Goal: Task Accomplishment & Management: Complete application form

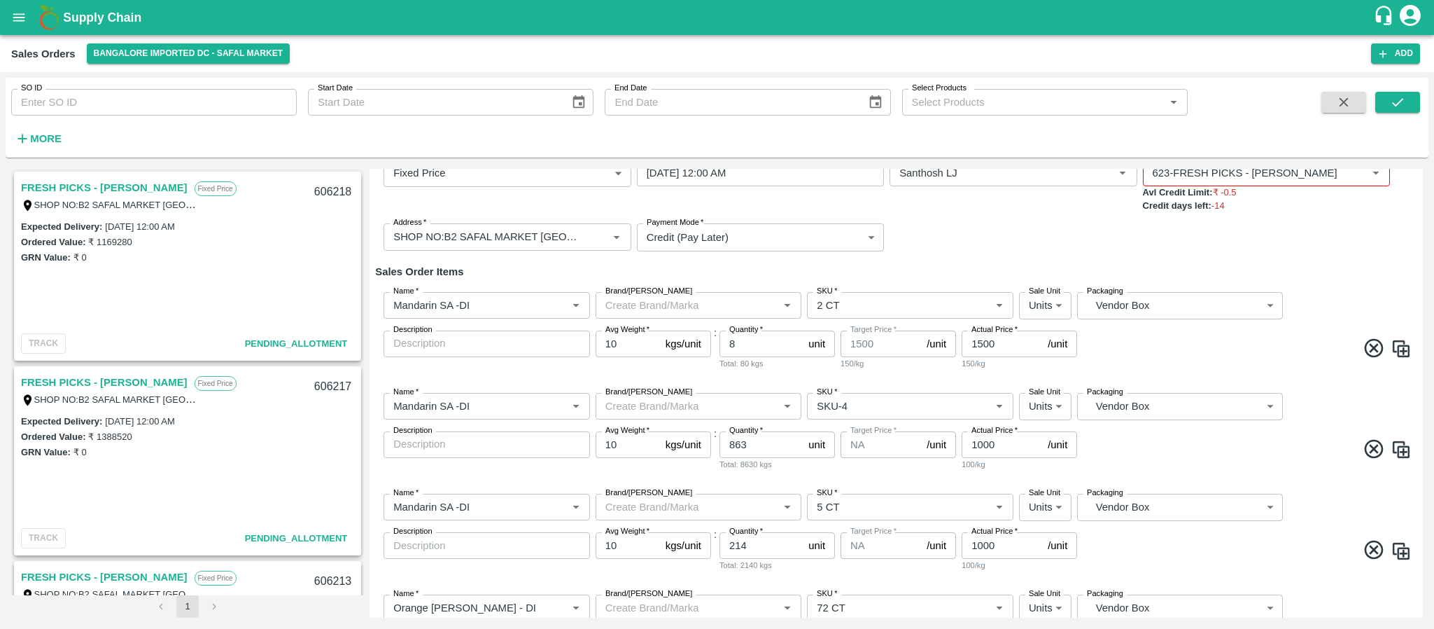
scroll to position [193, 0]
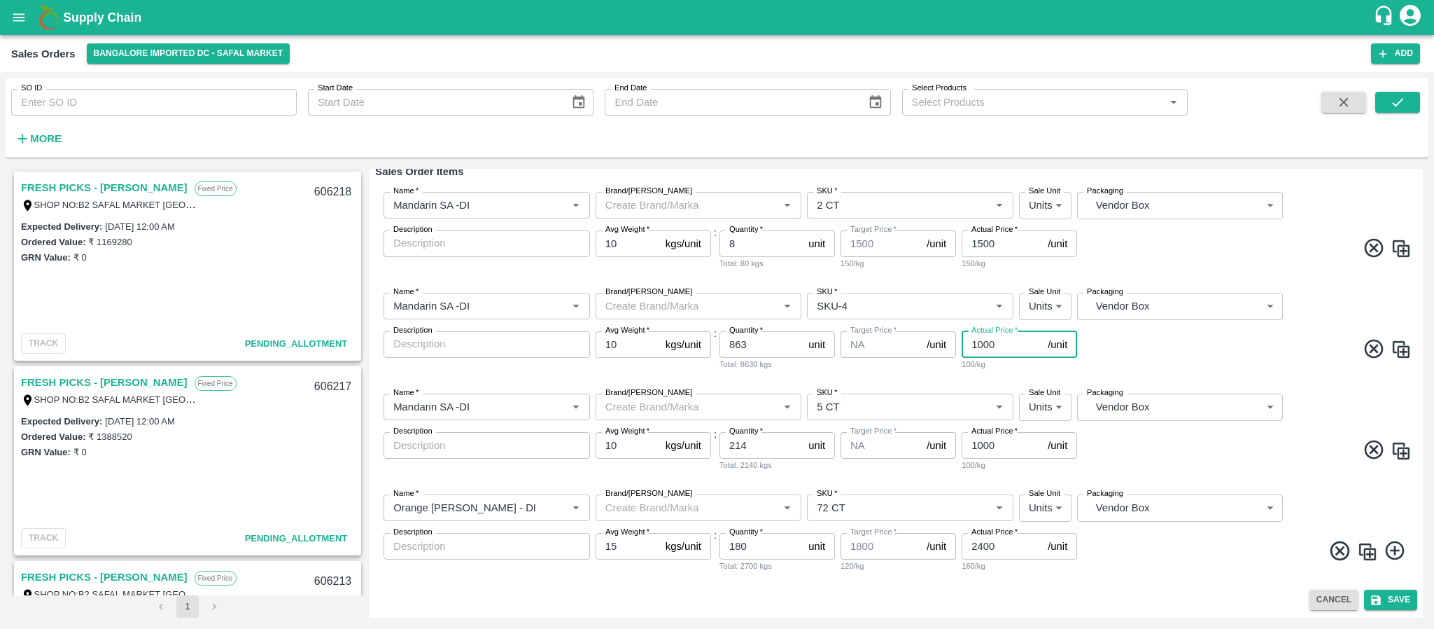
drag, startPoint x: 998, startPoint y: 349, endPoint x: 950, endPoint y: 353, distance: 48.4
click at [950, 353] on div "Name   * Name   * Brand/Marka Brand/Marka SKU   * SKU   * Sale Unit Units 2 Sal…" at bounding box center [896, 331] width 1042 height 101
click at [1395, 595] on button "Save" at bounding box center [1390, 599] width 53 height 20
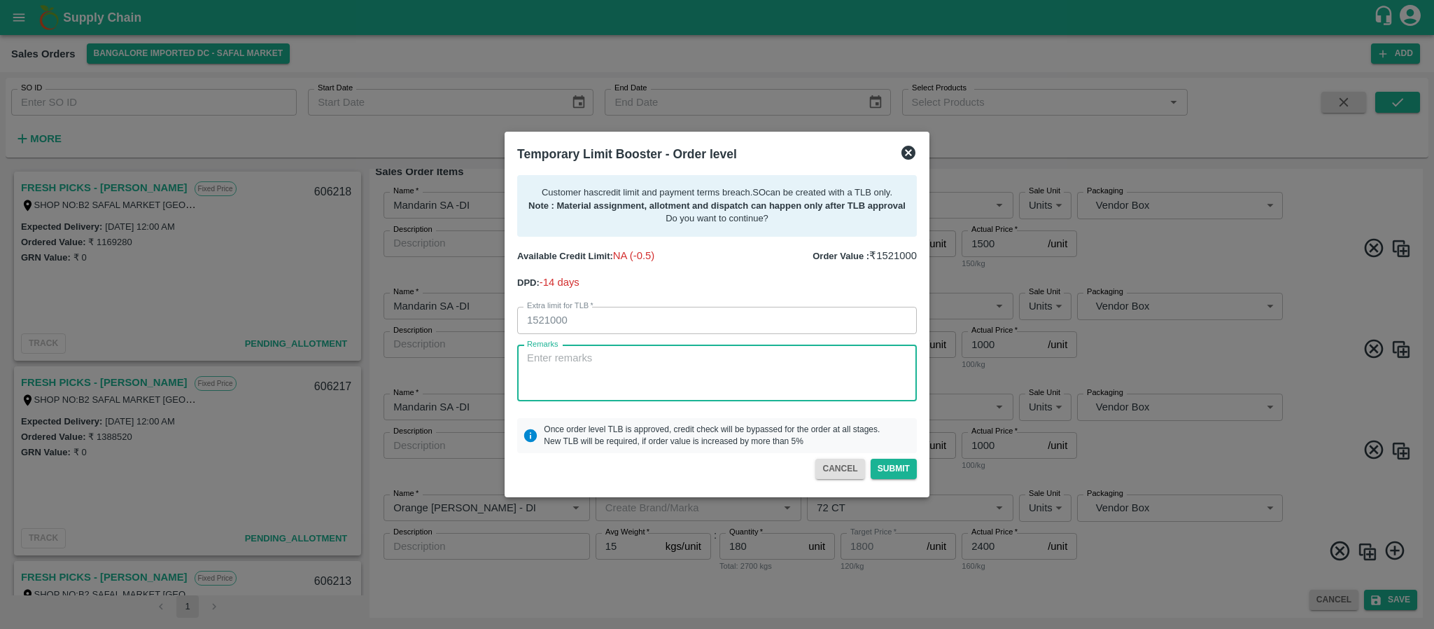
click at [641, 385] on textarea "Remarks" at bounding box center [717, 373] width 380 height 44
click at [638, 381] on textarea "Remarks" at bounding box center [717, 373] width 380 height 44
type textarea "payment will be come monday"
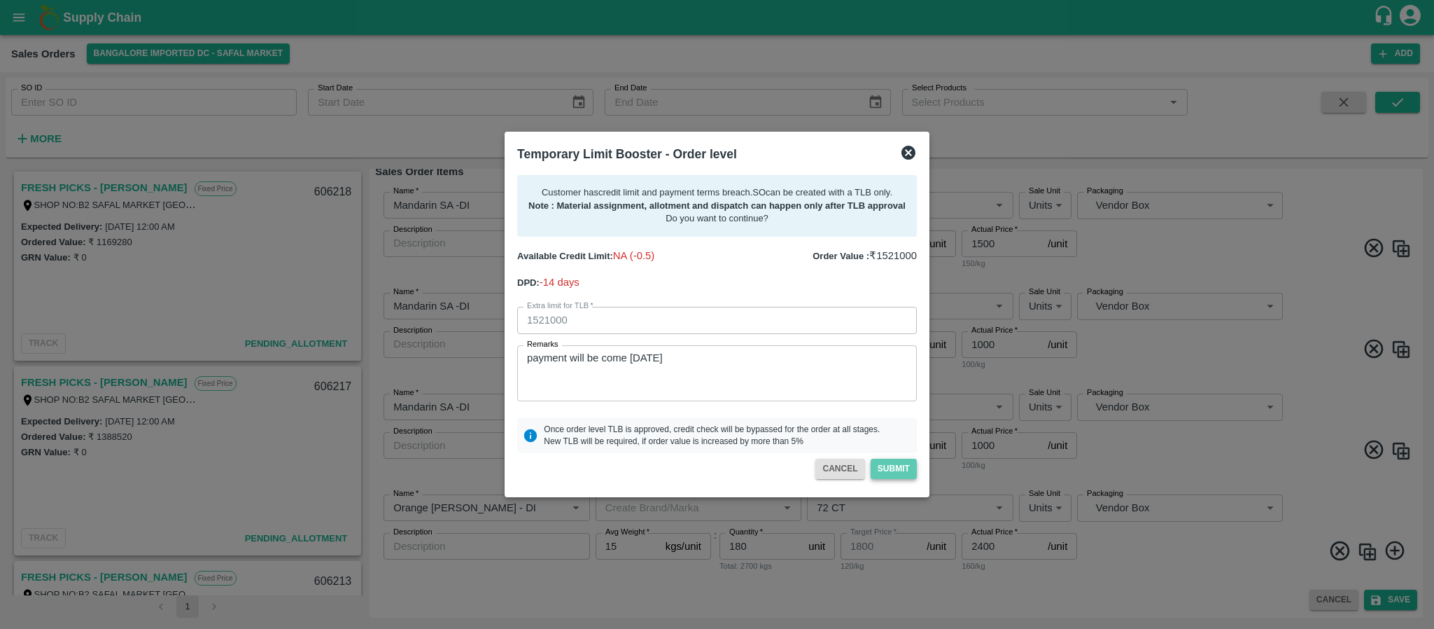
click at [891, 470] on button "Submit" at bounding box center [894, 469] width 46 height 20
click at [909, 154] on icon at bounding box center [908, 152] width 17 height 17
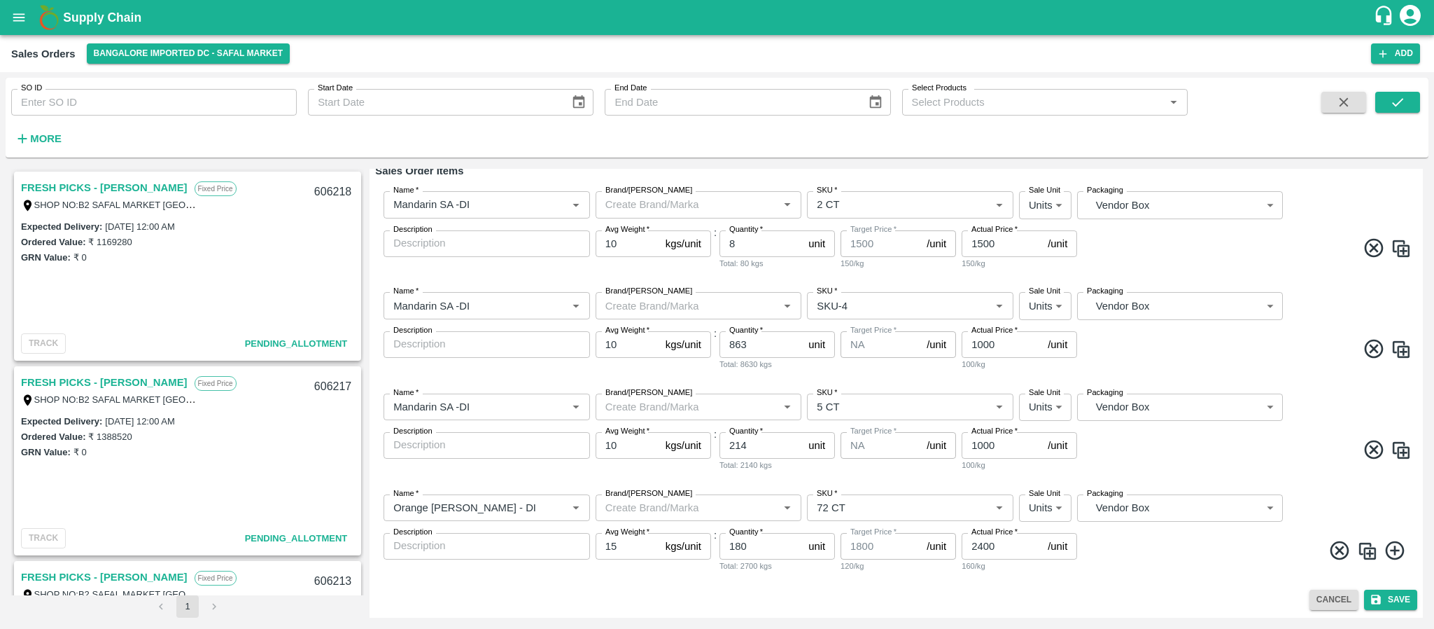
scroll to position [0, 0]
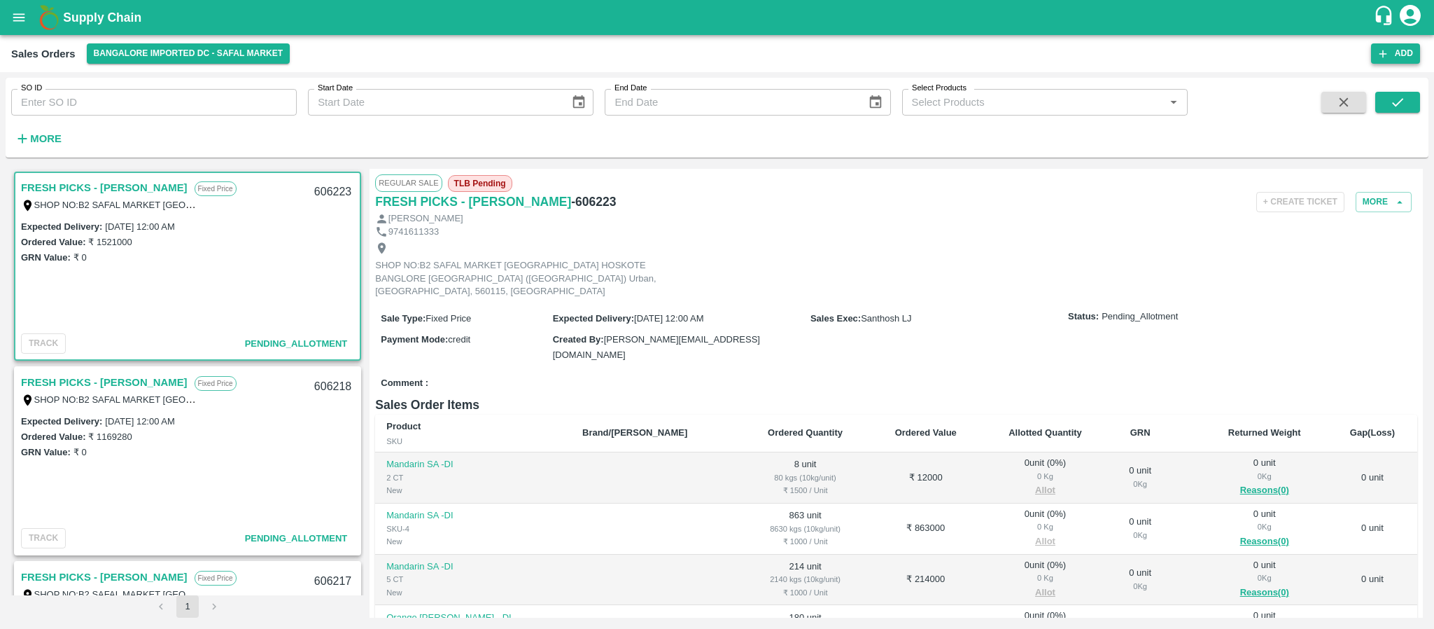
click at [1410, 45] on button "Add" at bounding box center [1395, 53] width 49 height 20
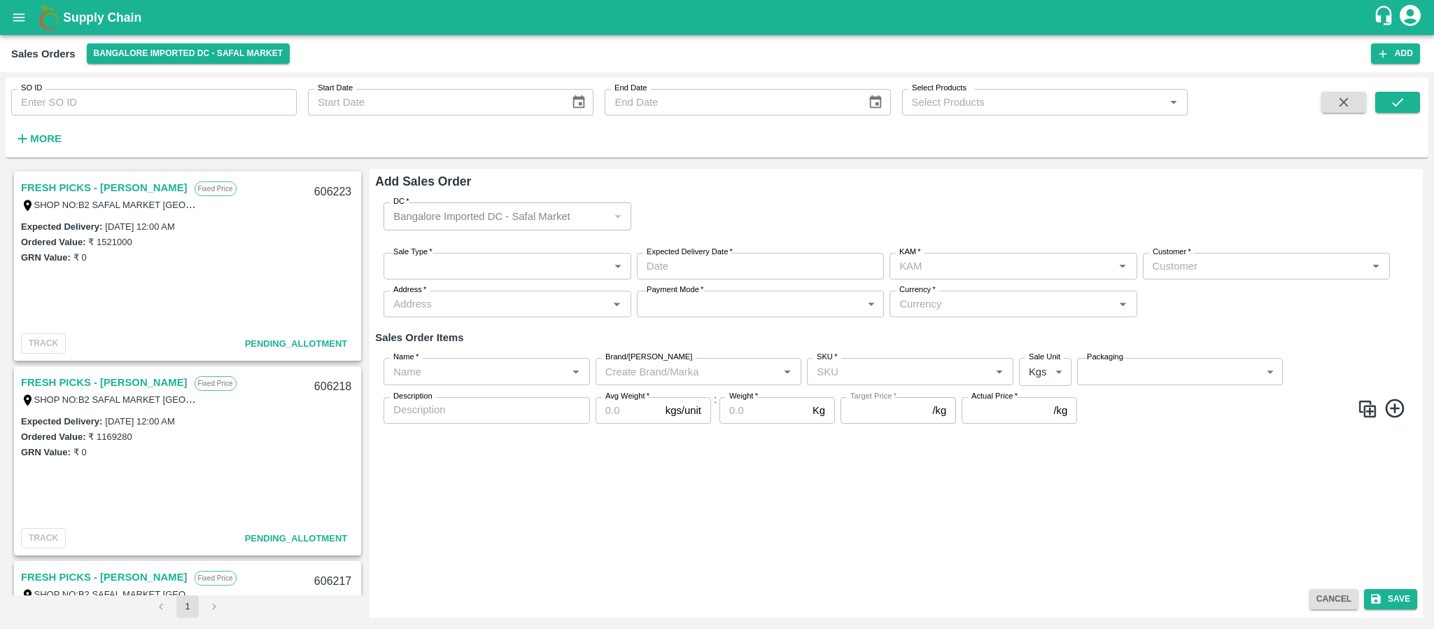
type input "Santhosh LJ"
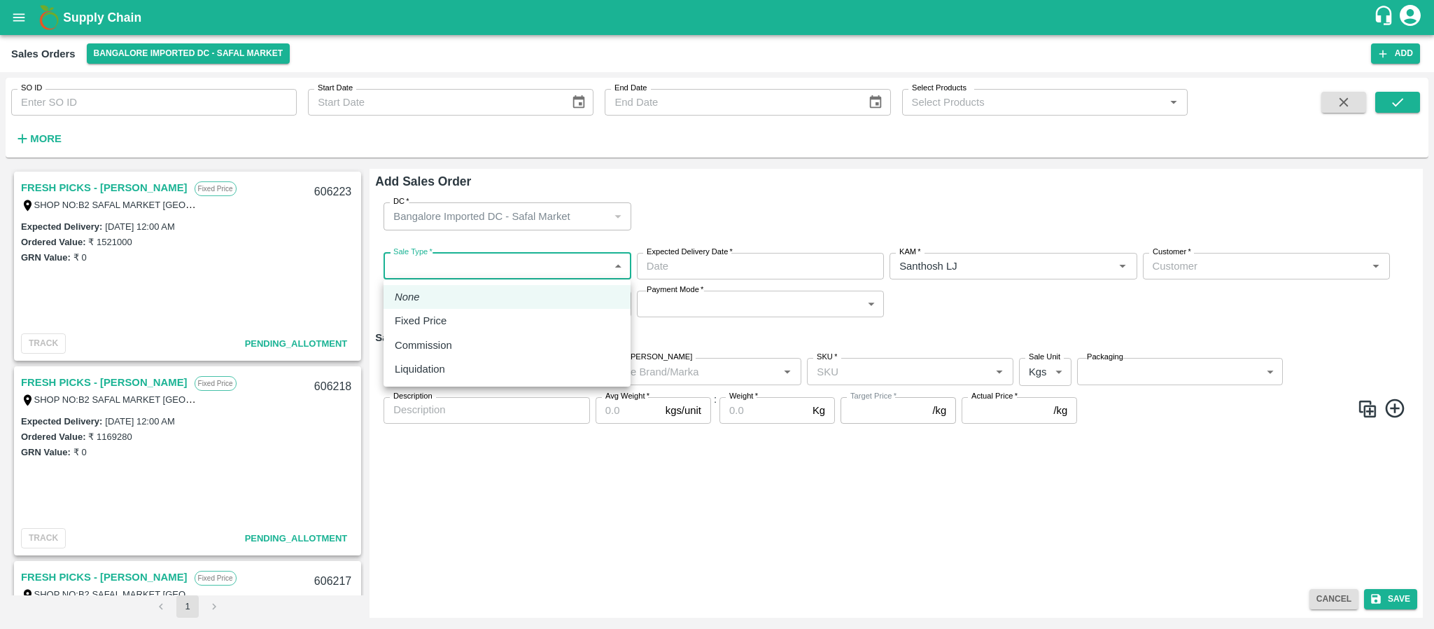
click at [519, 258] on body "Supply Chain Sales Orders Bangalore Imported DC - Safal Market Add SO ID SO ID …" at bounding box center [717, 314] width 1434 height 629
click at [462, 322] on div "Fixed Price" at bounding box center [507, 320] width 225 height 15
type input "1"
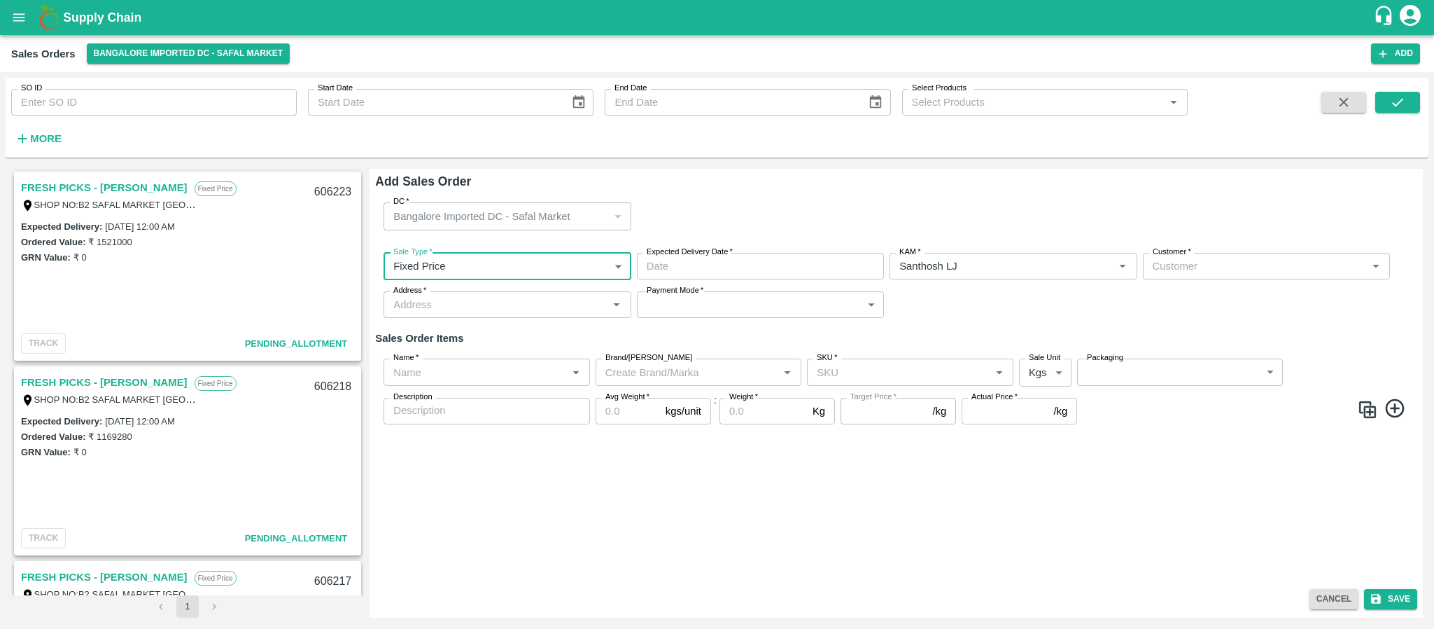
type input "DD/MM/YYYY hh:mm aa"
click at [685, 267] on input "DD/MM/YYYY hh:mm aa" at bounding box center [755, 266] width 237 height 27
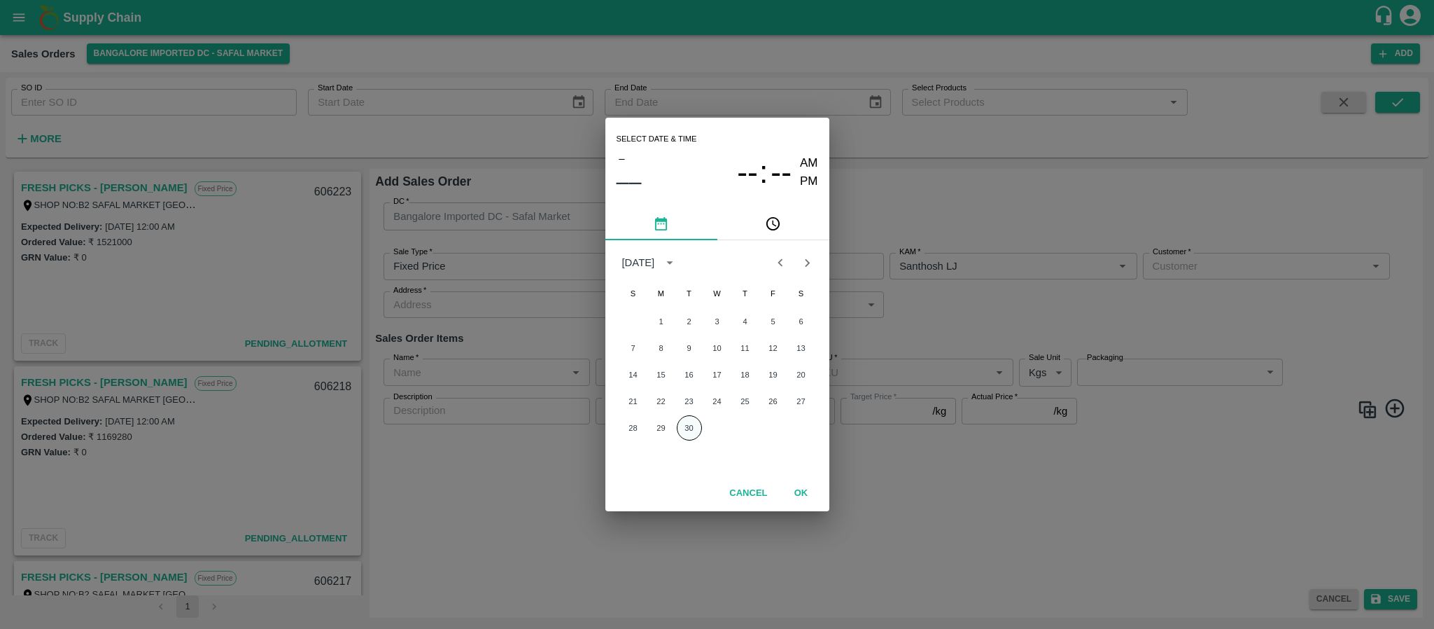
click at [687, 435] on button "30" at bounding box center [689, 427] width 25 height 25
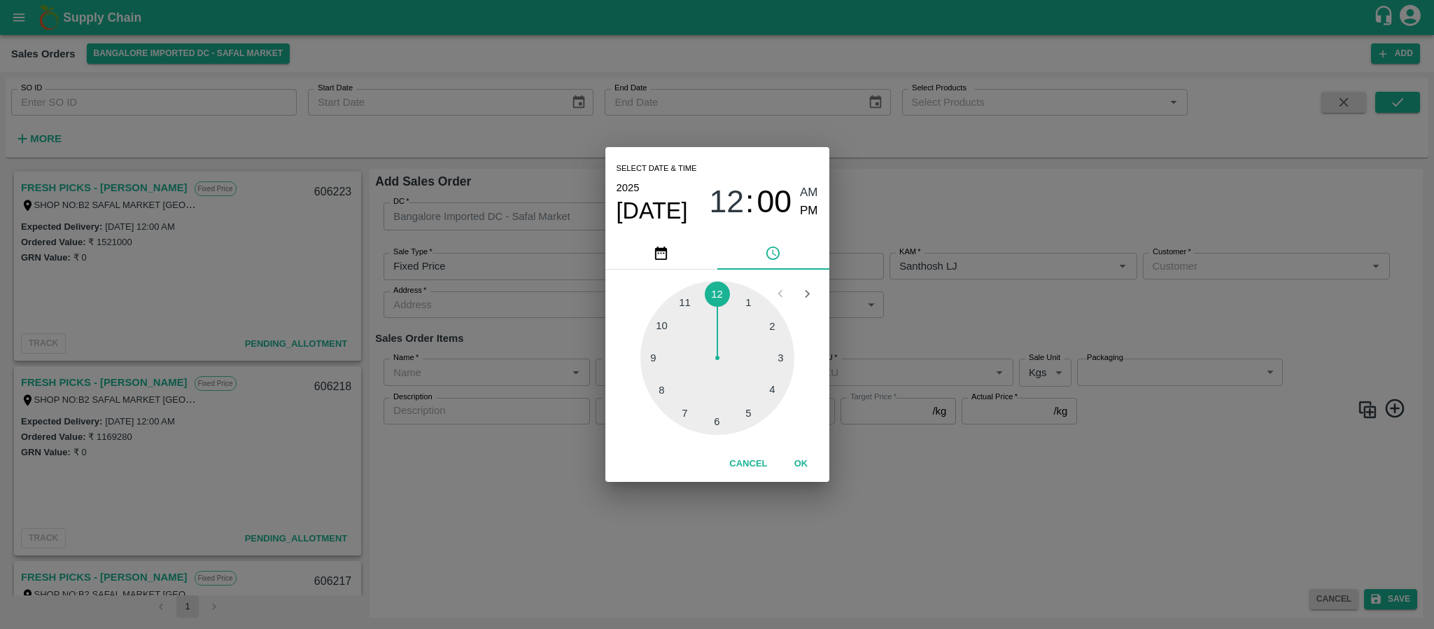
click at [660, 391] on div at bounding box center [718, 358] width 154 height 154
type input "30/09/2025 08:00 AM"
click at [1021, 217] on div "Select date & time 2025 Sep 30 08 : 00 AM PM 05 10 15 20 25 30 35 40 45 50 55 0…" at bounding box center [717, 314] width 1434 height 629
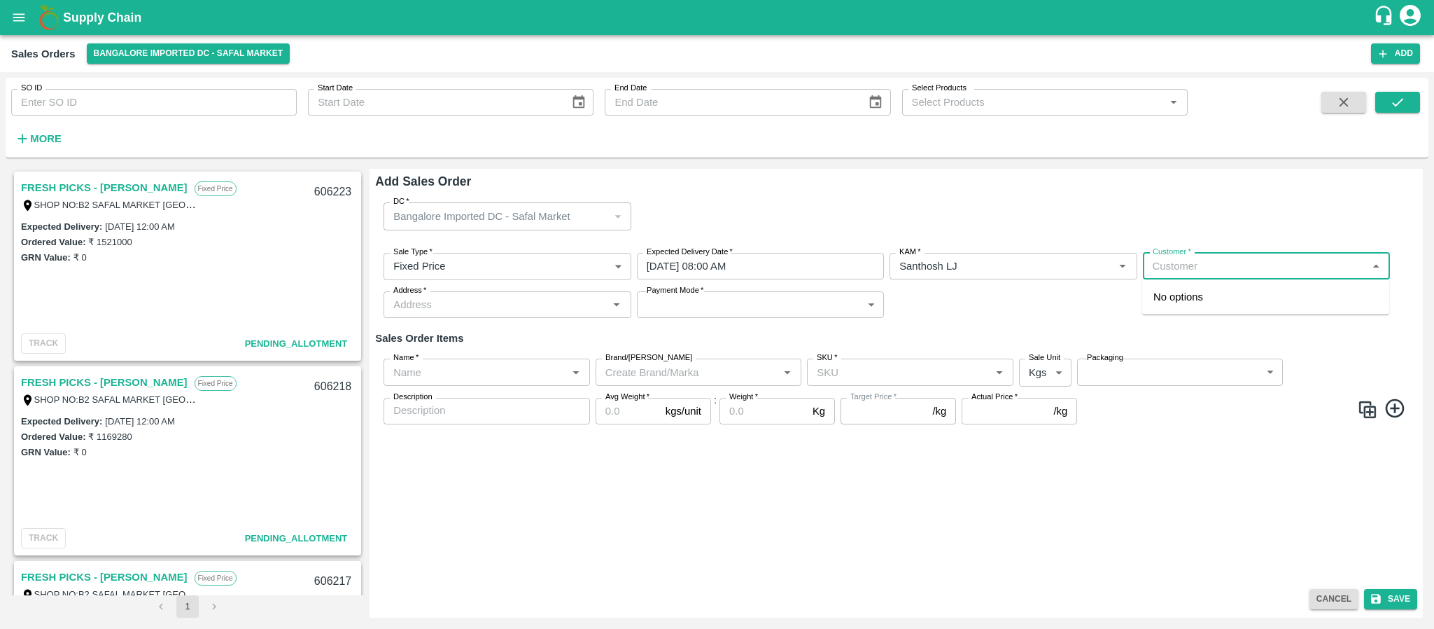
click at [1177, 260] on input "Customer   *" at bounding box center [1255, 266] width 216 height 18
click at [1182, 300] on p "ROYAL FRUITS SUPPLIER (BLR)" at bounding box center [1233, 296] width 159 height 15
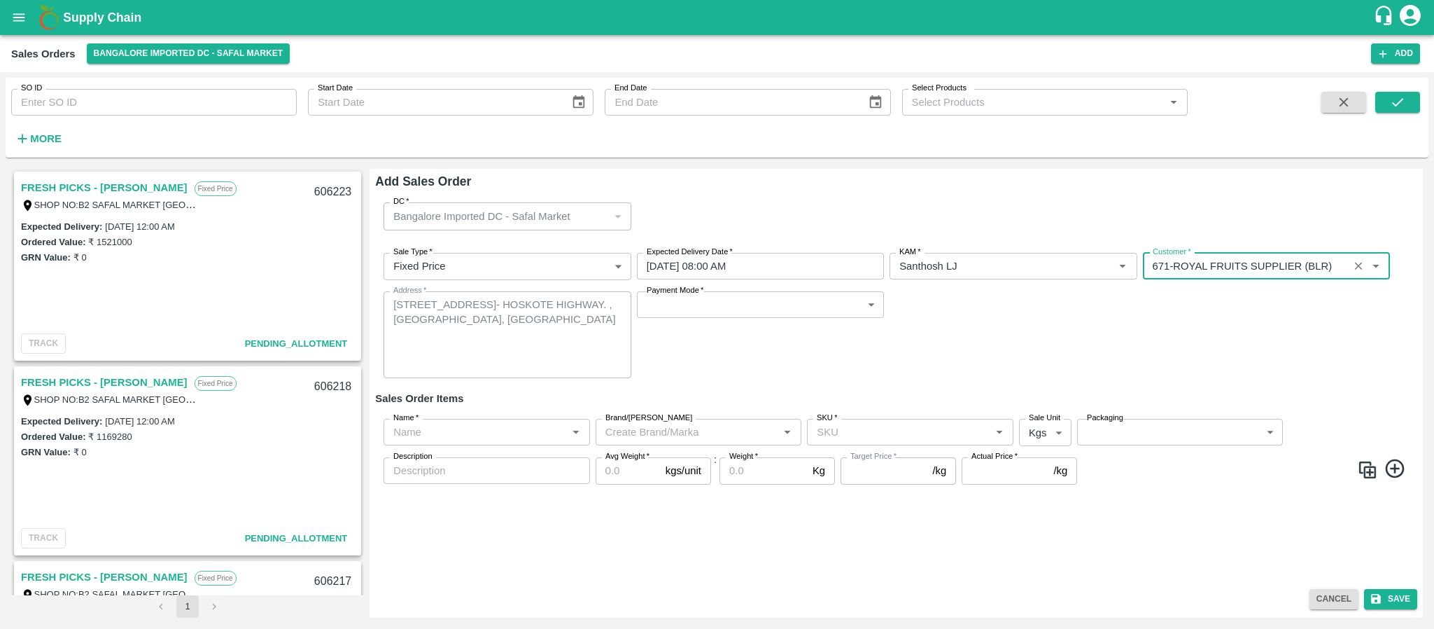
type input "671-ROYAL FRUITS SUPPLIER (BLR)"
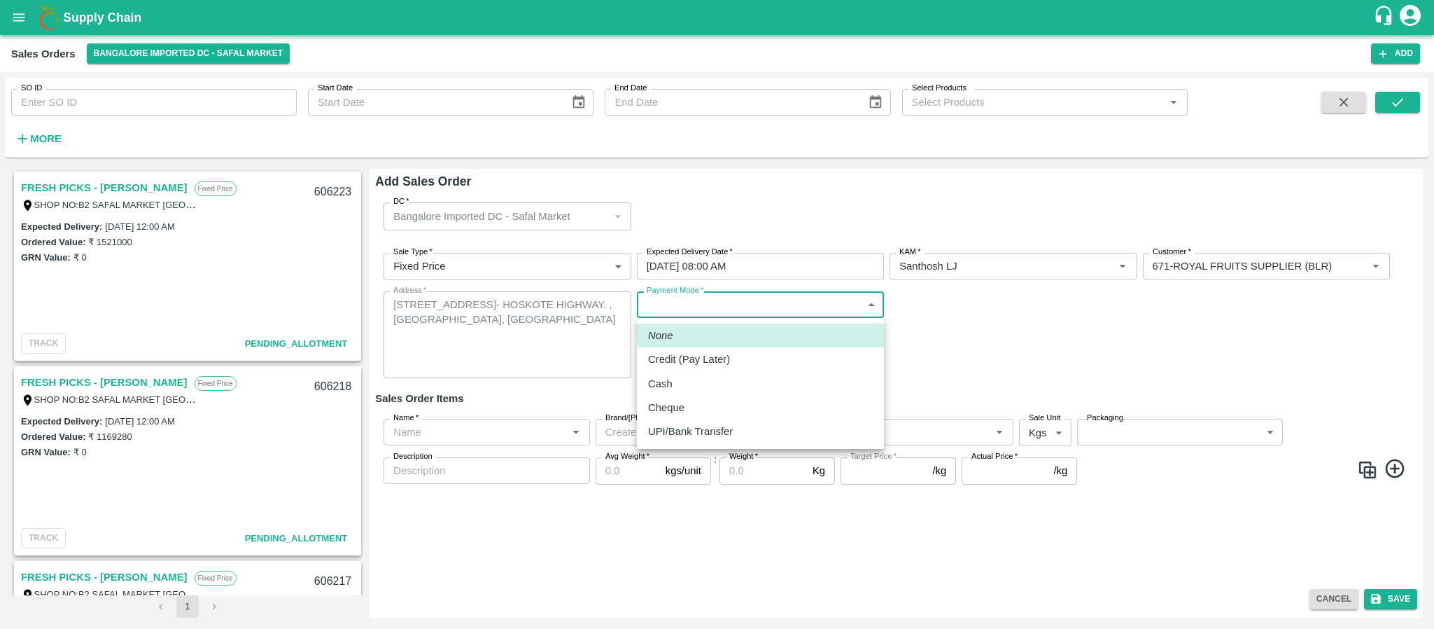
click at [673, 305] on body "Supply Chain Sales Orders Bangalore Imported DC - Safal Market Add SO ID SO ID …" at bounding box center [717, 314] width 1434 height 629
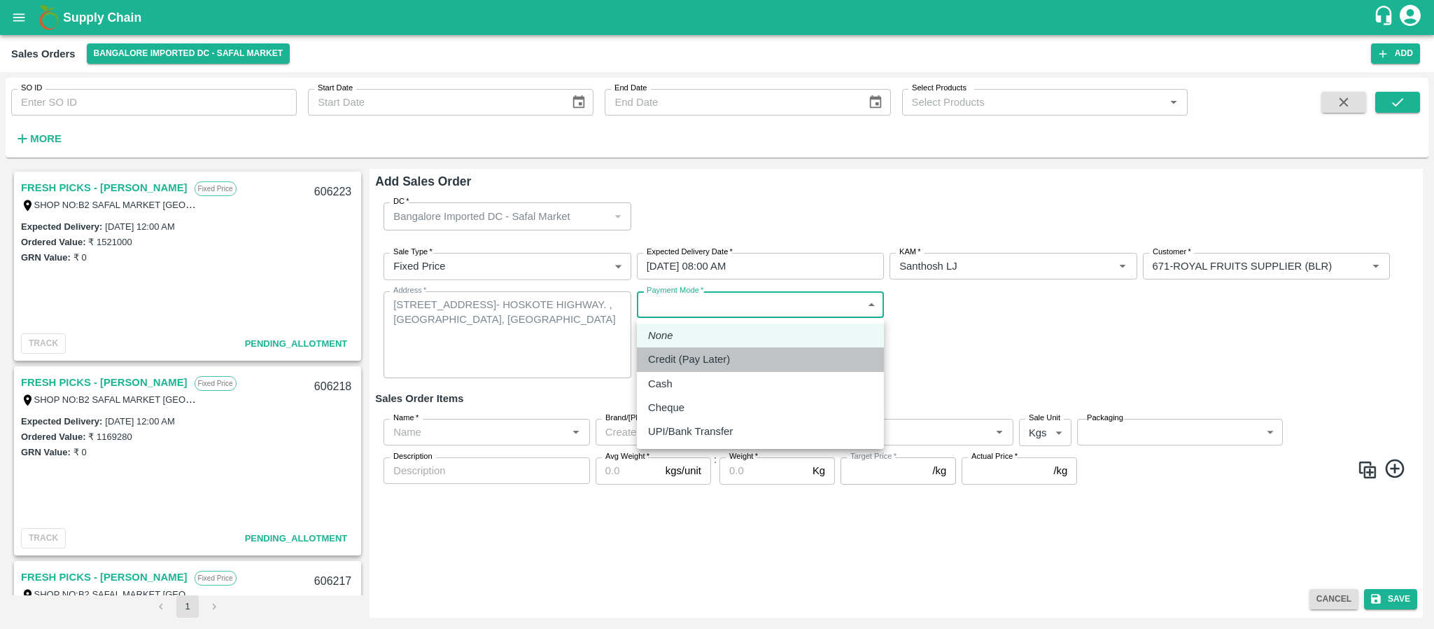
click at [681, 358] on p "Credit (Pay Later)" at bounding box center [689, 358] width 82 height 15
type input "credit"
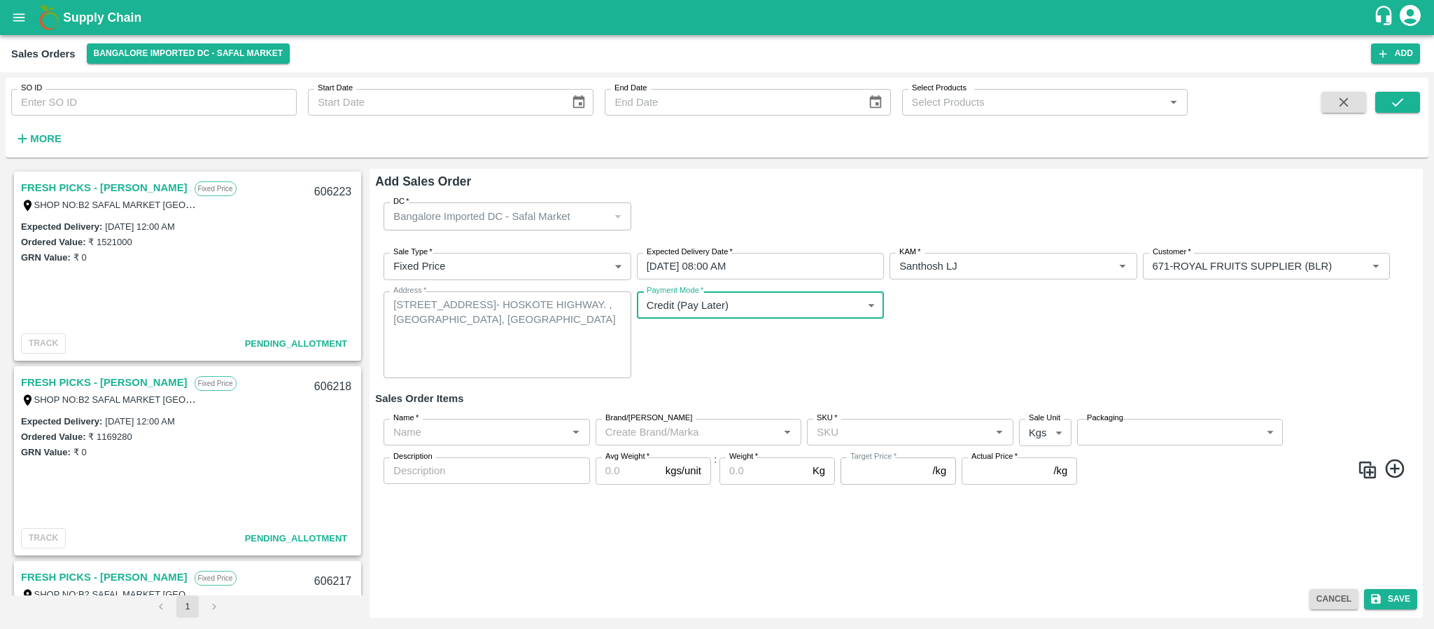
click at [464, 431] on input "Name   *" at bounding box center [475, 432] width 175 height 18
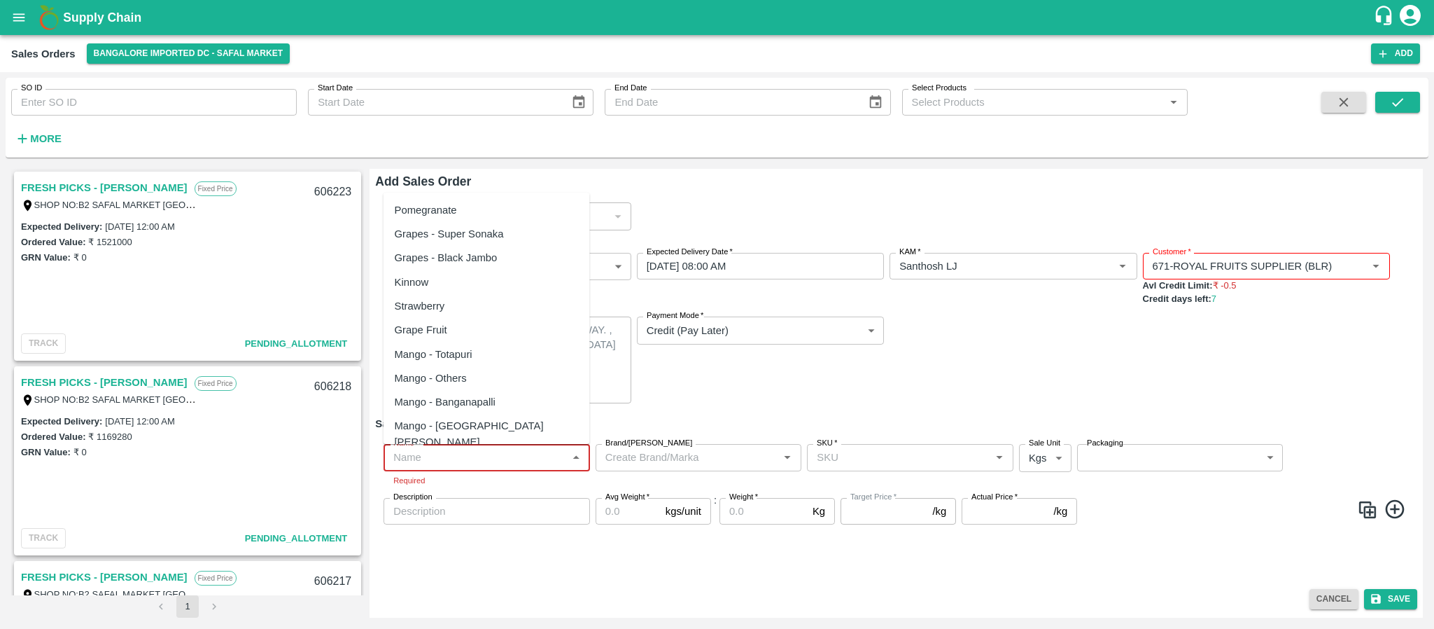
click at [422, 452] on input "Name   *" at bounding box center [475, 457] width 175 height 18
paste input "Apple Royal Gala SA"
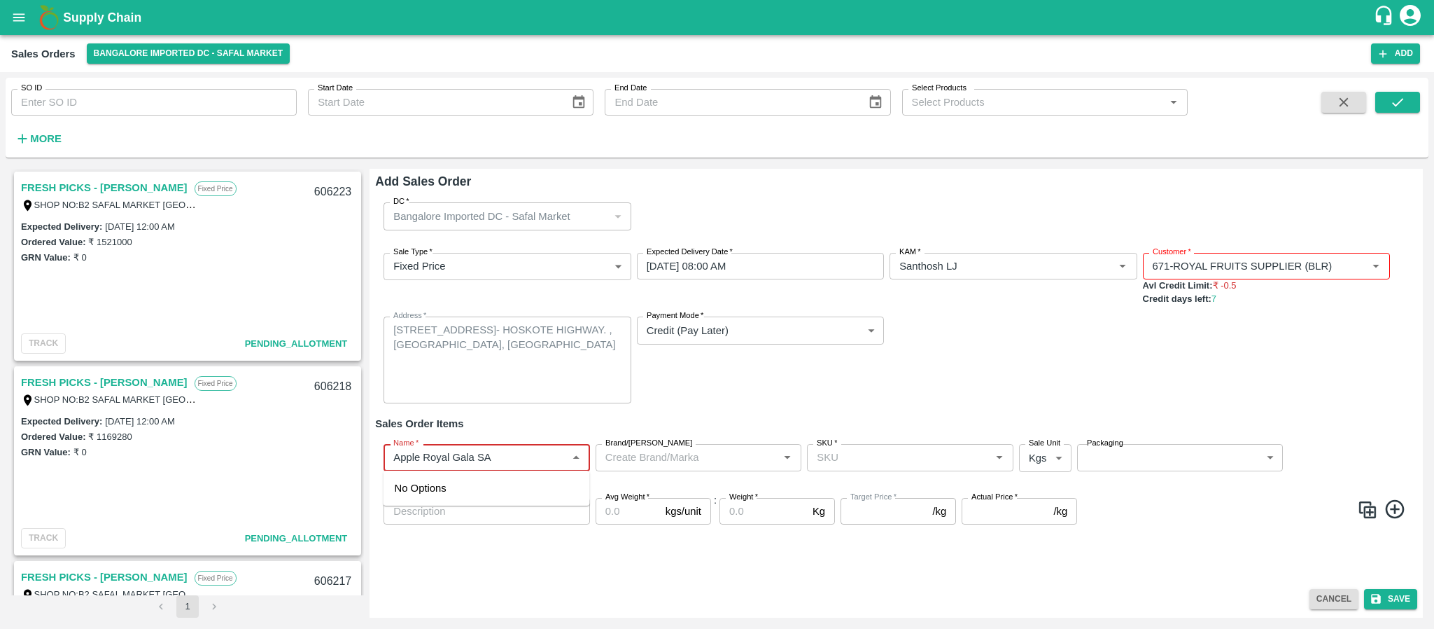
click at [504, 469] on div "Name   *" at bounding box center [487, 457] width 207 height 27
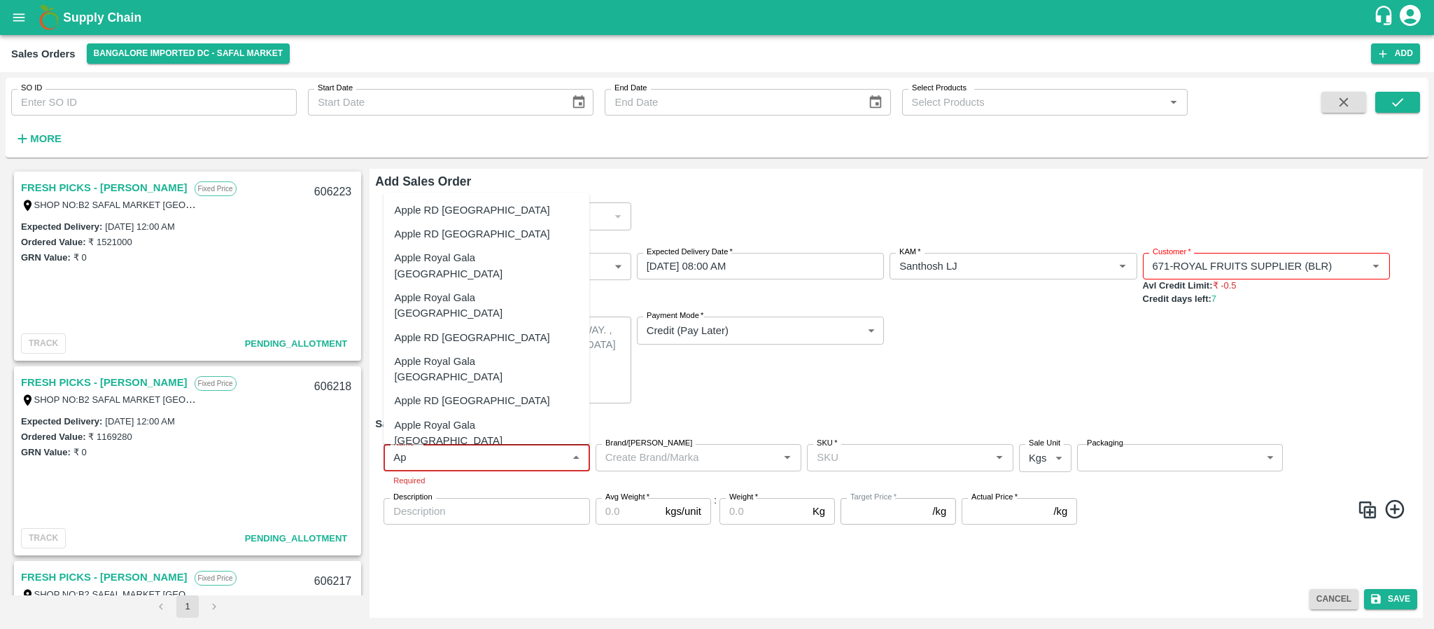
type input "A"
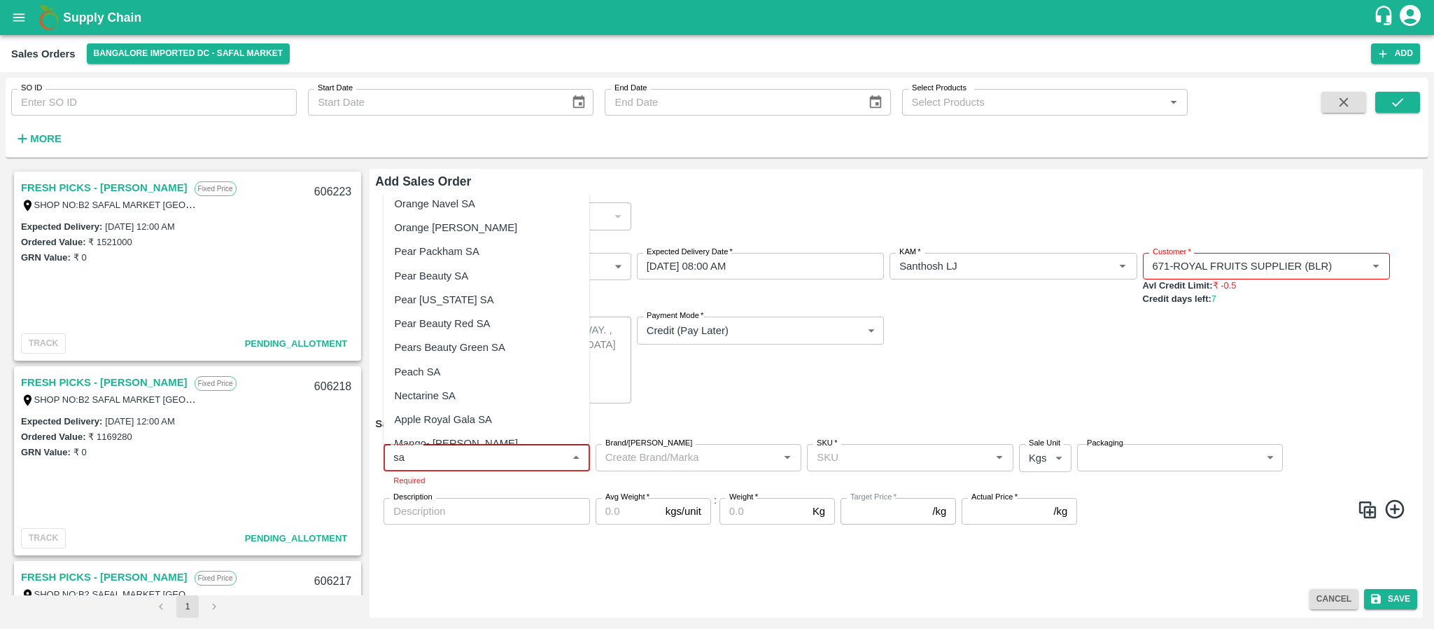
scroll to position [111, 0]
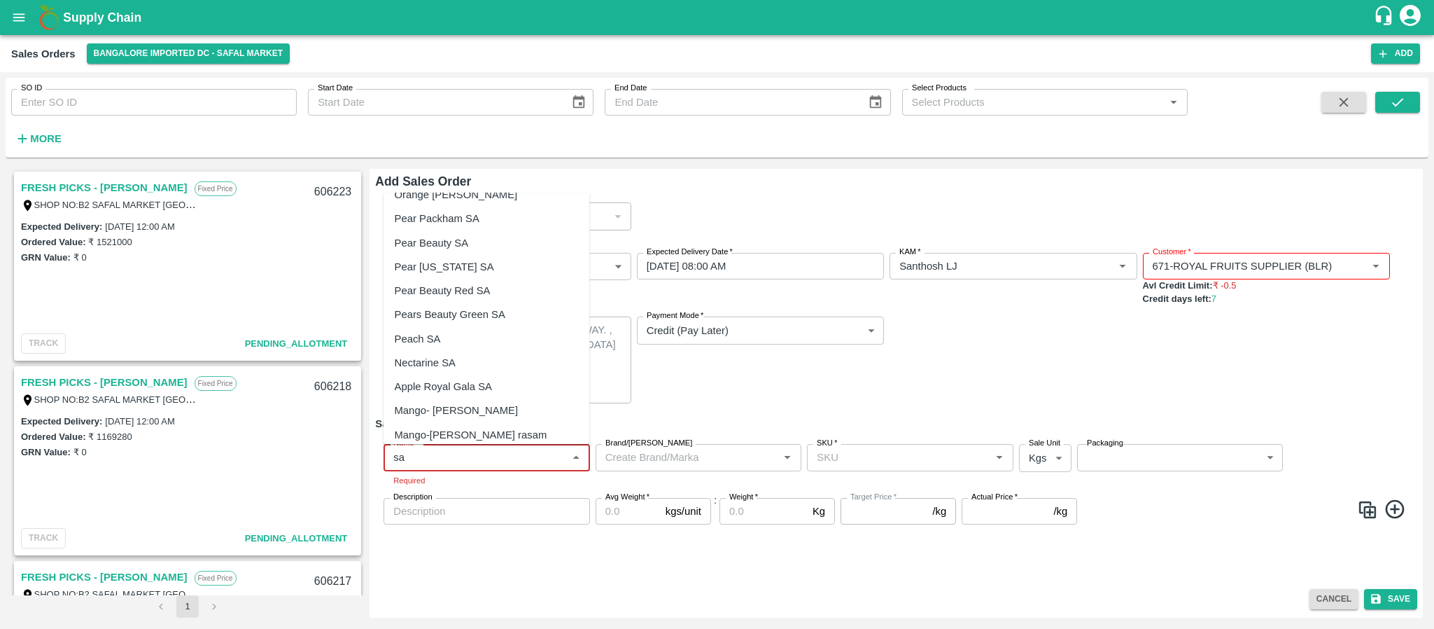
click at [490, 389] on div "Apple Royal Gala SA" at bounding box center [443, 386] width 97 height 15
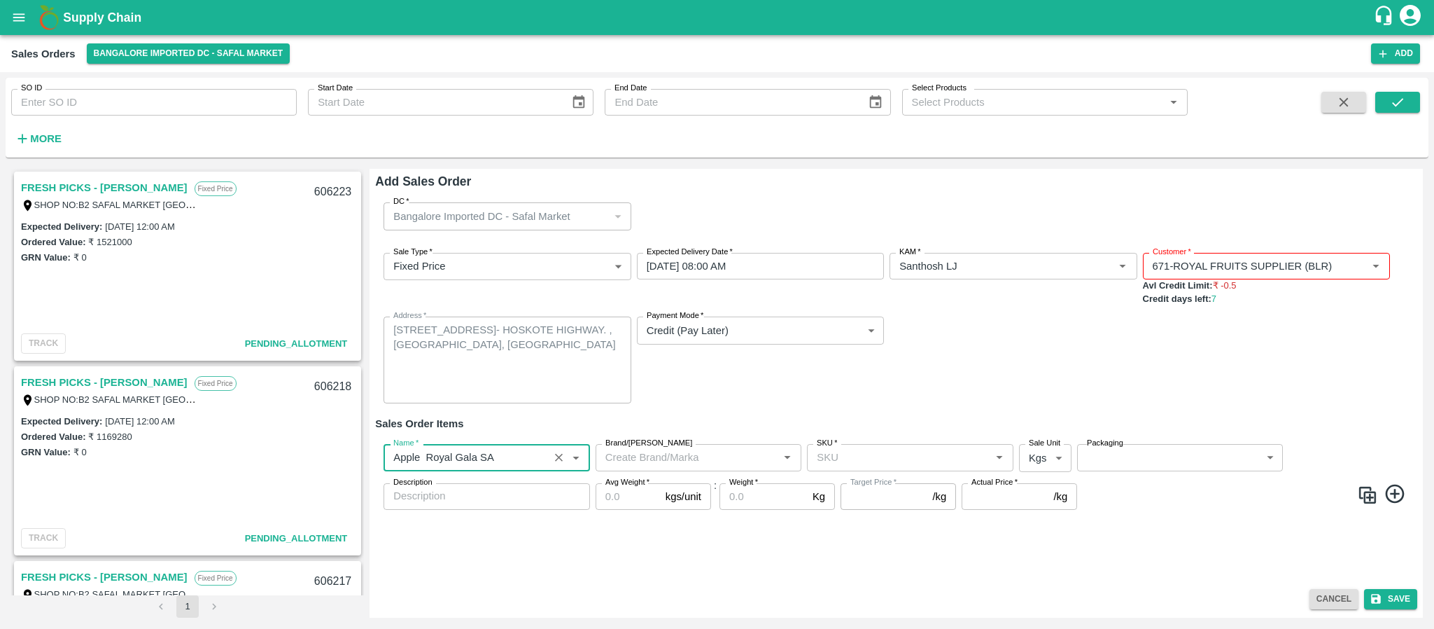
type input "Apple Royal Gala SA"
click at [870, 454] on input "SKU   *" at bounding box center [898, 457] width 175 height 18
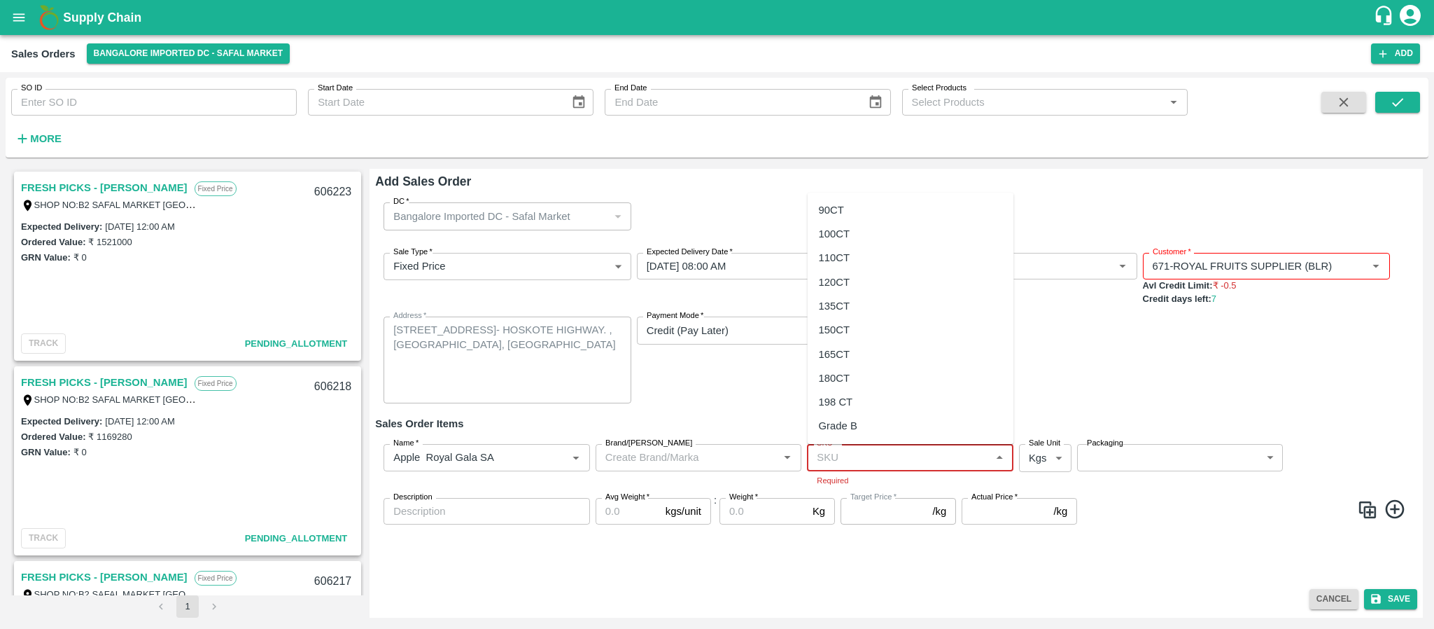
click at [843, 452] on input "SKU   *" at bounding box center [898, 457] width 175 height 18
click at [845, 483] on div "100CT" at bounding box center [835, 487] width 32 height 15
type input "100CT"
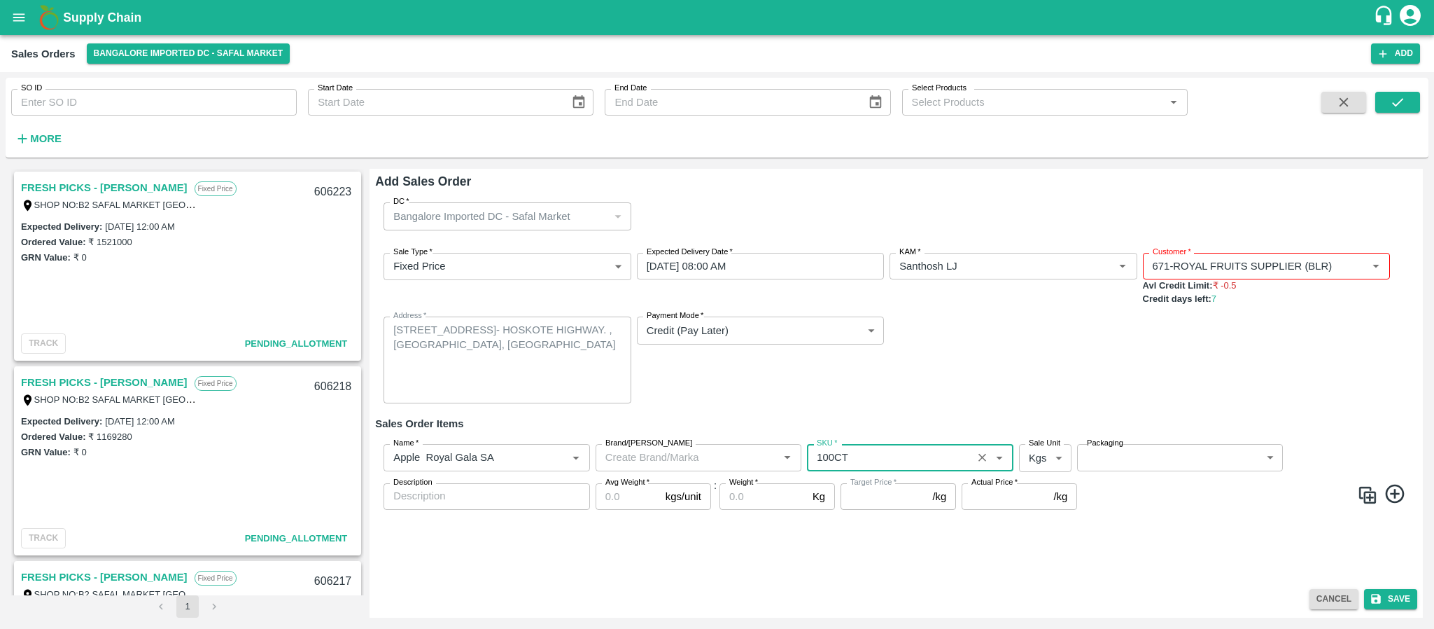
type input "NA"
type input "100CT"
click at [1044, 452] on body "Supply Chain Sales Orders Bangalore Imported DC - Safal Market Add SO ID SO ID …" at bounding box center [717, 314] width 1434 height 629
click at [1037, 511] on p "Units" at bounding box center [1042, 512] width 24 height 15
type input "2"
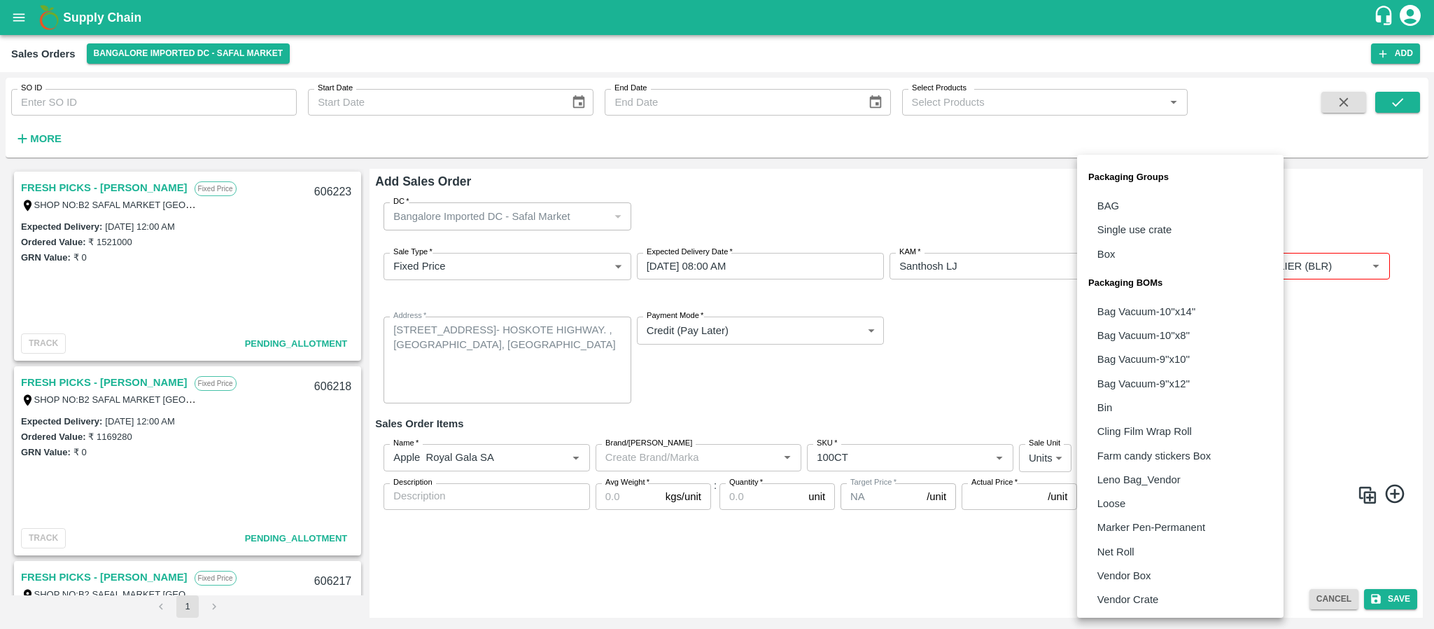
click at [1114, 461] on body "Supply Chain Sales Orders Bangalore Imported DC - Safal Market Add SO ID SO ID …" at bounding box center [717, 314] width 1434 height 629
click at [1120, 580] on p "Vendor Box" at bounding box center [1125, 575] width 54 height 15
type input "BOM/276"
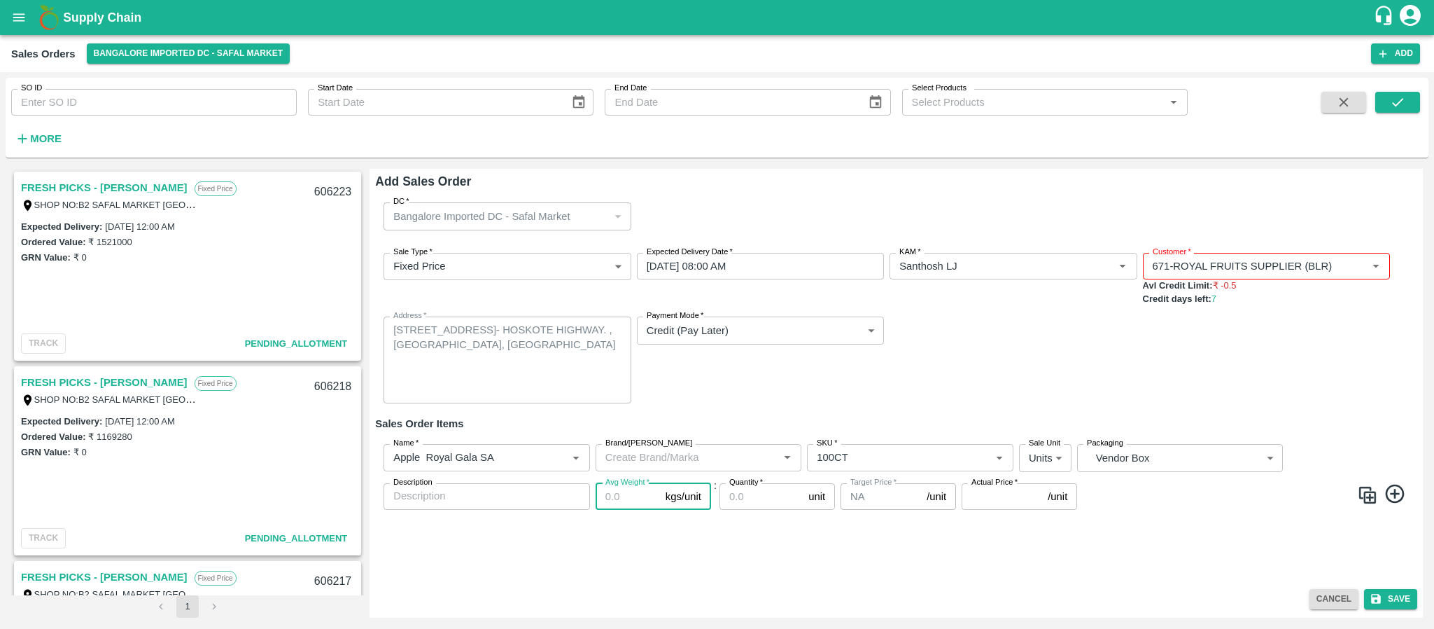
click at [627, 505] on input "Avg Weight   *" at bounding box center [628, 496] width 64 height 27
type input "18"
click at [732, 496] on input "Quantity   *" at bounding box center [761, 496] width 83 height 27
type input "366"
click at [986, 505] on input "Actual Price   *" at bounding box center [1002, 496] width 81 height 27
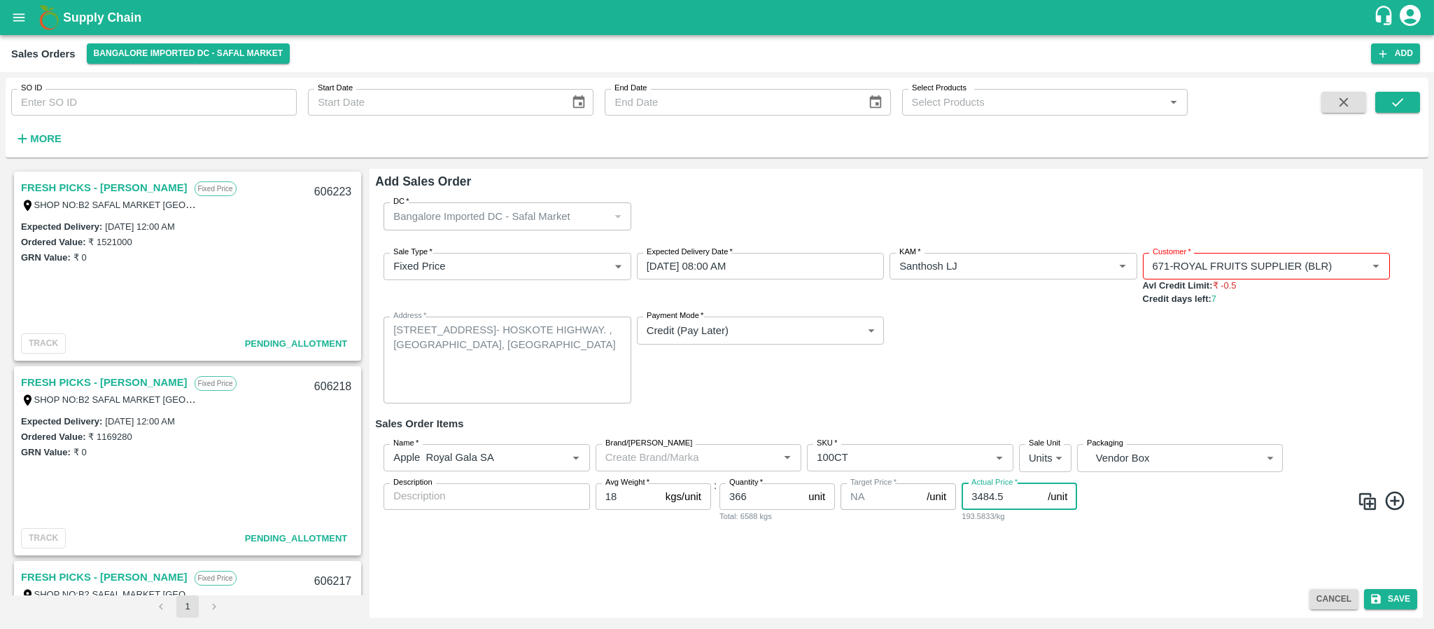
type input "3484.5"
click at [996, 376] on div "Sale Type   * Fixed Price 1 Sale Type Expected Delivery Date   * 30/09/2025 08:…" at bounding box center [896, 329] width 1042 height 174
click at [1388, 601] on button "Save" at bounding box center [1390, 599] width 53 height 20
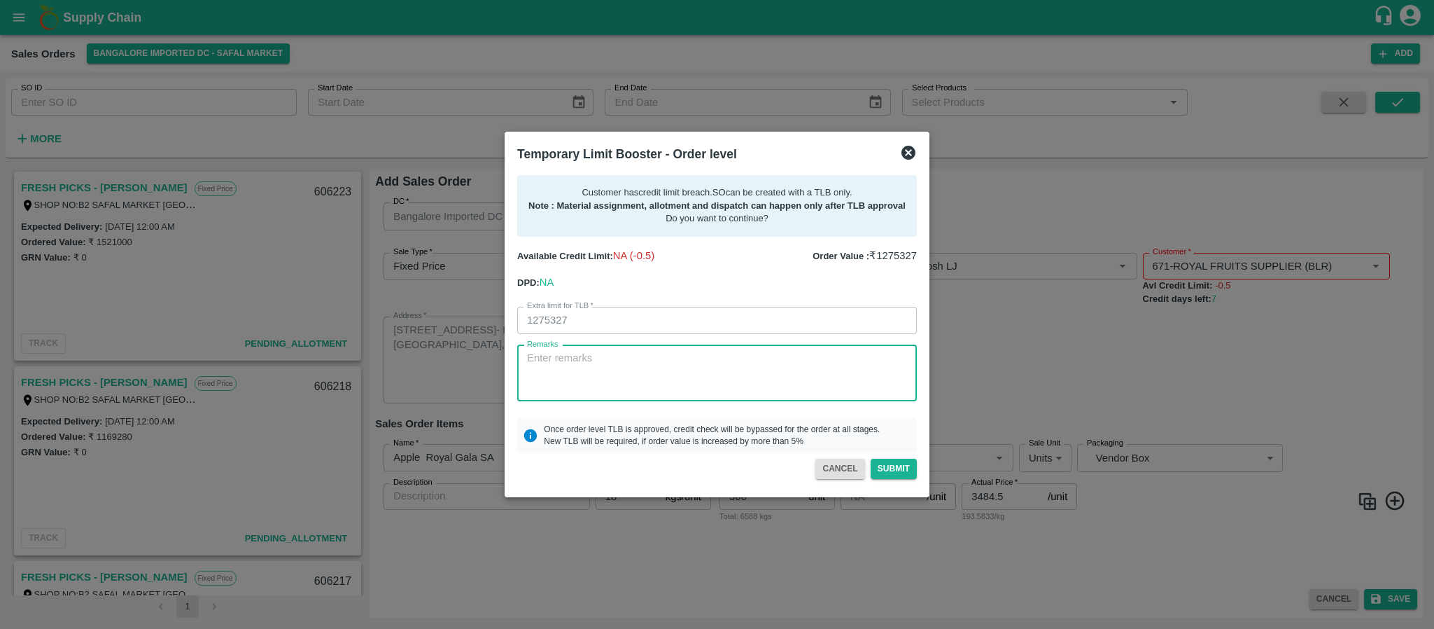
click at [677, 366] on textarea "Remarks" at bounding box center [717, 373] width 380 height 44
type textarea "payment will be come monday"
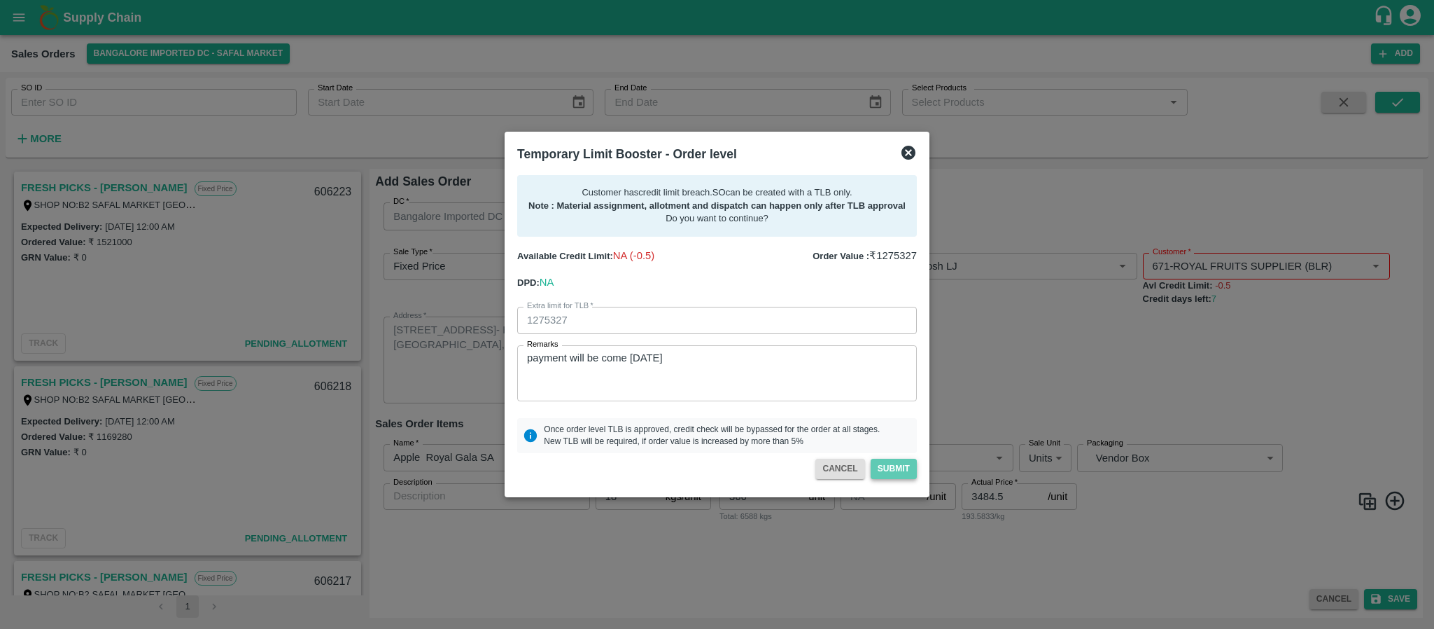
click at [902, 477] on button "Submit" at bounding box center [894, 469] width 46 height 20
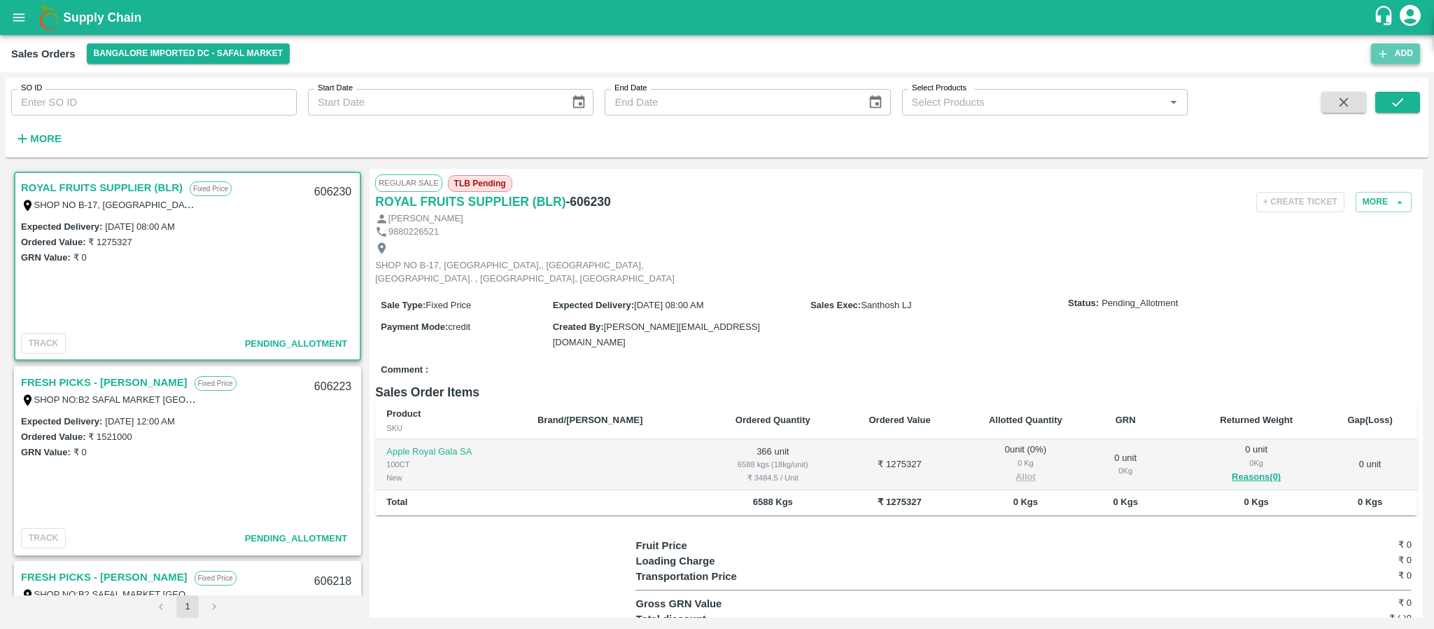
click at [1387, 63] on button "Add" at bounding box center [1395, 53] width 49 height 20
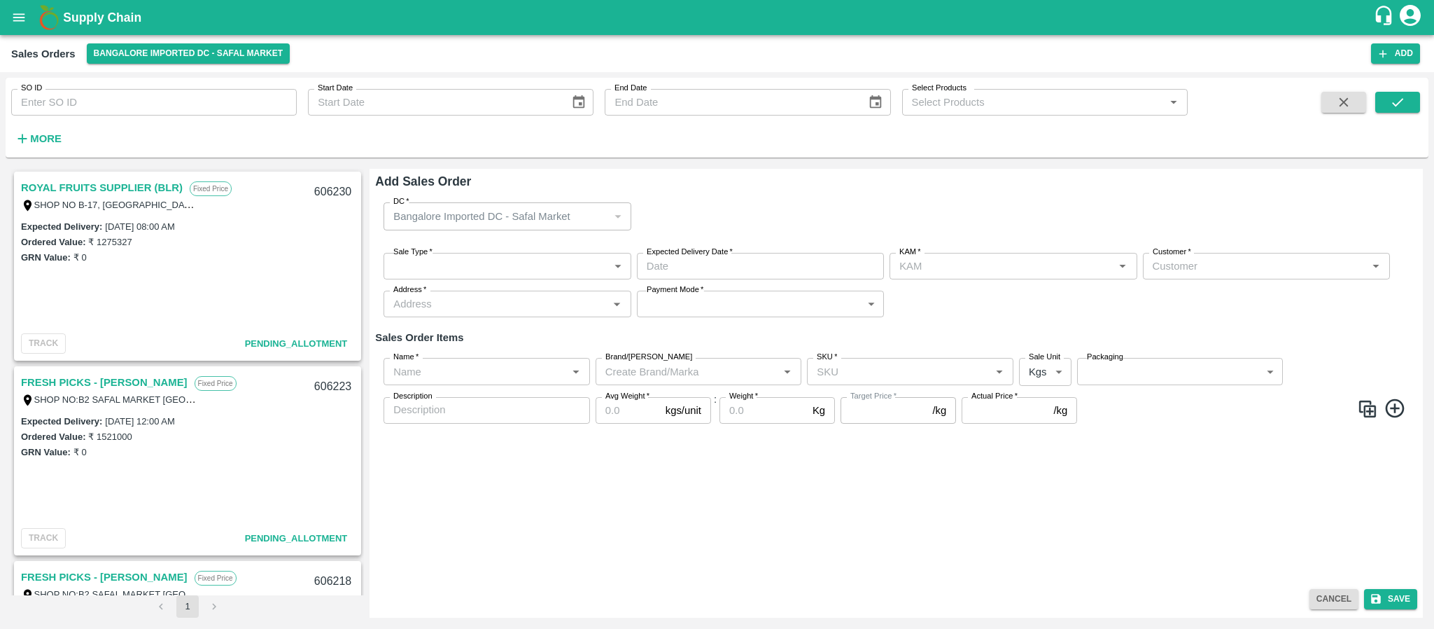
type input "Santhosh LJ"
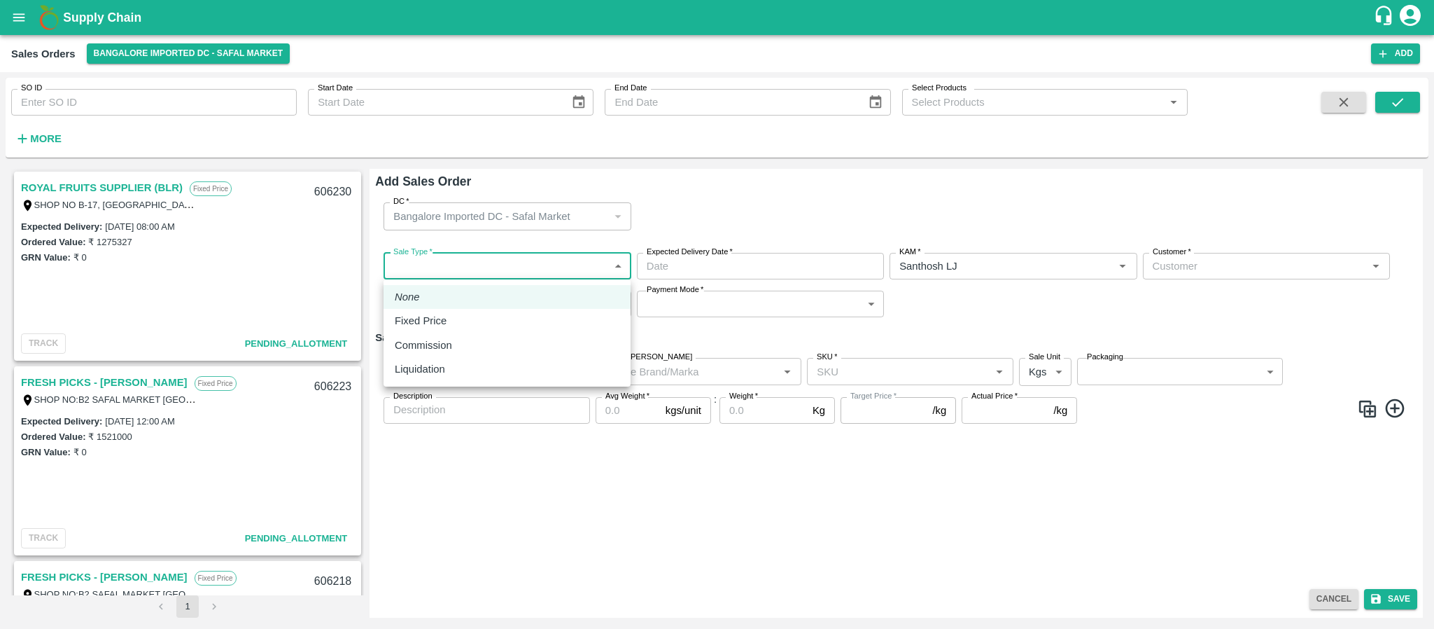
click at [570, 265] on body "Supply Chain Sales Orders Bangalore Imported DC - Safal Market Add SO ID SO ID …" at bounding box center [717, 314] width 1434 height 629
click at [475, 326] on div "Fixed Price" at bounding box center [507, 320] width 225 height 15
type input "1"
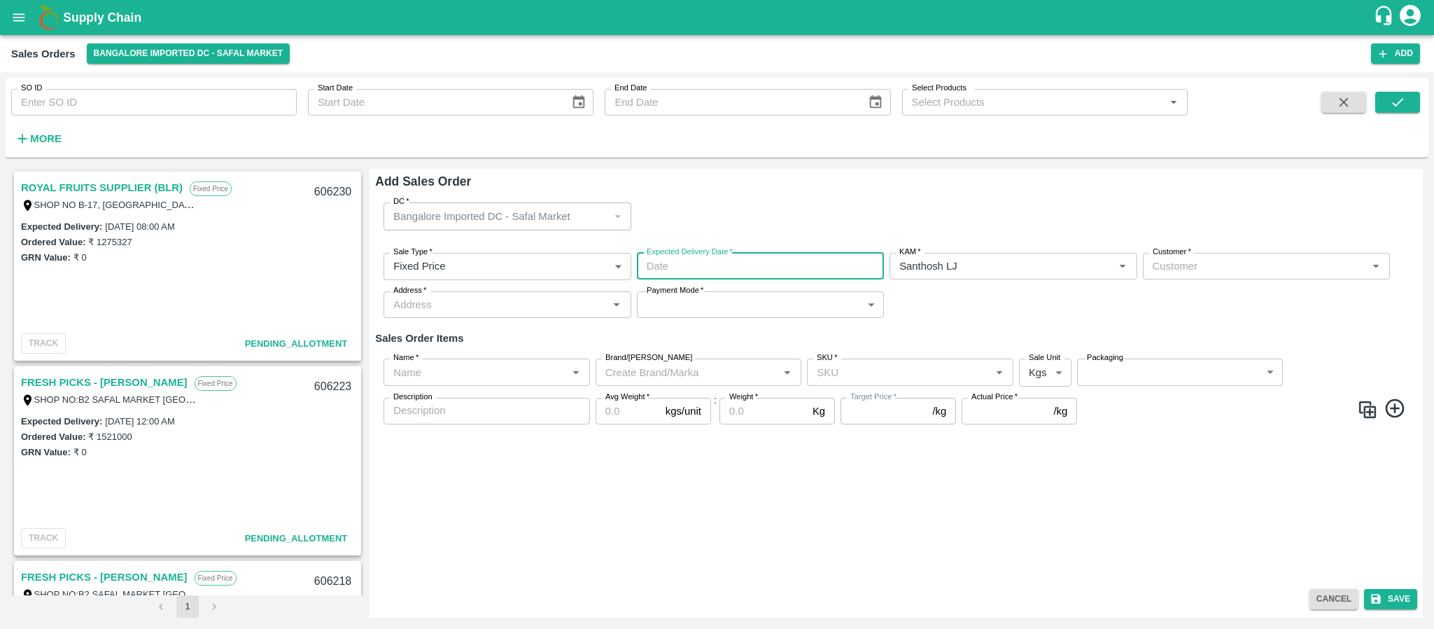
type input "DD/MM/YYYY hh:mm aa"
click at [695, 257] on input "DD/MM/YYYY hh:mm aa" at bounding box center [755, 266] width 237 height 27
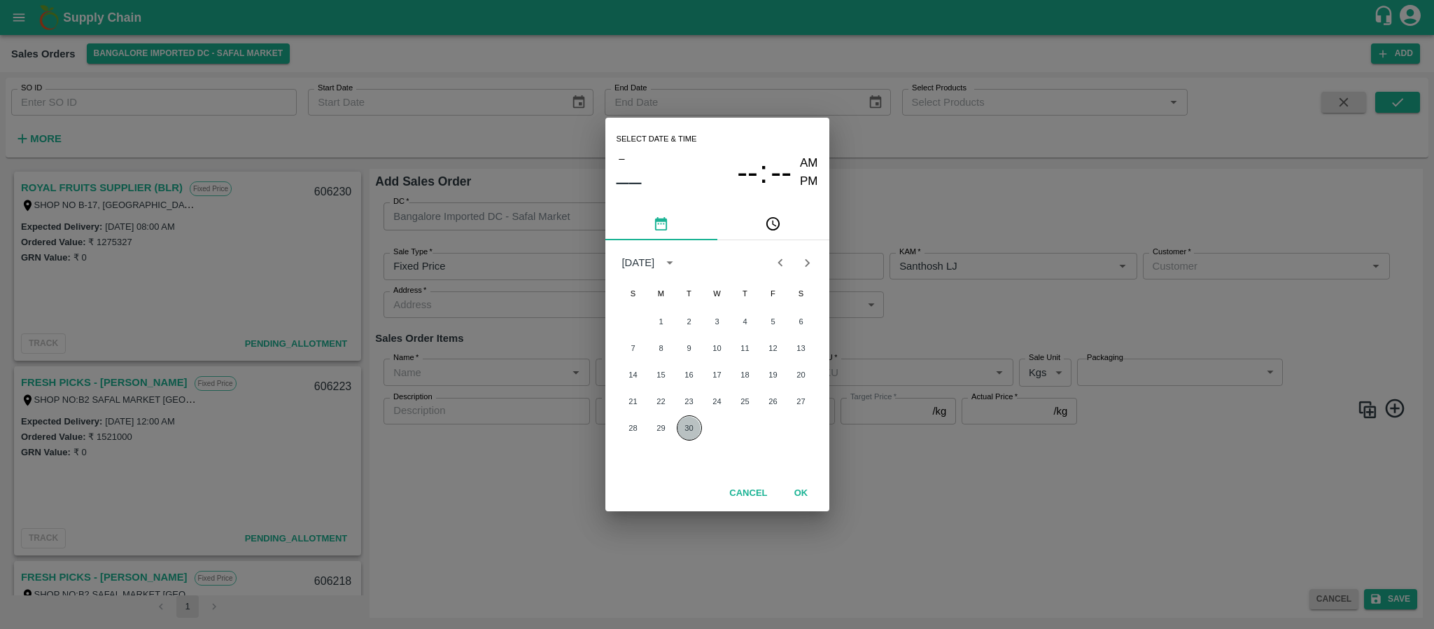
click at [690, 431] on button "30" at bounding box center [689, 427] width 25 height 25
type input "30/09/2025 12:00 AM"
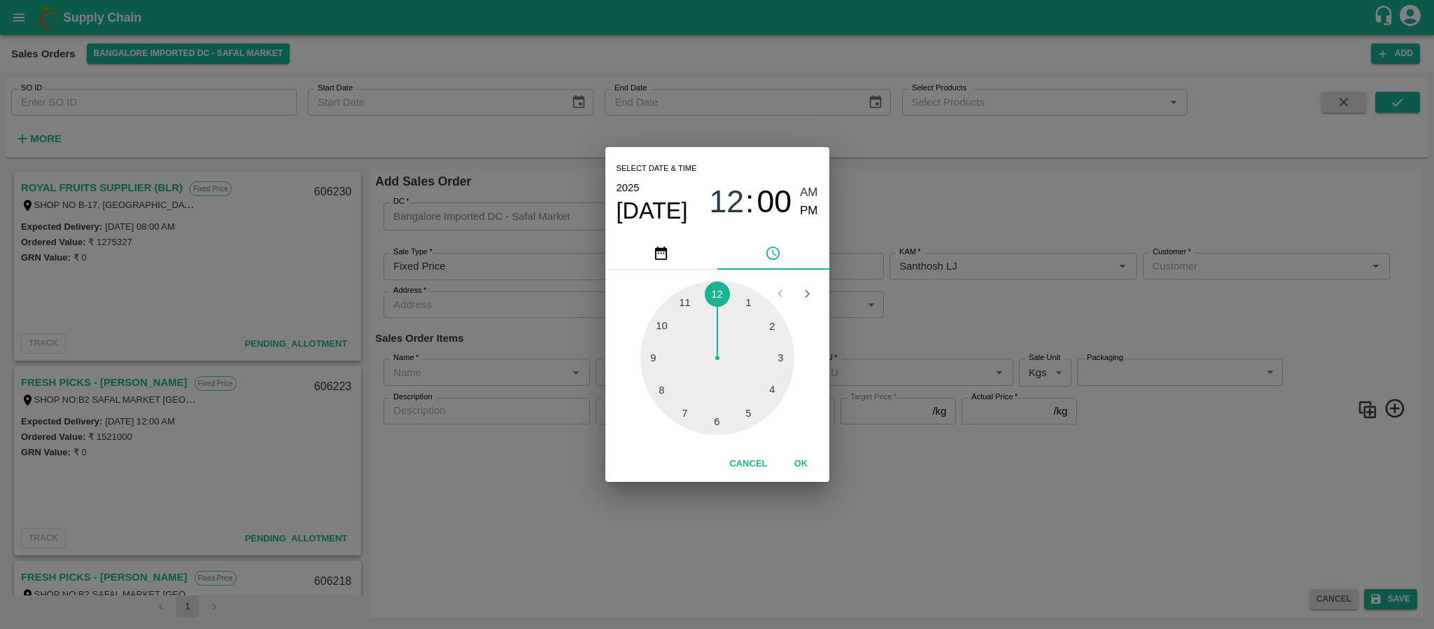
click at [949, 351] on div "Select date & time 2025 Sep 30 12 : 00 AM PM 1 2 3 4 5 6 7 8 9 10 11 12 Cancel …" at bounding box center [717, 314] width 1434 height 629
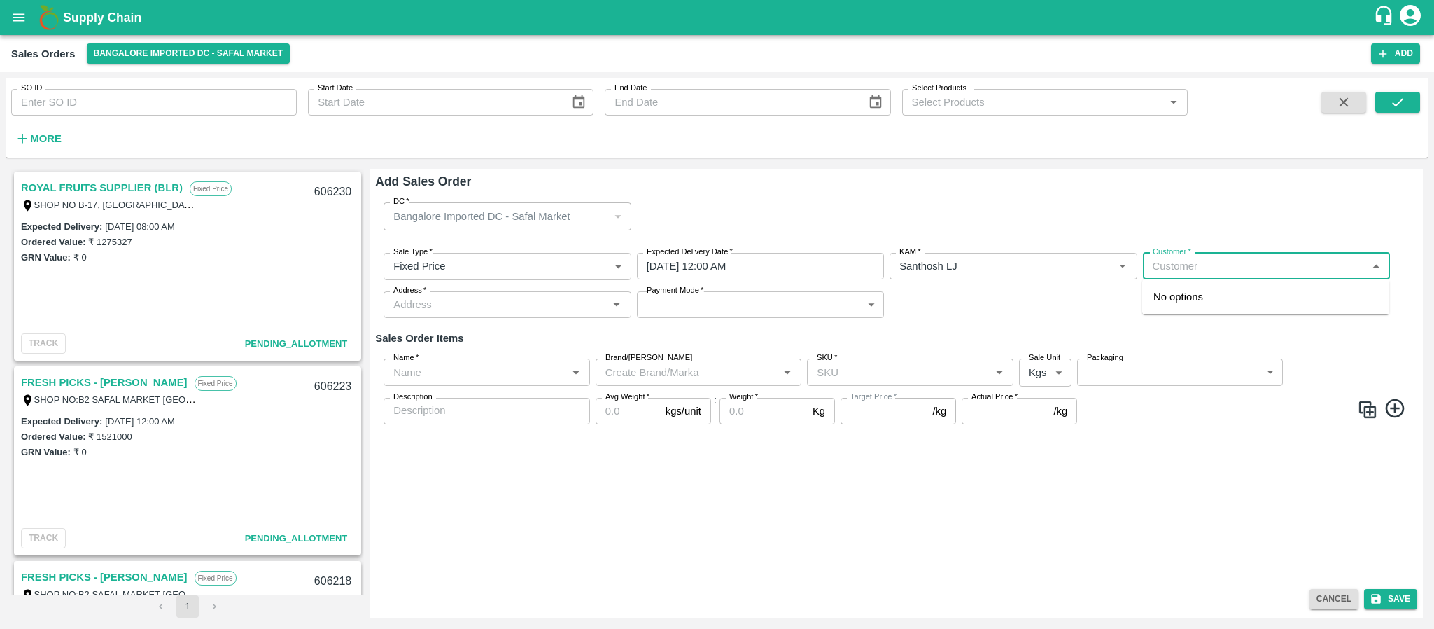
click at [1218, 274] on input "Customer   *" at bounding box center [1255, 266] width 216 height 18
click at [1210, 305] on div "ROYAL FRUITS SUPPLIER (BLR) Wholesale" at bounding box center [1266, 303] width 247 height 37
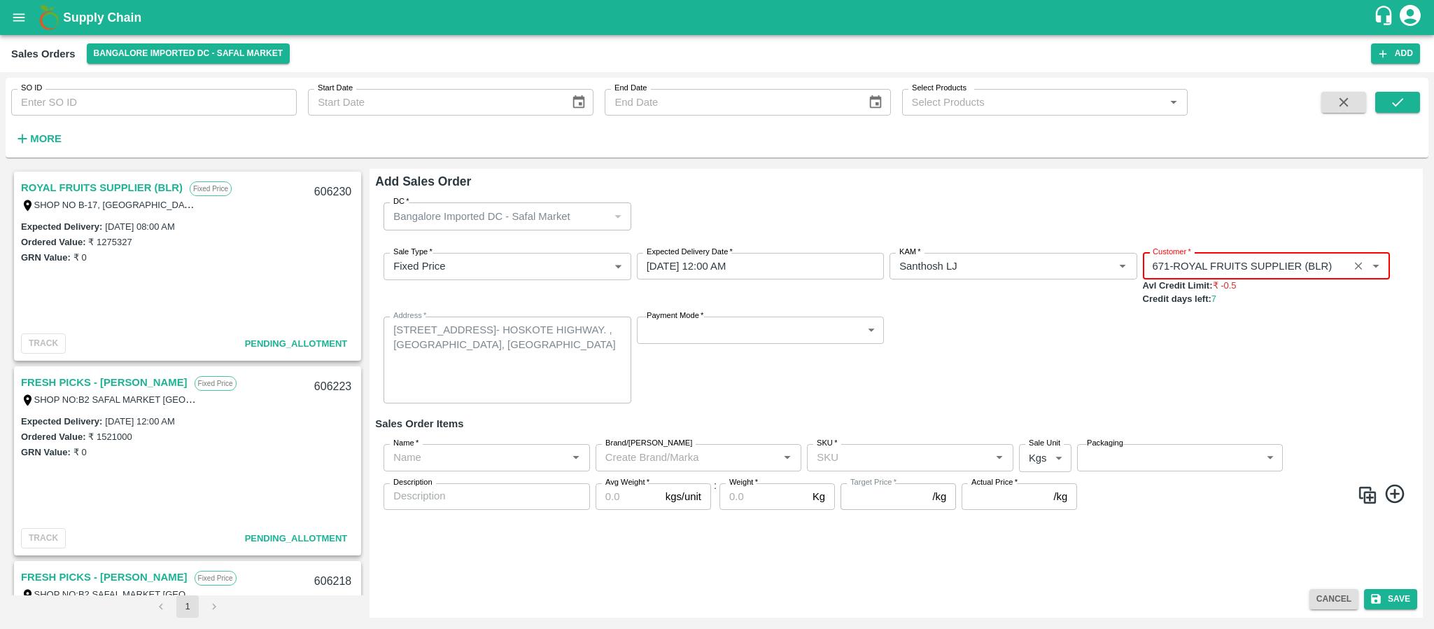
type input "671-ROYAL FRUITS SUPPLIER (BLR)"
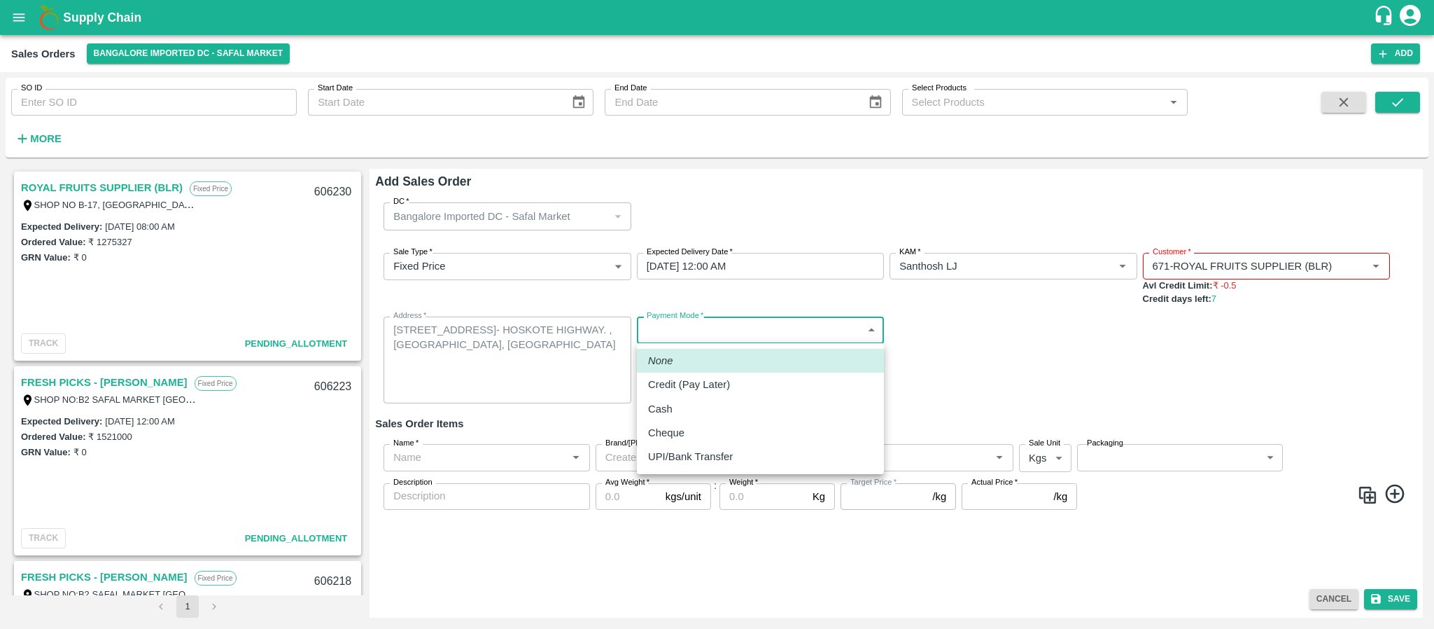
click at [671, 326] on body "Supply Chain Sales Orders Bangalore Imported DC - Safal Market Add SO ID SO ID …" at bounding box center [717, 314] width 1434 height 629
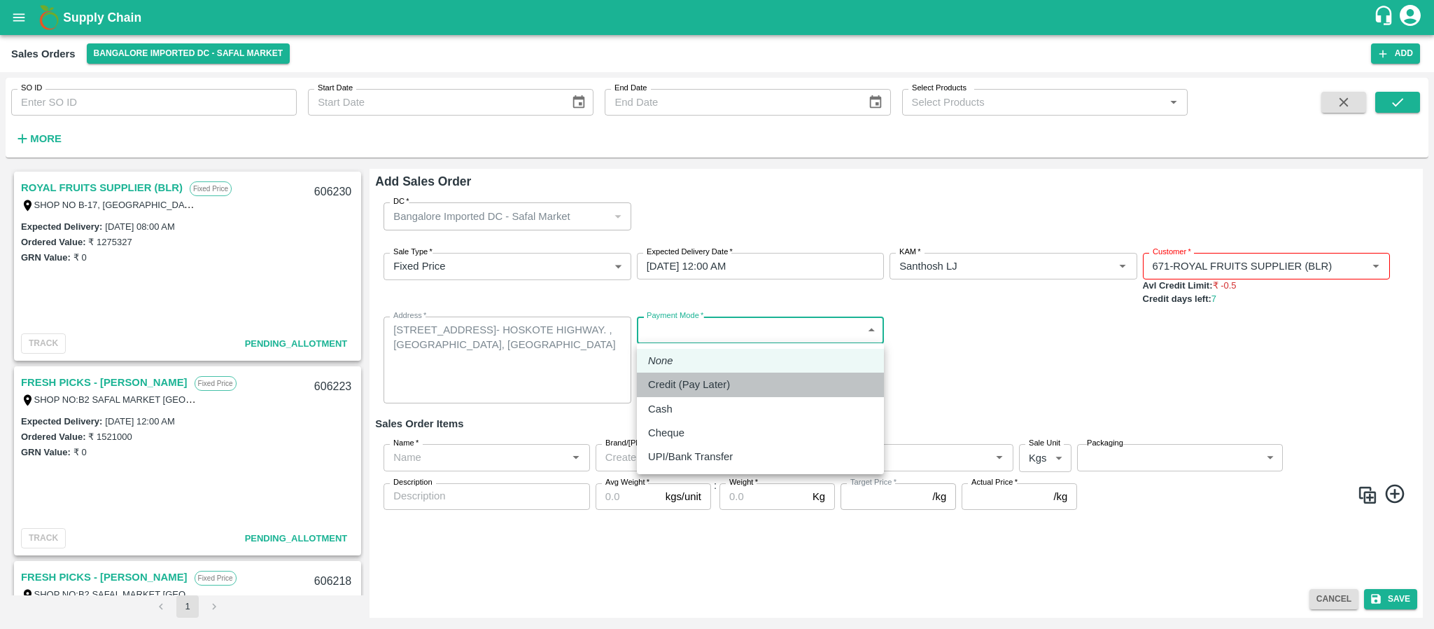
click at [669, 384] on p "Credit (Pay Later)" at bounding box center [689, 384] width 82 height 15
type input "credit"
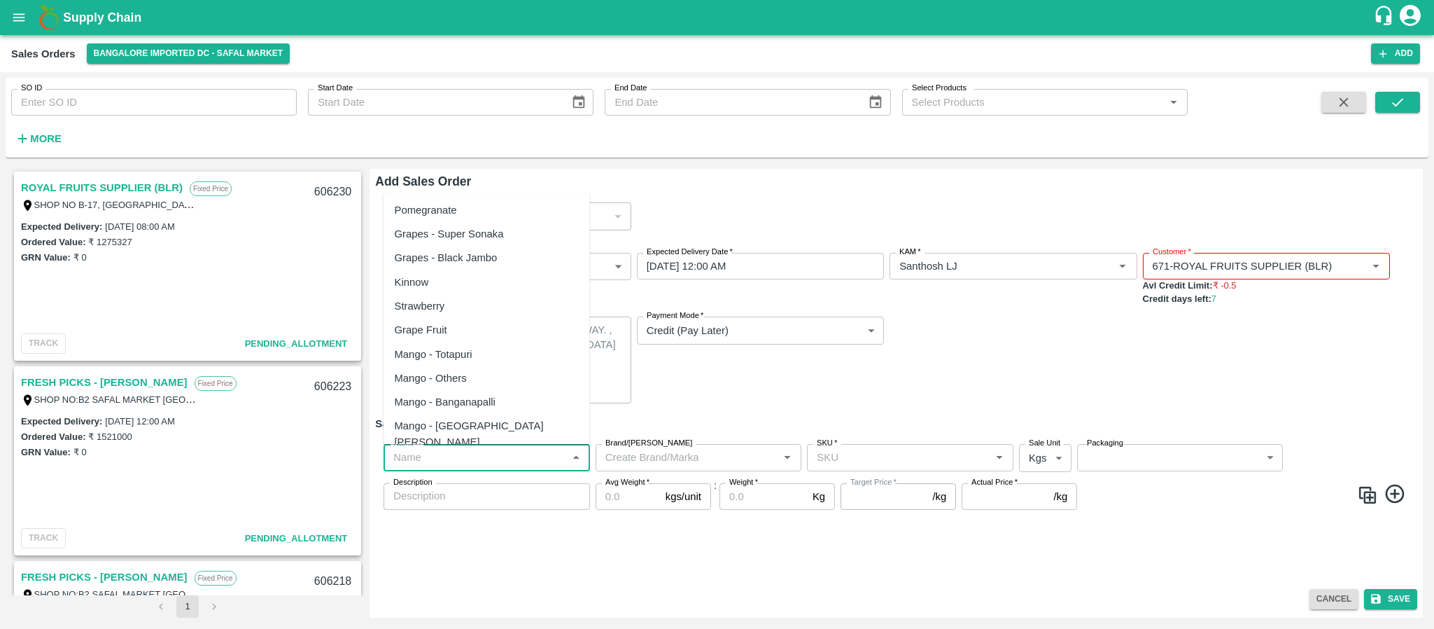
click at [458, 452] on input "Name   *" at bounding box center [475, 457] width 175 height 18
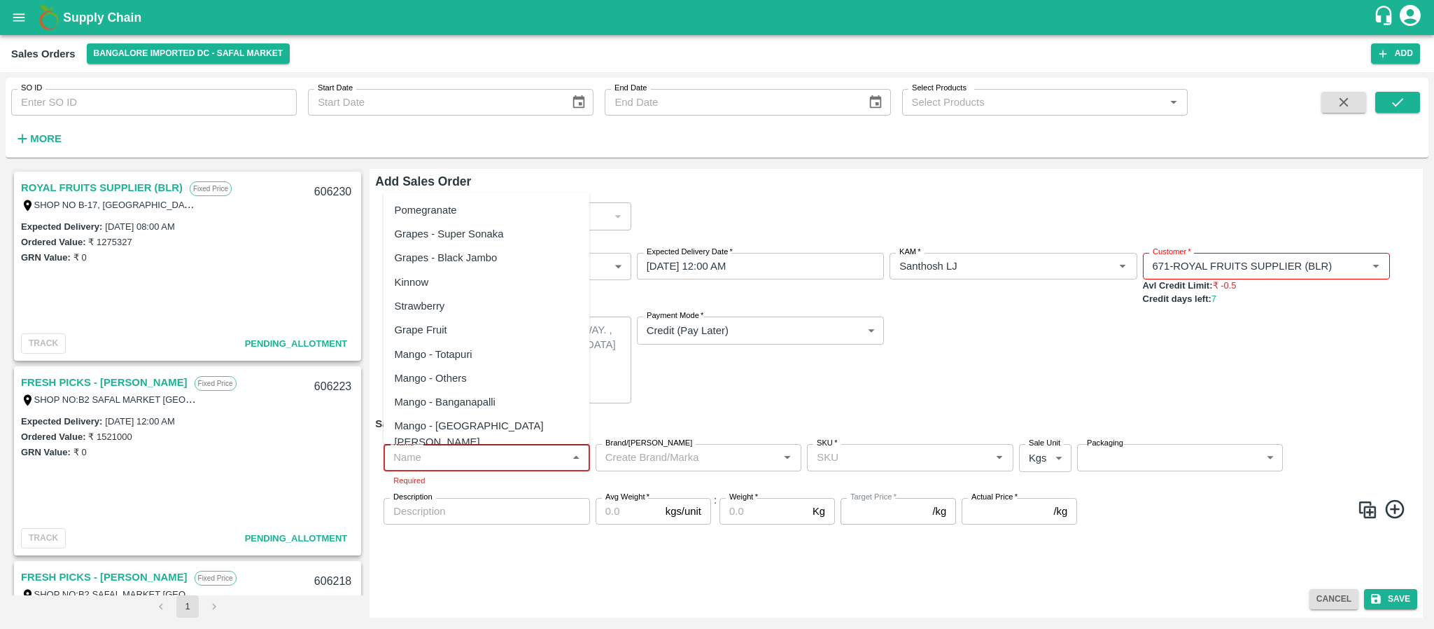
click at [496, 461] on input "Name   *" at bounding box center [475, 457] width 175 height 18
paste input "Pear Beauty SA"
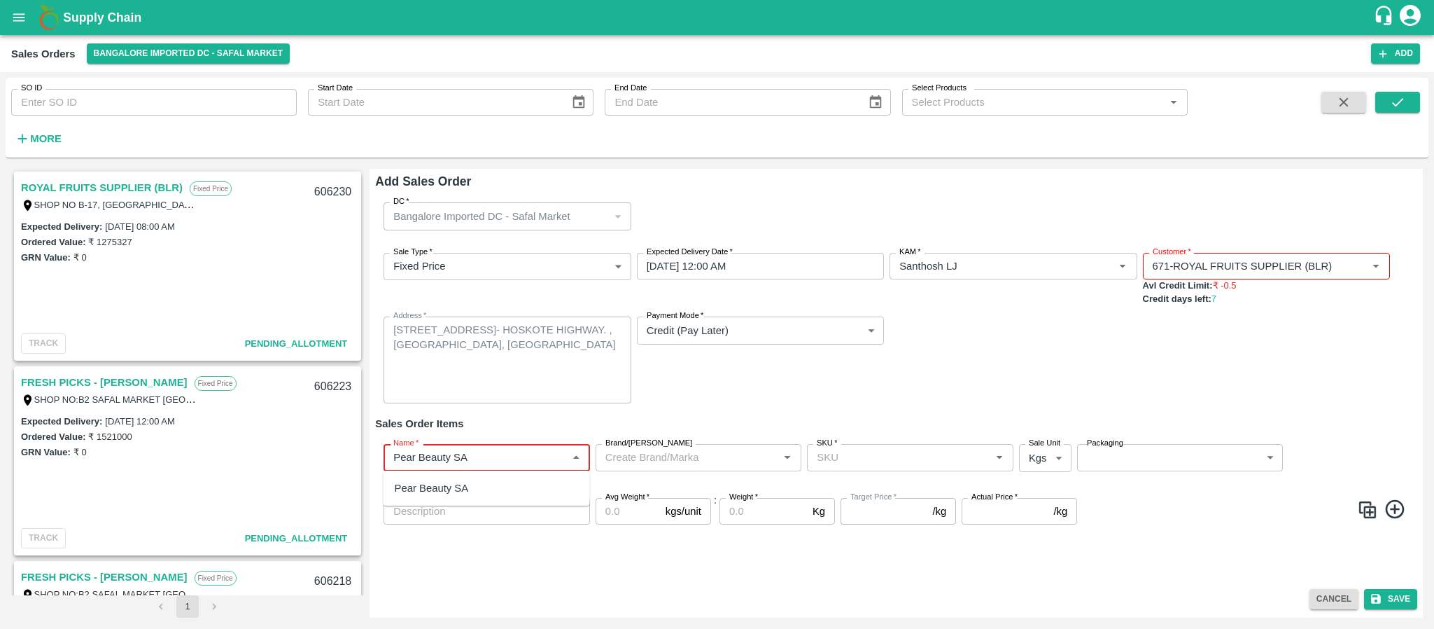
click at [484, 481] on div "Pear Beauty SA" at bounding box center [487, 488] width 207 height 24
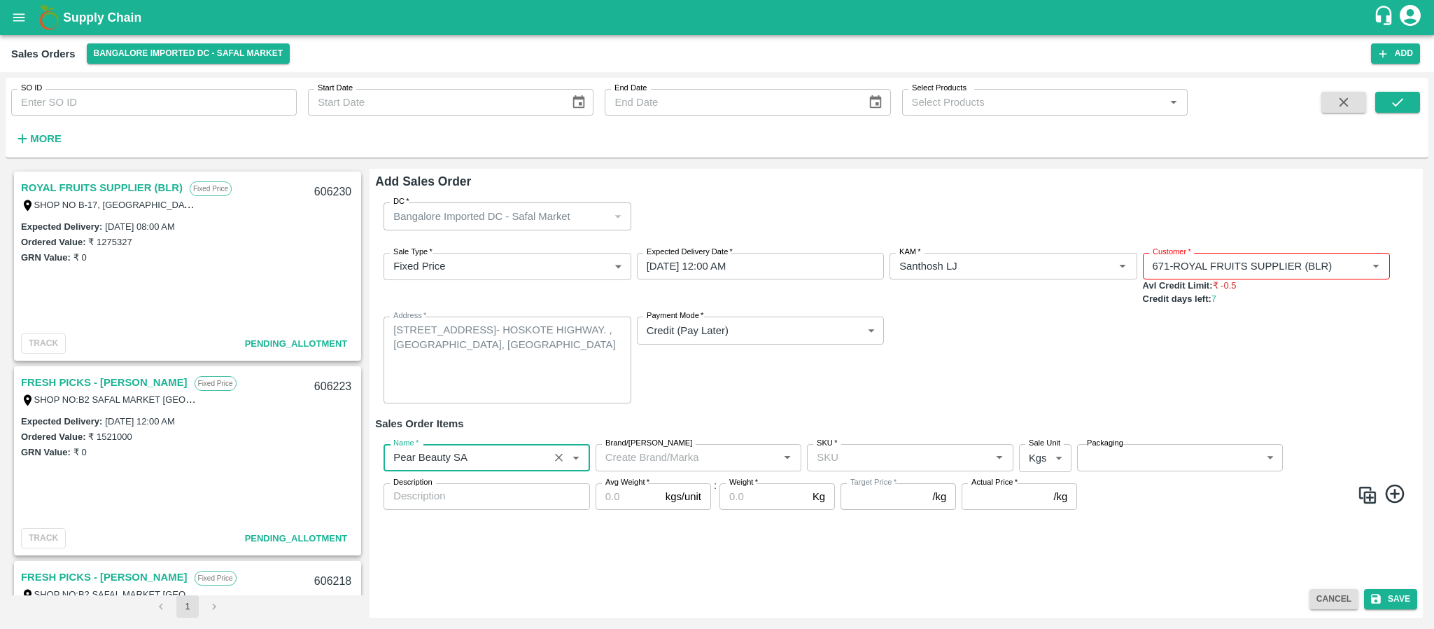
type input "Pear Beauty SA"
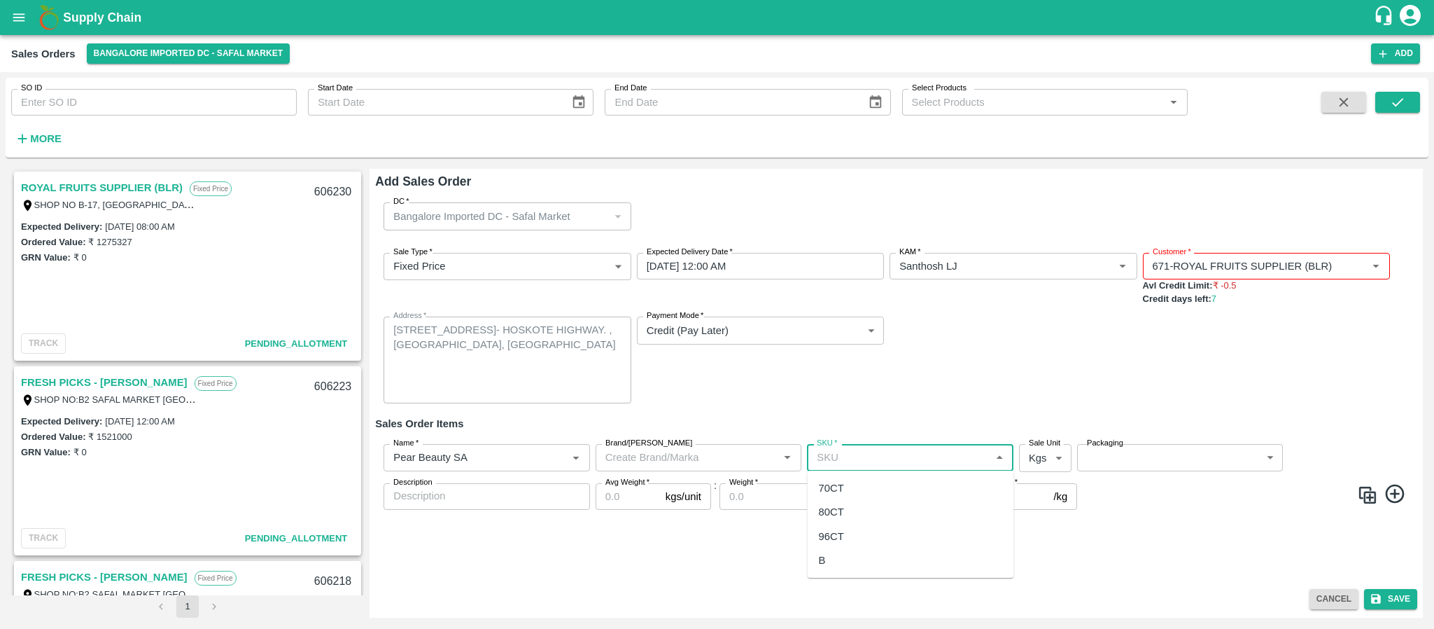
click at [846, 454] on input "SKU   *" at bounding box center [898, 457] width 175 height 18
click at [862, 458] on input "SKU   *" at bounding box center [898, 457] width 175 height 18
click at [853, 504] on div "80CT" at bounding box center [911, 512] width 207 height 24
type input "80CT"
click at [1032, 459] on body "Supply Chain Sales Orders Bangalore Imported DC - Safal Market Add SO ID SO ID …" at bounding box center [717, 314] width 1434 height 629
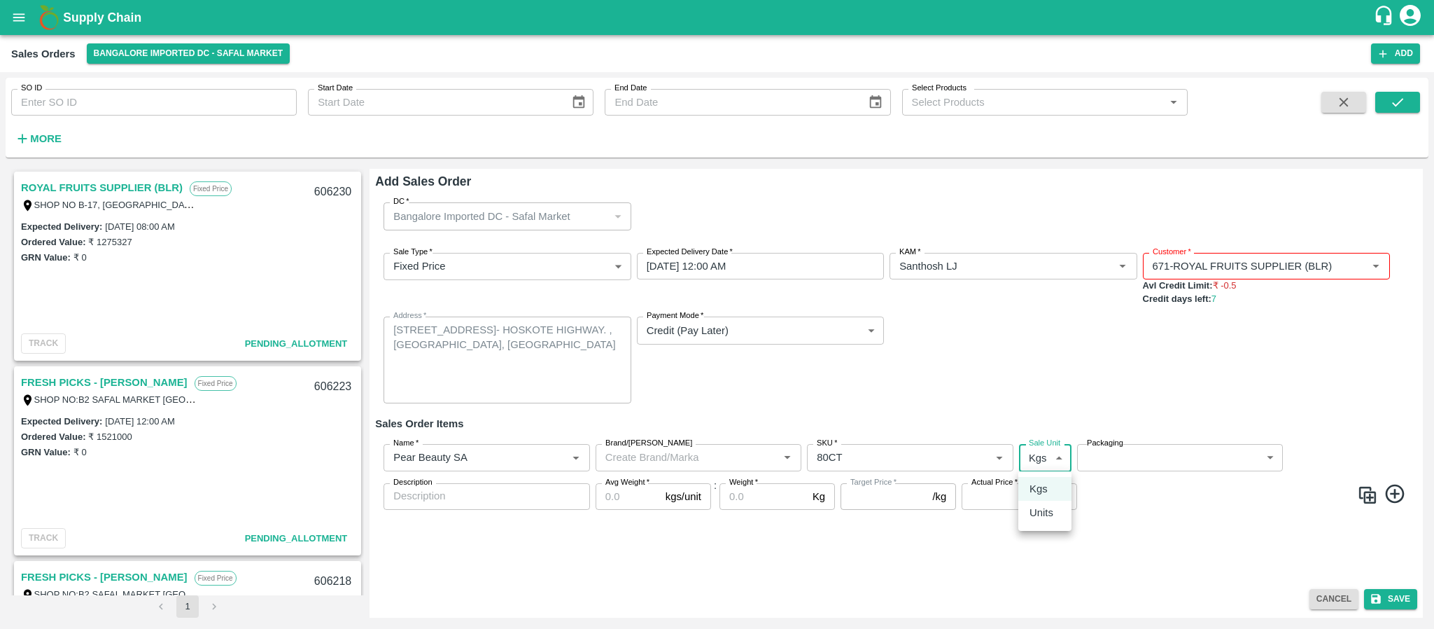
type input "NA"
click at [1040, 519] on p "Units" at bounding box center [1042, 512] width 24 height 15
type input "2"
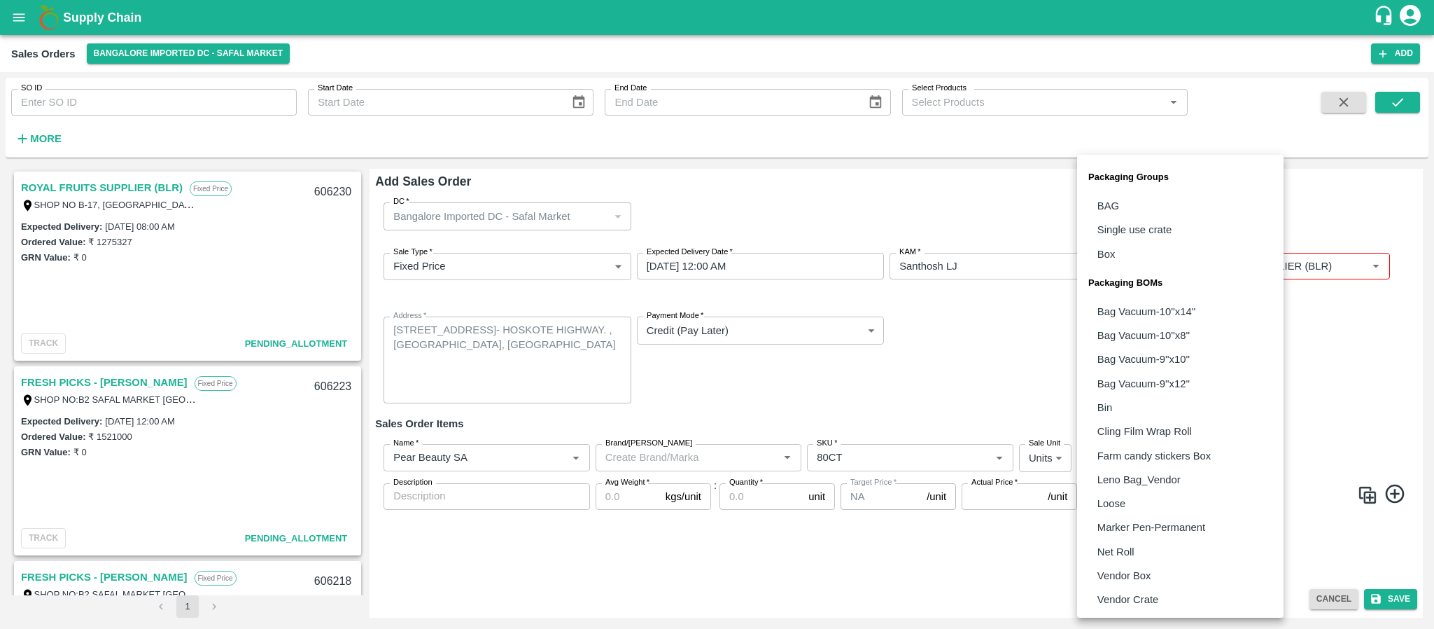
click at [1129, 460] on body "Supply Chain Sales Orders Bangalore Imported DC - Safal Market Add SO ID SO ID …" at bounding box center [717, 314] width 1434 height 629
click at [1131, 578] on p "Vendor Box" at bounding box center [1125, 575] width 54 height 15
type input "BOM/276"
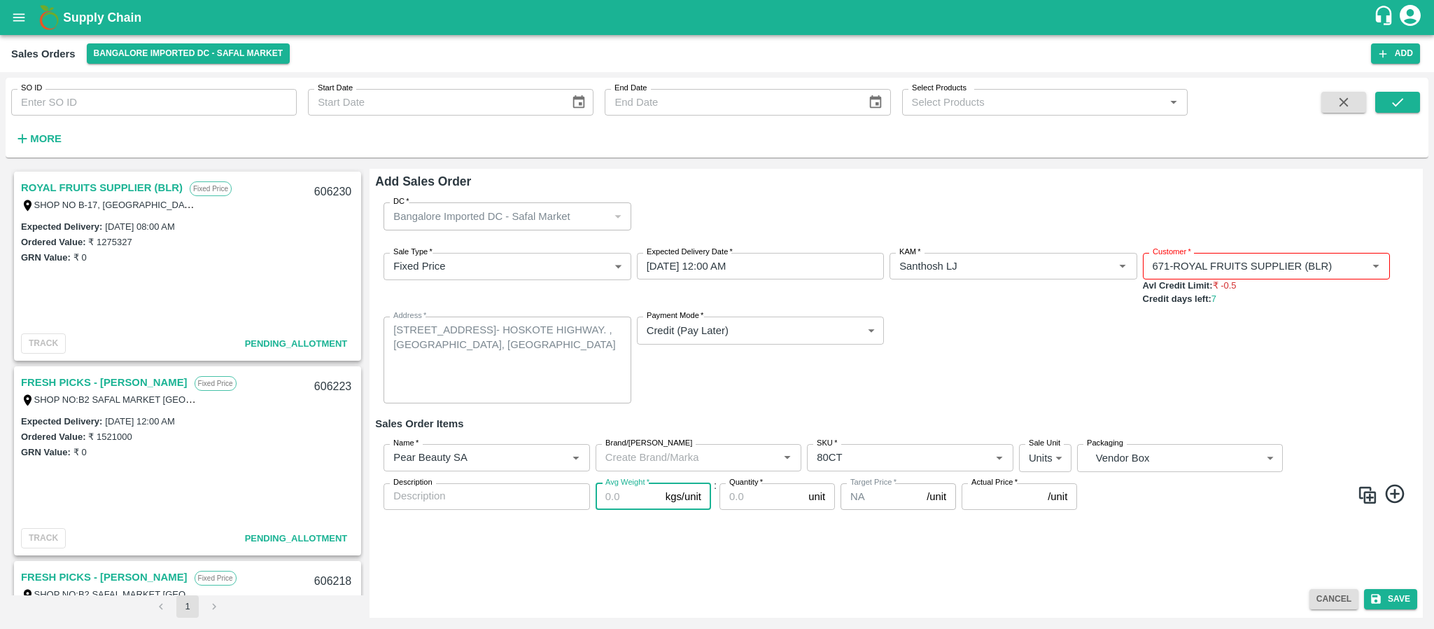
click at [620, 496] on input "Avg Weight   *" at bounding box center [628, 496] width 64 height 27
type input "12.5"
click at [737, 490] on input "Quantity   *" at bounding box center [761, 496] width 83 height 27
type input "250"
click at [995, 502] on input "Actual Price   *" at bounding box center [1002, 496] width 81 height 27
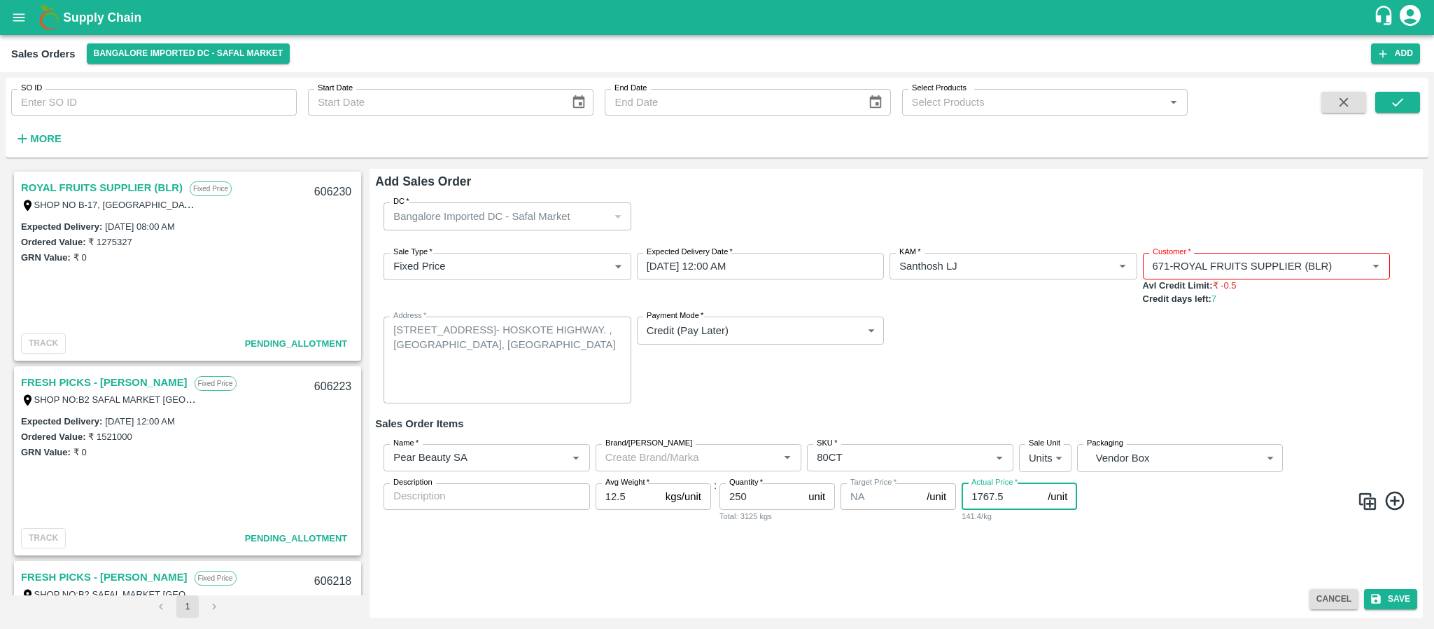
type input "1767.5"
click at [1393, 491] on icon at bounding box center [1394, 500] width 19 height 19
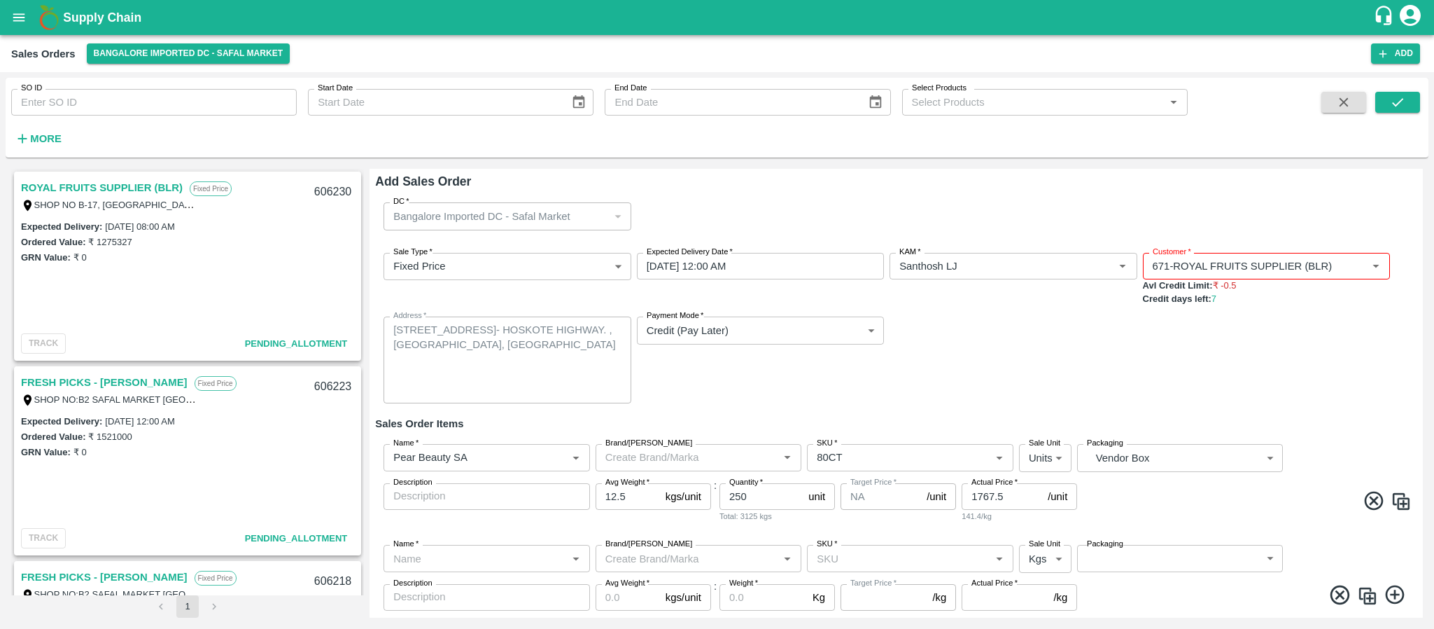
scroll to position [38, 0]
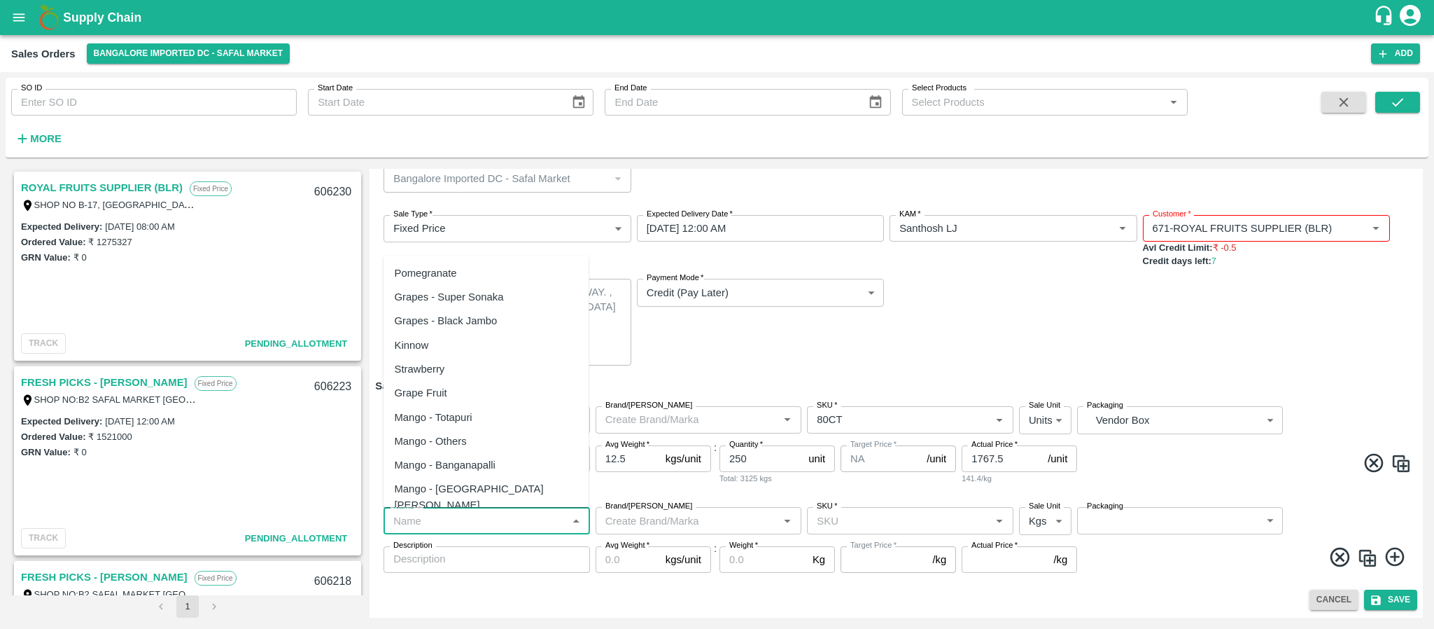
click at [450, 513] on input "Name   *" at bounding box center [475, 520] width 175 height 18
paste input "Apple Fuji [GEOGRAPHIC_DATA]"
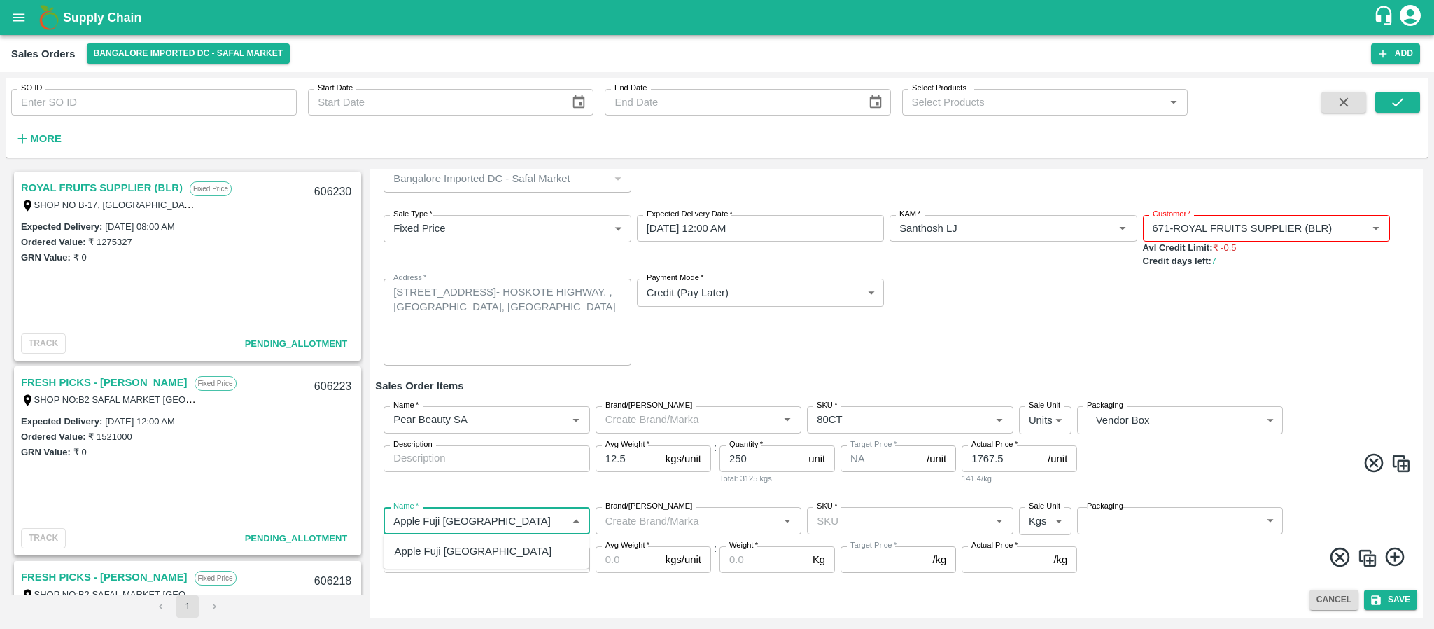
click at [475, 557] on div "Apple Fuji [GEOGRAPHIC_DATA]" at bounding box center [487, 551] width 206 height 24
type input "Apple Fuji [GEOGRAPHIC_DATA]"
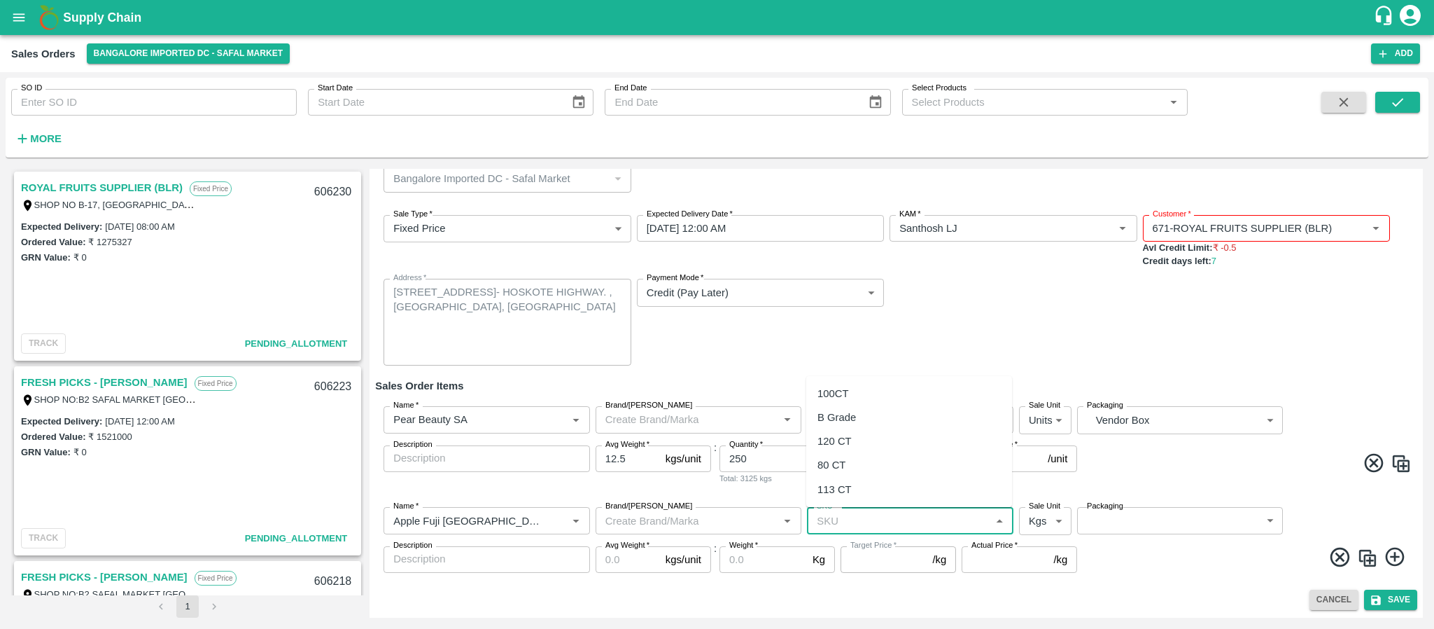
click at [853, 525] on input "SKU   *" at bounding box center [898, 520] width 175 height 18
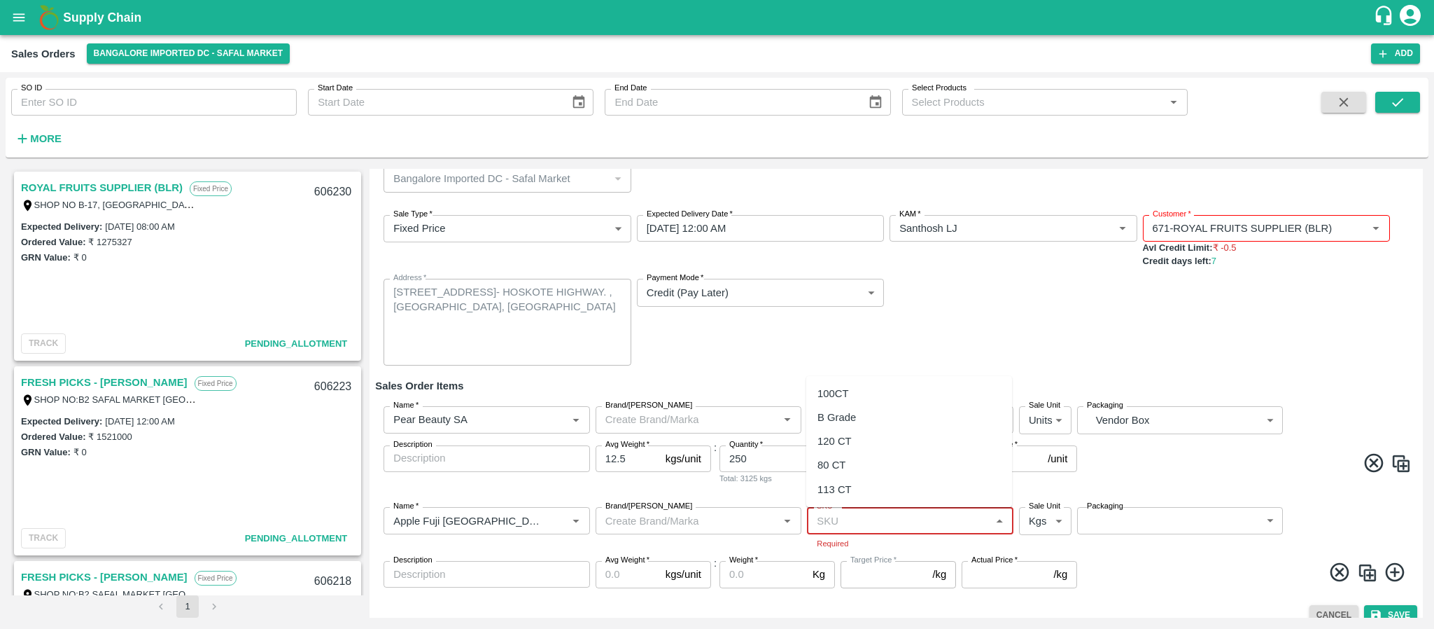
click at [839, 519] on input "SKU   *" at bounding box center [898, 520] width 175 height 18
click at [838, 399] on div "100CT" at bounding box center [834, 393] width 32 height 15
type input "100CT"
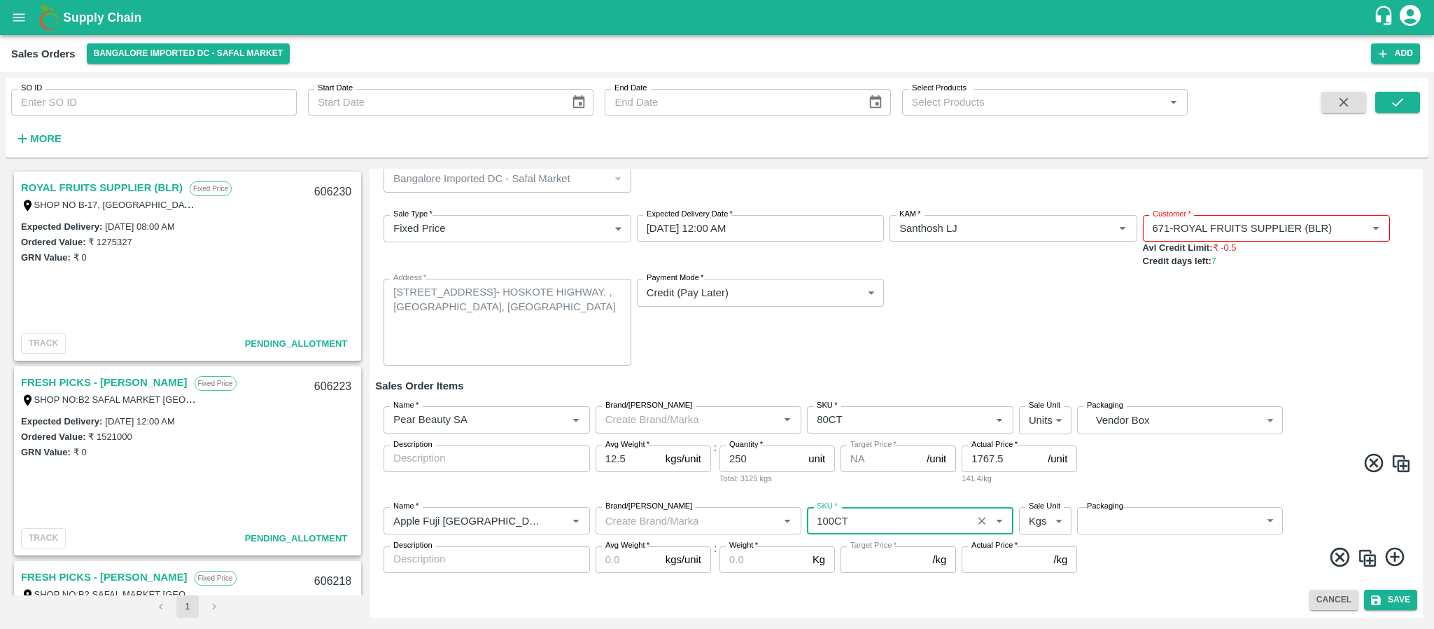
type input "NA"
click at [1029, 519] on body "Supply Chain Sales Orders Bangalore Imported DC - Safal Market Add SO ID SO ID …" at bounding box center [717, 314] width 1434 height 629
click at [1034, 573] on p "Units" at bounding box center [1040, 575] width 24 height 15
type input "2"
click at [1116, 522] on body "Supply Chain Sales Orders Bangalore Imported DC - Safal Market Add SO ID SO ID …" at bounding box center [717, 314] width 1434 height 629
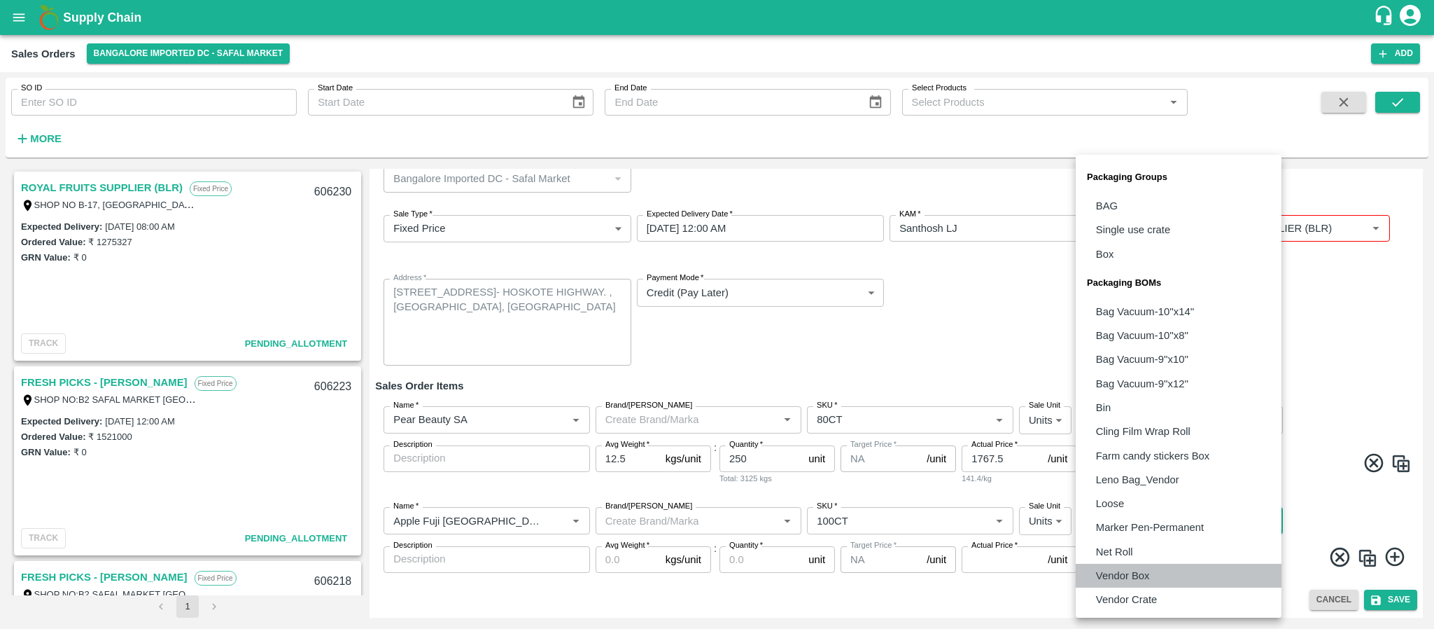
click at [1117, 570] on p "Vendor Box" at bounding box center [1123, 575] width 54 height 15
type input "BOM/276"
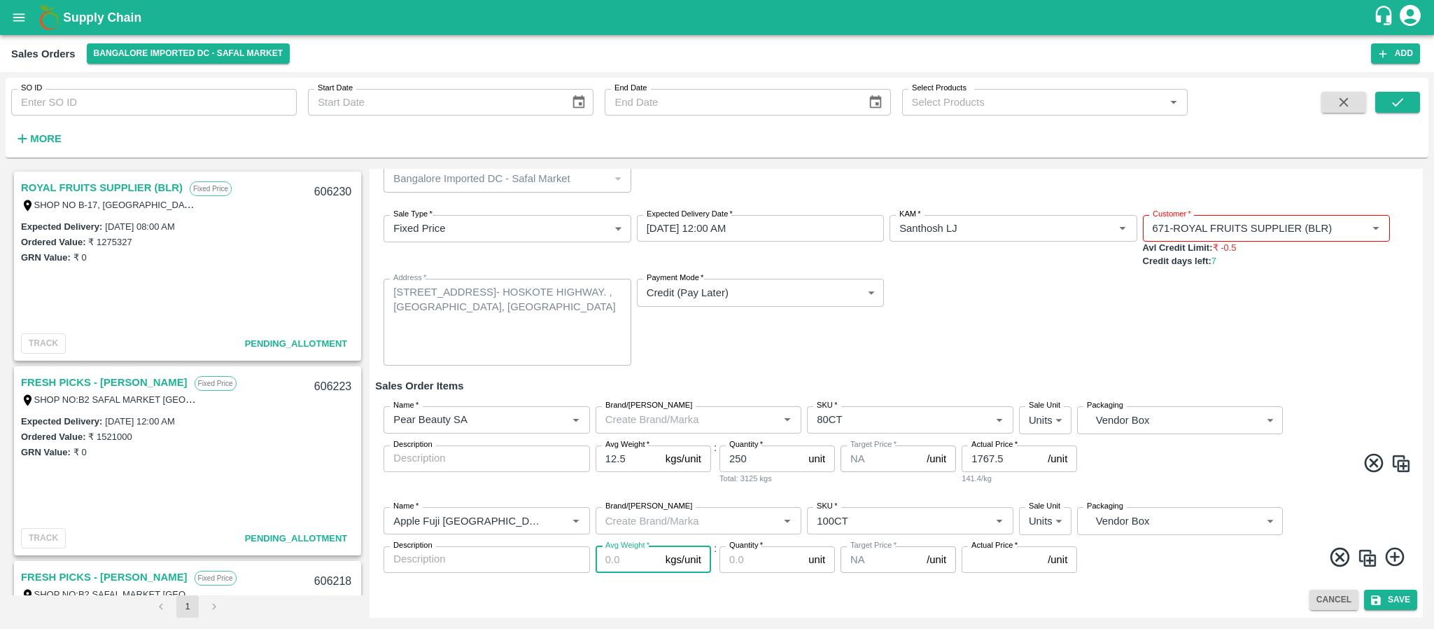
click at [611, 559] on input "Avg Weight   *" at bounding box center [628, 559] width 64 height 27
click at [622, 563] on input "Avg Weight   *" at bounding box center [628, 559] width 64 height 27
type input "10"
click at [748, 563] on input "Quantity   *" at bounding box center [761, 559] width 83 height 27
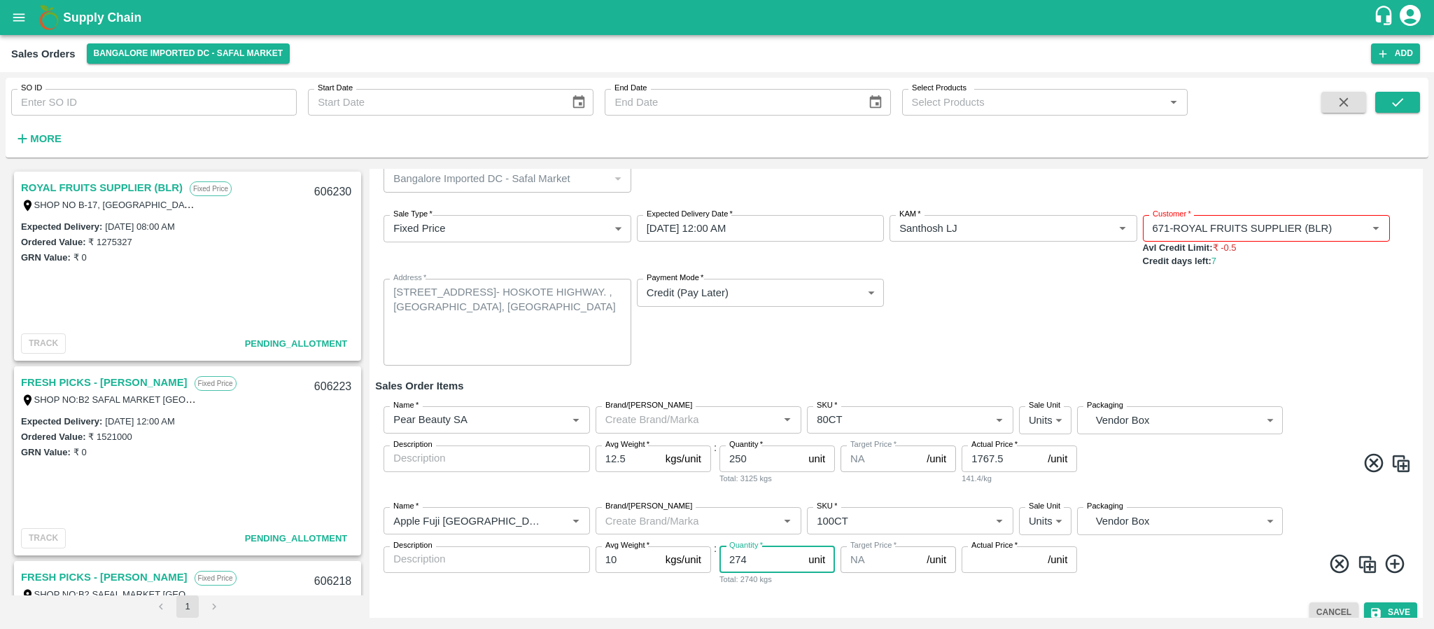
type input "274"
click at [985, 555] on input "Actual Price   *" at bounding box center [1002, 559] width 81 height 27
type input "1515"
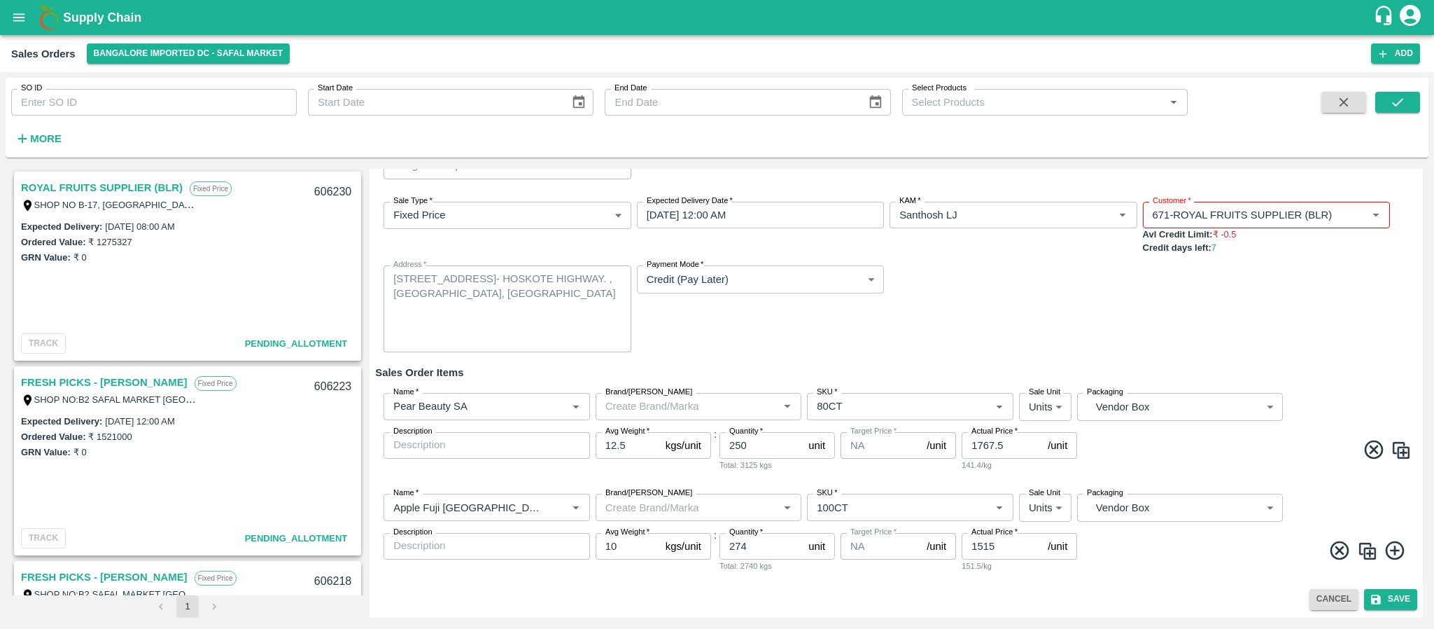
click at [1391, 551] on icon at bounding box center [1395, 550] width 23 height 23
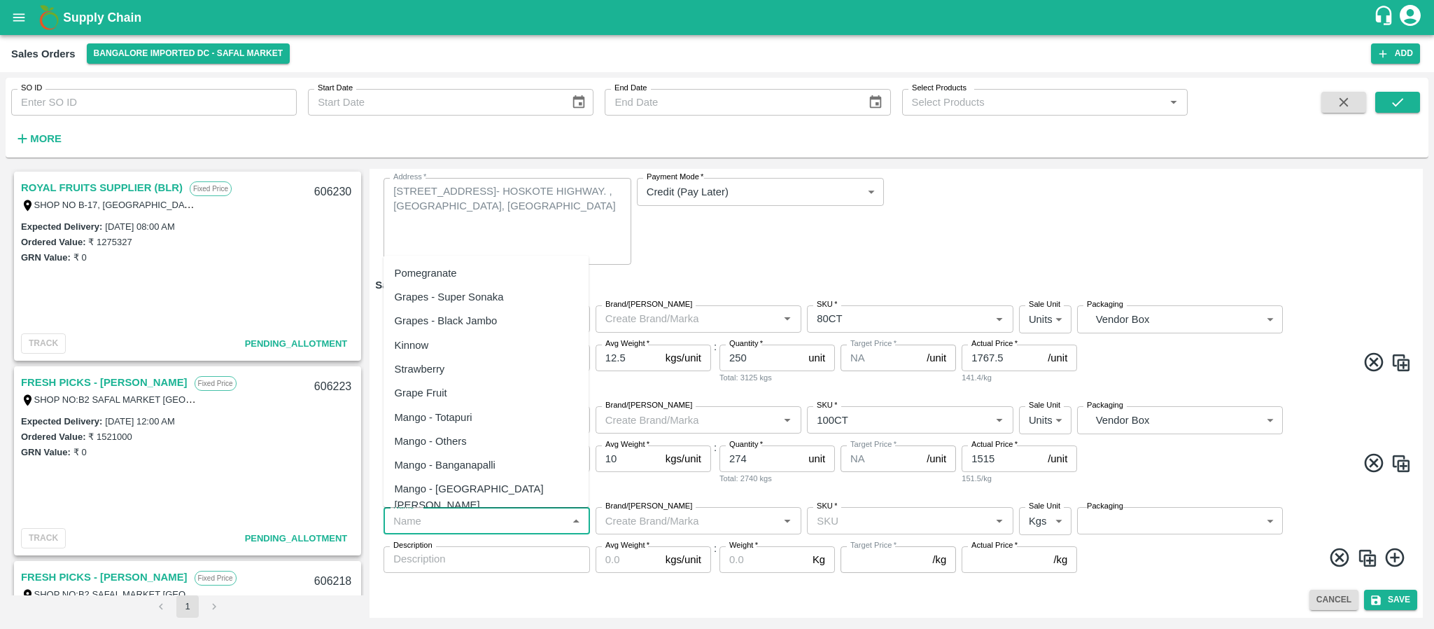
click at [446, 515] on input "Name   *" at bounding box center [475, 520] width 175 height 18
paste input "Kiwi Green [GEOGRAPHIC_DATA]"
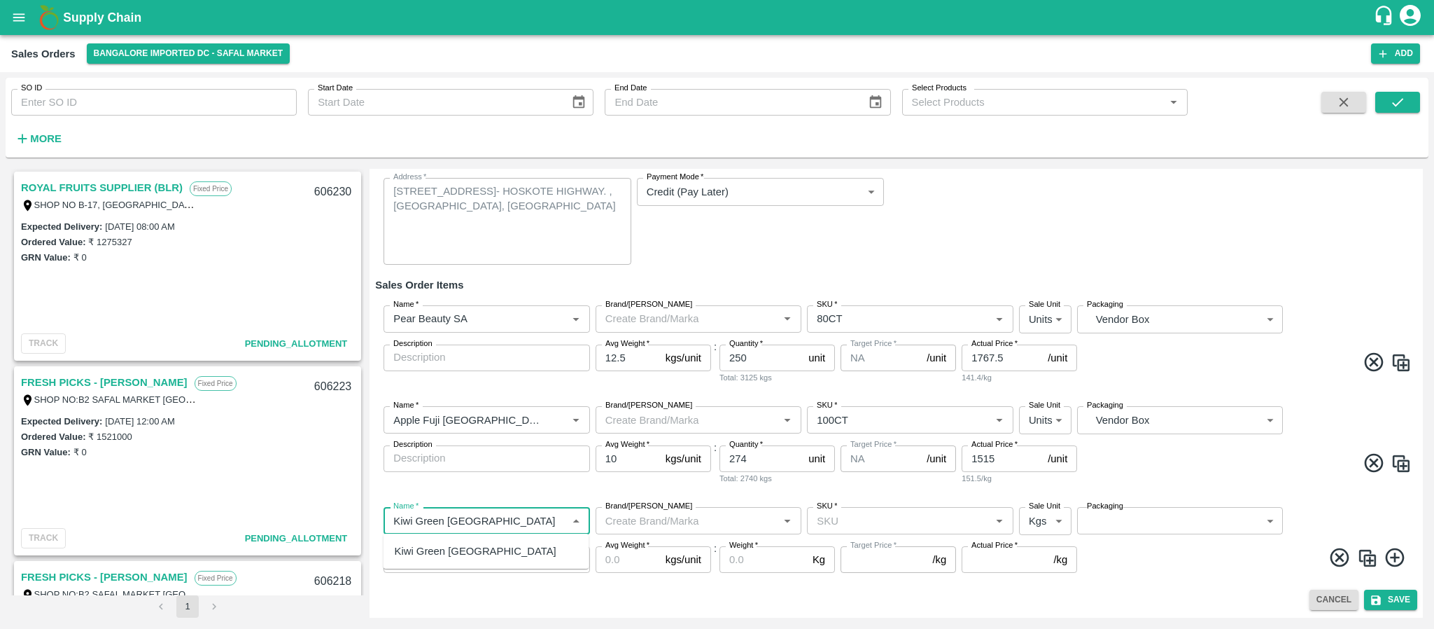
click at [443, 547] on div "Kiwi Green [GEOGRAPHIC_DATA]" at bounding box center [476, 550] width 162 height 15
type input "Kiwi Green [GEOGRAPHIC_DATA]"
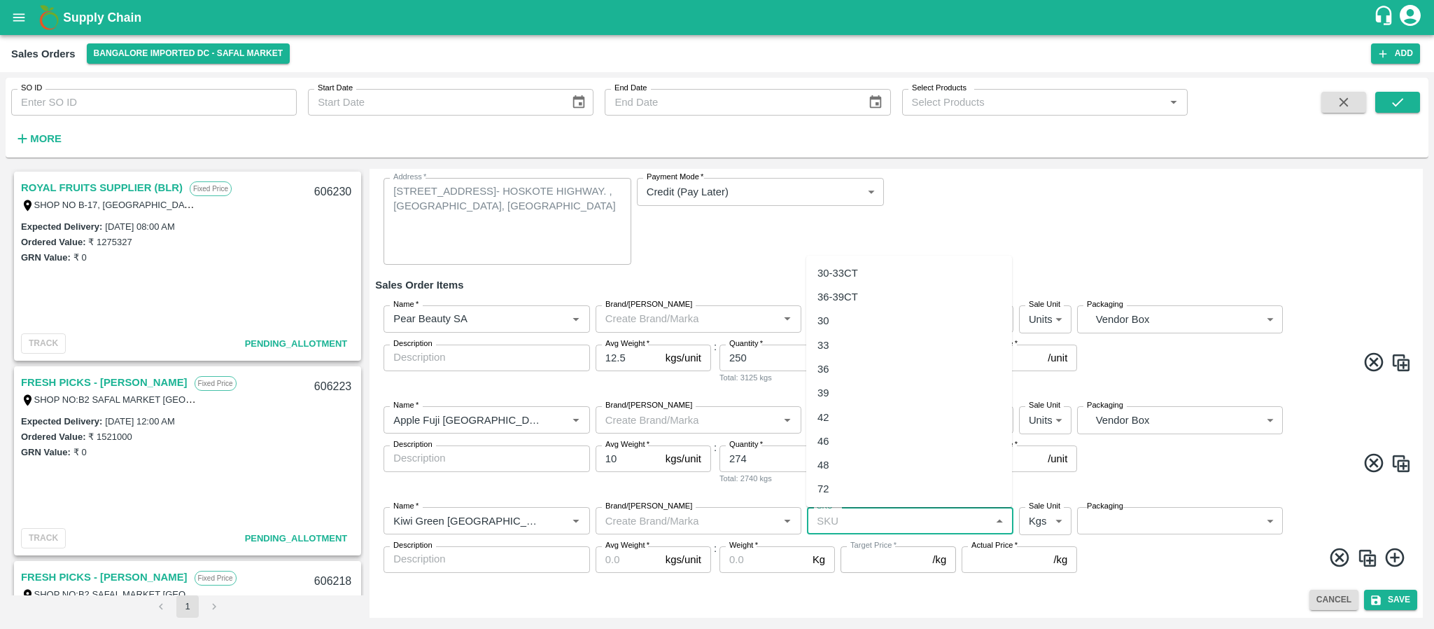
click at [828, 526] on input "SKU   *" at bounding box center [898, 520] width 175 height 18
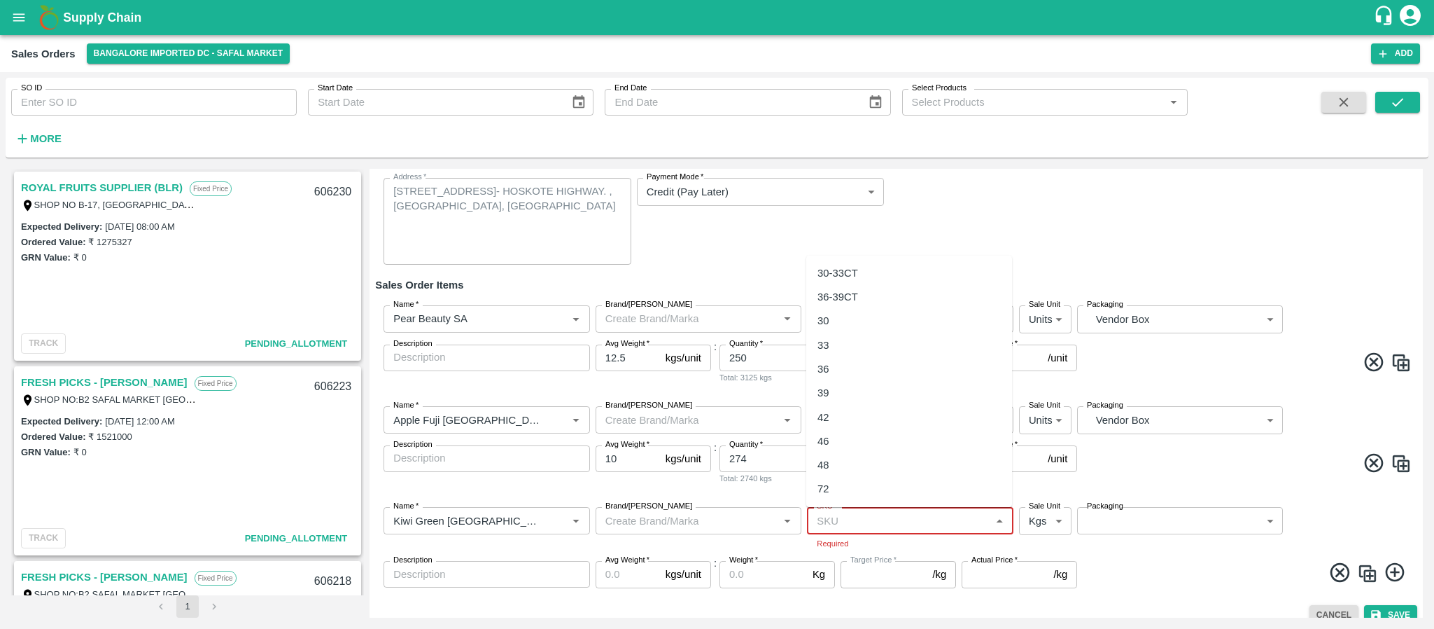
click at [861, 515] on input "SKU   *" at bounding box center [898, 520] width 175 height 18
click at [834, 272] on div "30-33CT" at bounding box center [838, 272] width 41 height 15
type input "30-33CT"
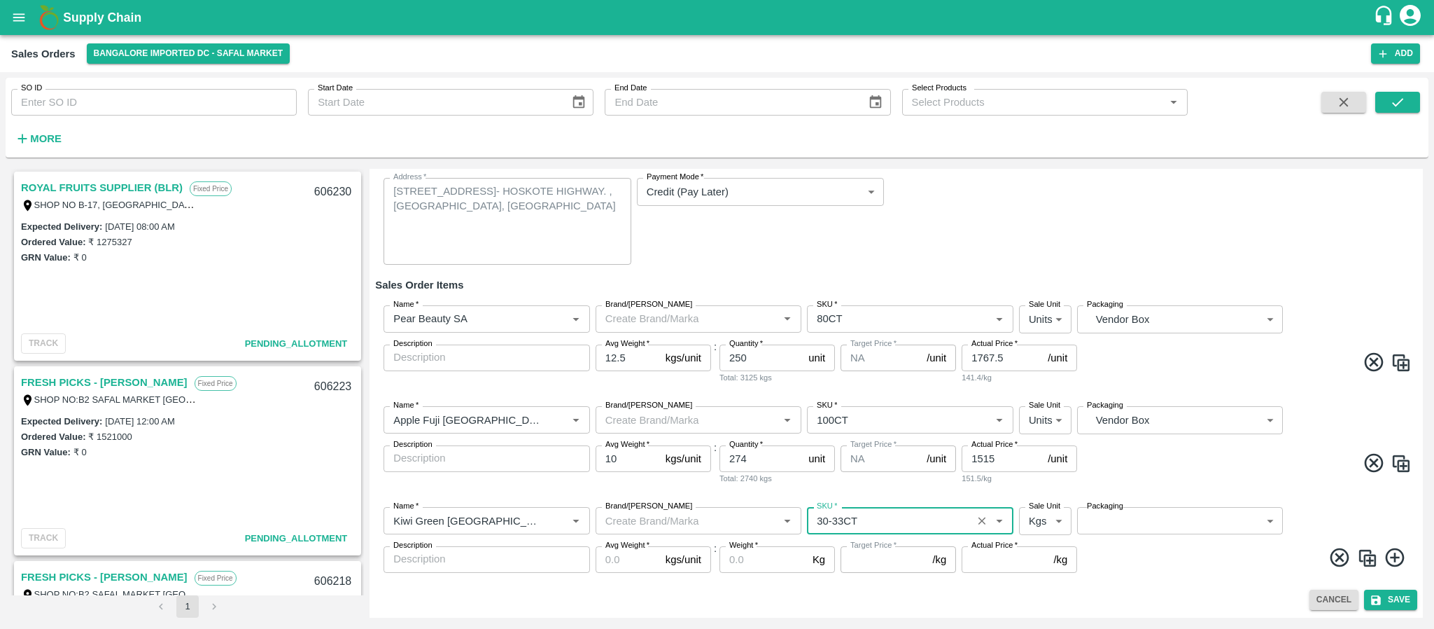
type input "NA"
click at [1028, 515] on body "Supply Chain Sales Orders Bangalore Imported DC - Safal Market Add SO ID SO ID …" at bounding box center [717, 314] width 1434 height 629
click at [1035, 575] on p "Units" at bounding box center [1040, 575] width 24 height 15
type input "2"
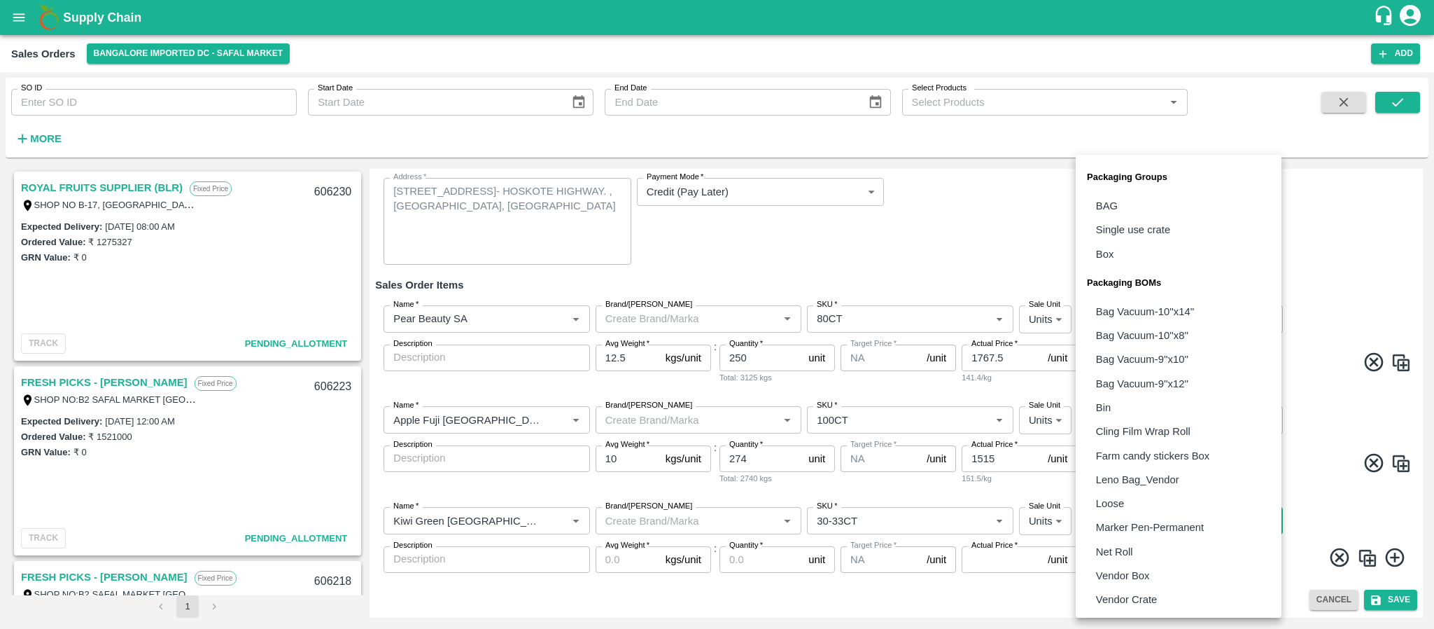
click at [1118, 513] on body "Supply Chain Sales Orders Bangalore Imported DC - Safal Market Add SO ID SO ID …" at bounding box center [717, 314] width 1434 height 629
click at [1128, 573] on p "Vendor Box" at bounding box center [1123, 575] width 54 height 15
type input "BOM/276"
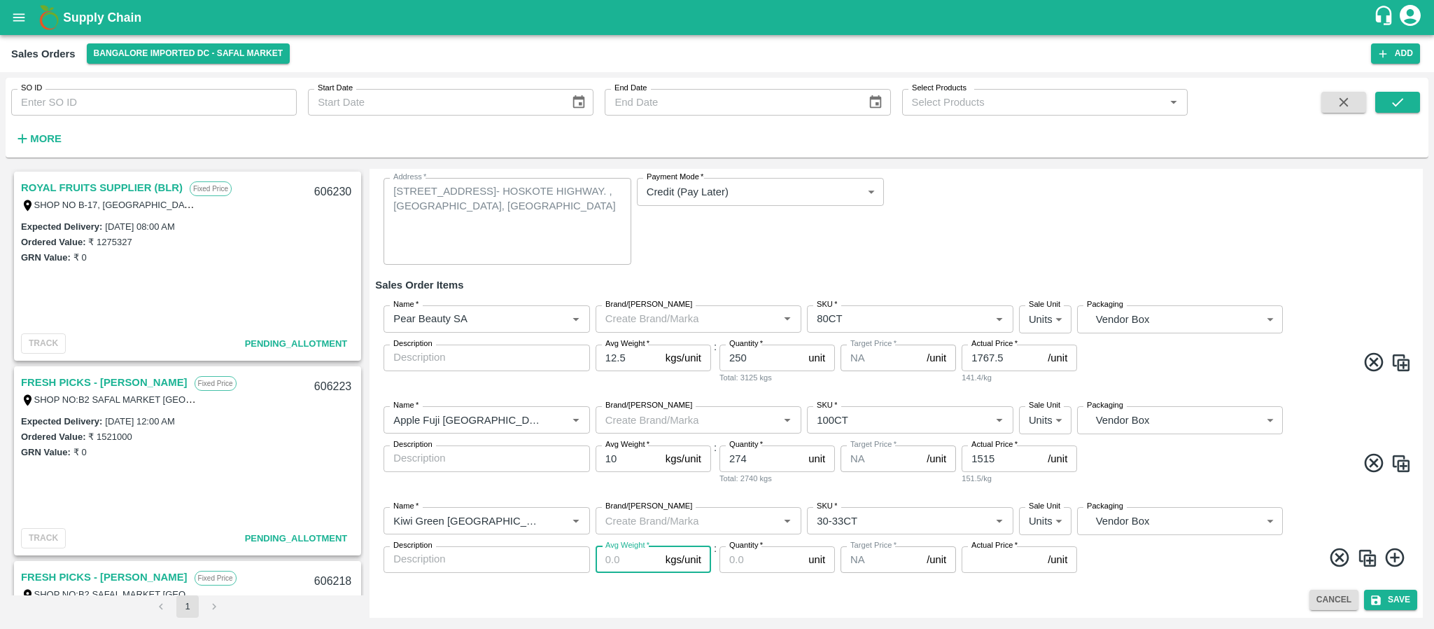
click at [612, 557] on input "Avg Weight   *" at bounding box center [628, 559] width 64 height 27
type input "10"
click at [738, 557] on input "Quantity   *" at bounding box center [761, 559] width 83 height 27
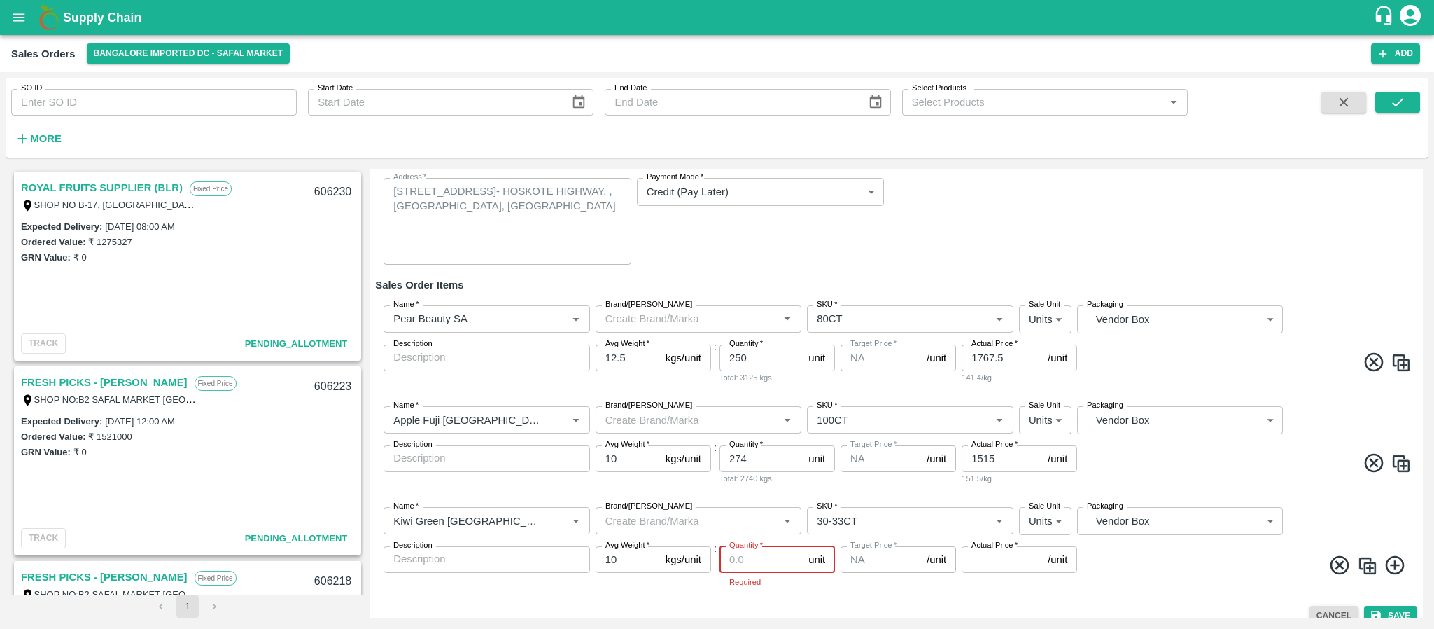
click at [757, 559] on input "Quantity   *" at bounding box center [761, 559] width 83 height 27
type input "50"
click at [995, 561] on input "Actual Price   *" at bounding box center [1002, 559] width 81 height 27
type input "1313"
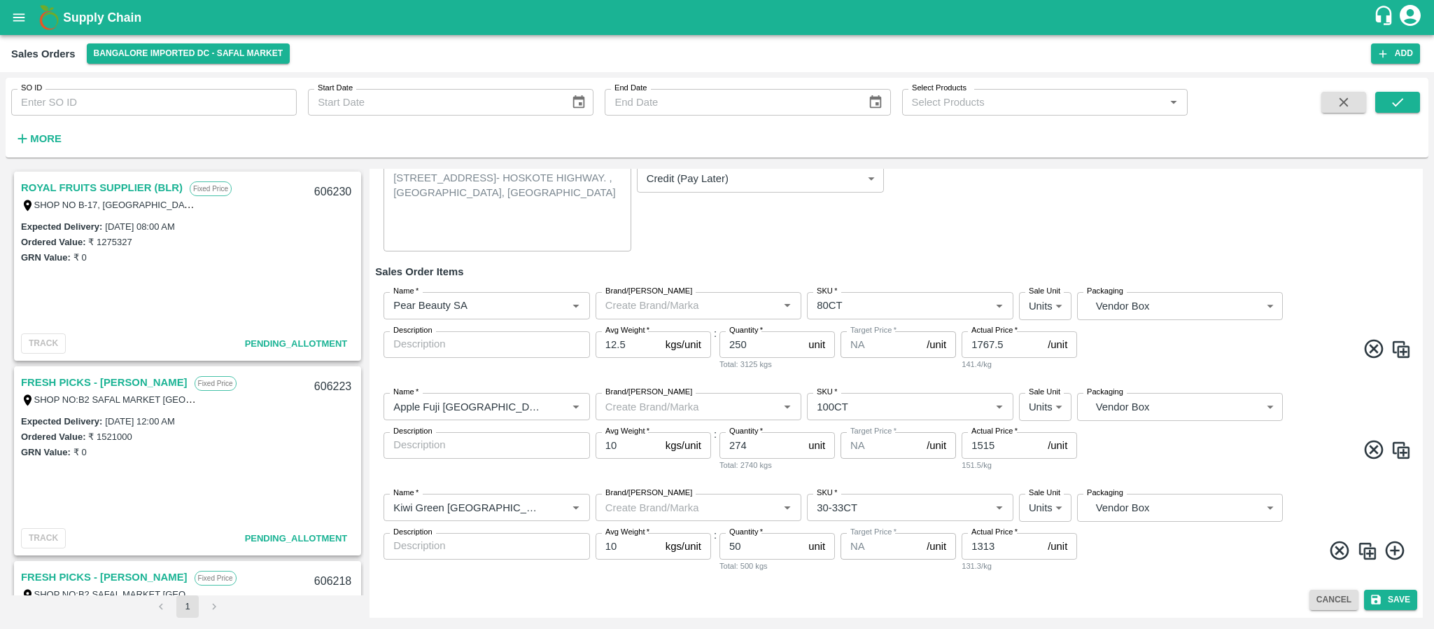
click at [1395, 545] on icon at bounding box center [1395, 550] width 23 height 23
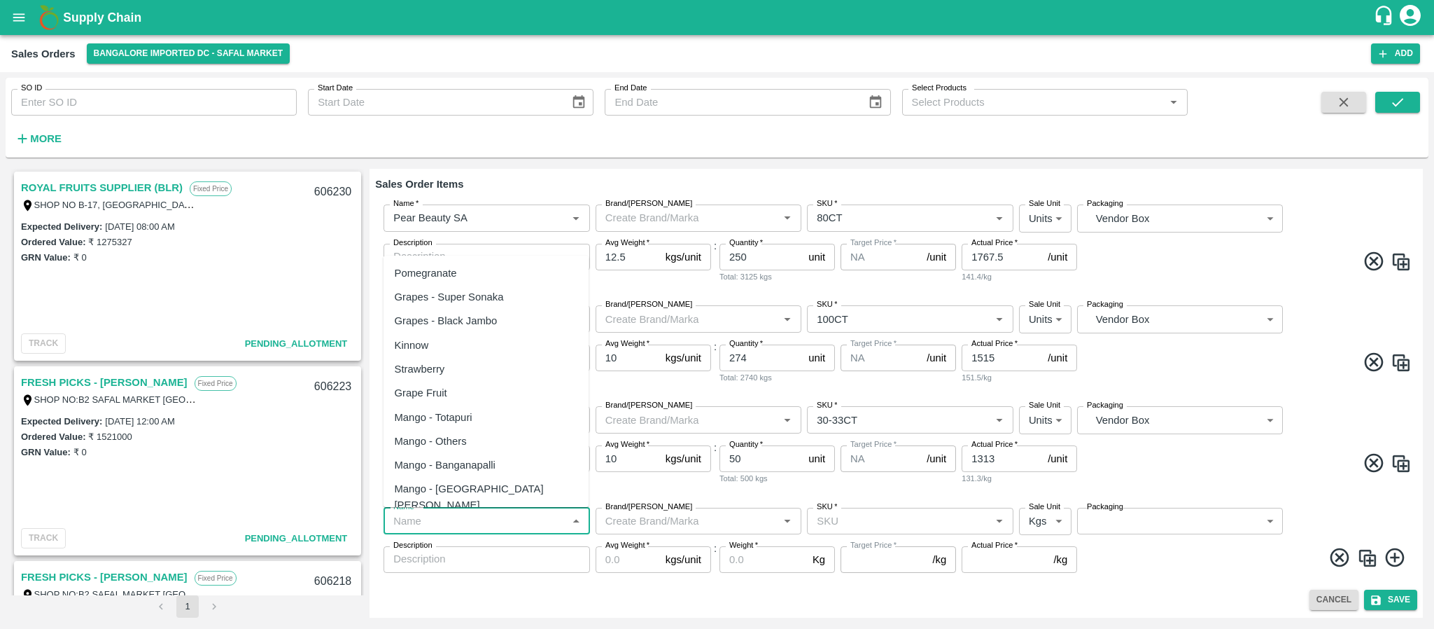
click at [456, 528] on input "Name   *" at bounding box center [475, 521] width 175 height 18
paste input "Avacado [GEOGRAPHIC_DATA]"
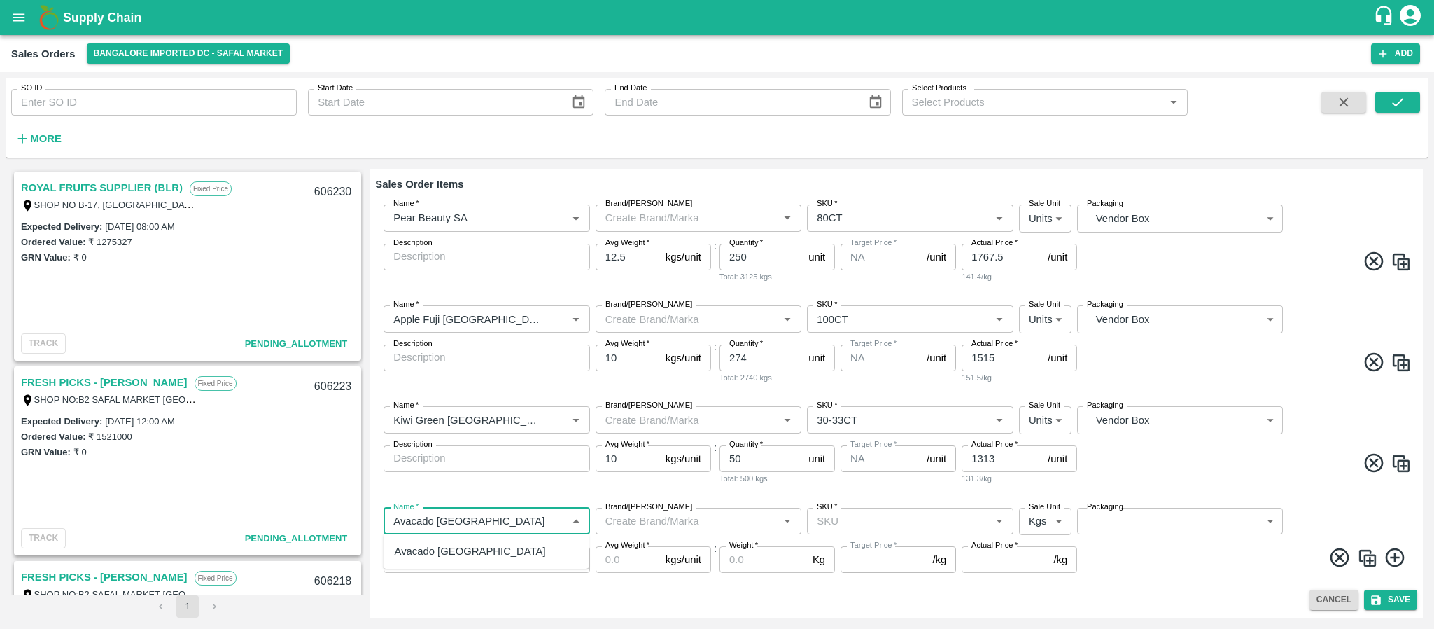
click at [454, 543] on div "Avacado [GEOGRAPHIC_DATA]" at bounding box center [470, 550] width 151 height 15
type input "Avacado [GEOGRAPHIC_DATA]"
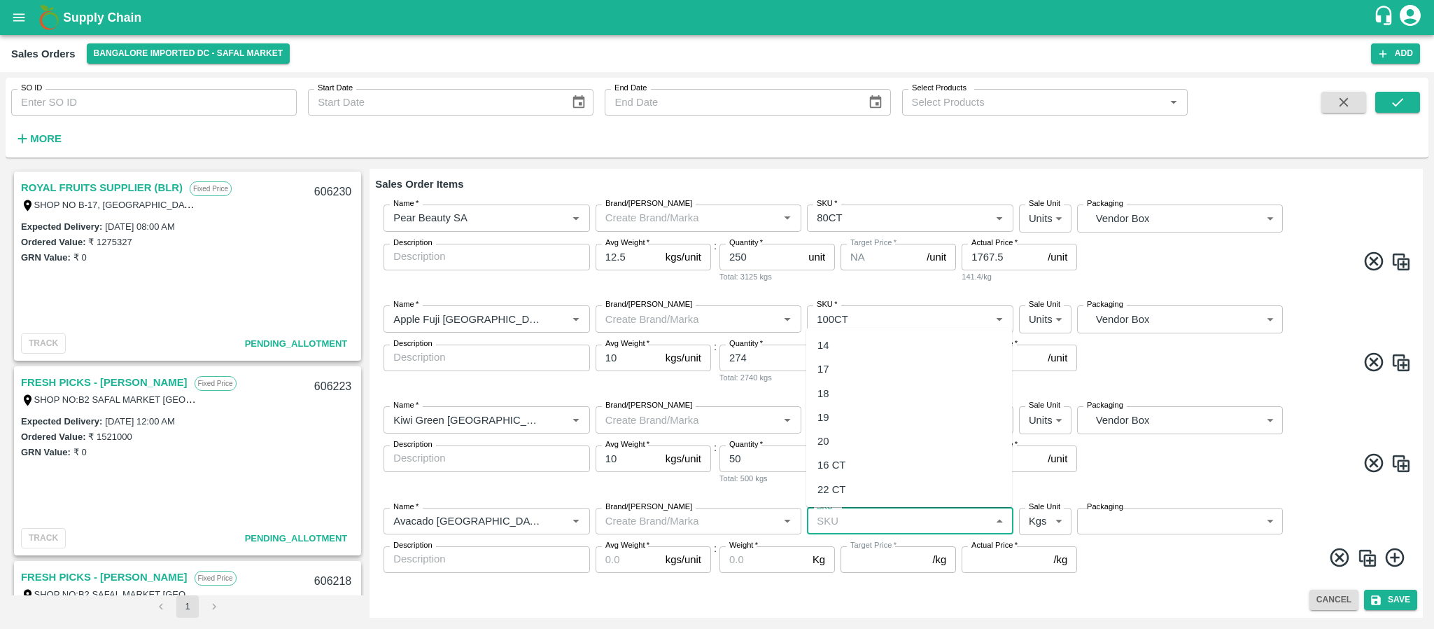
click at [823, 523] on input "SKU   *" at bounding box center [898, 521] width 175 height 18
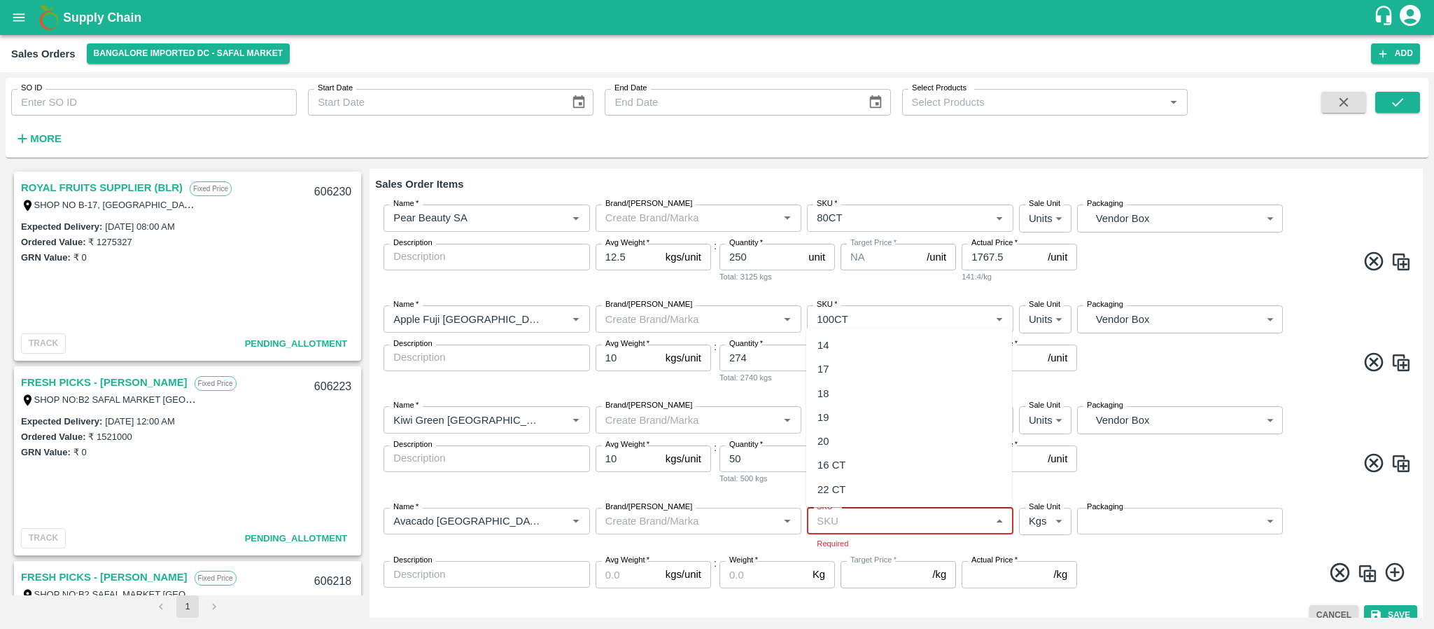
click at [846, 525] on input "SKU   *" at bounding box center [898, 521] width 175 height 18
click at [834, 364] on div "17" at bounding box center [909, 369] width 206 height 24
type input "17"
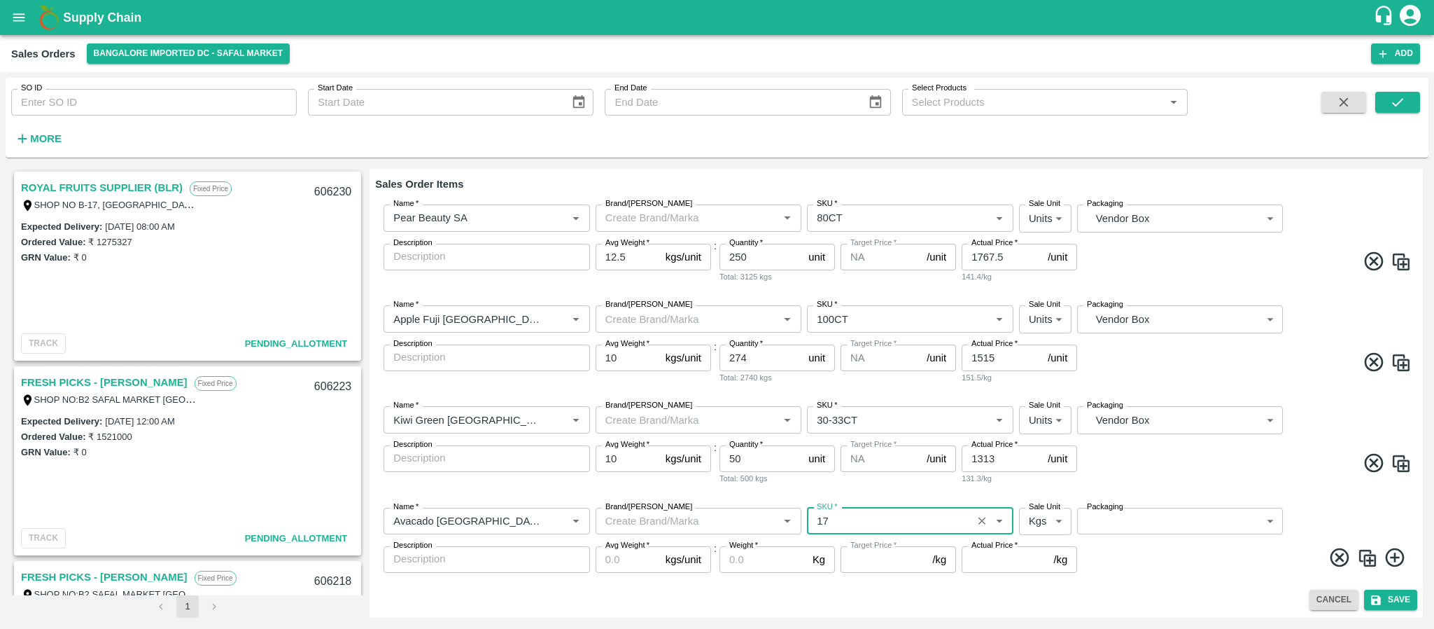
type input "NA"
click at [1040, 513] on body "Supply Chain Sales Orders Bangalore Imported DC - Safal Market Add SO ID SO ID …" at bounding box center [717, 314] width 1434 height 629
click at [1046, 569] on p "Units" at bounding box center [1040, 575] width 24 height 15
type input "2"
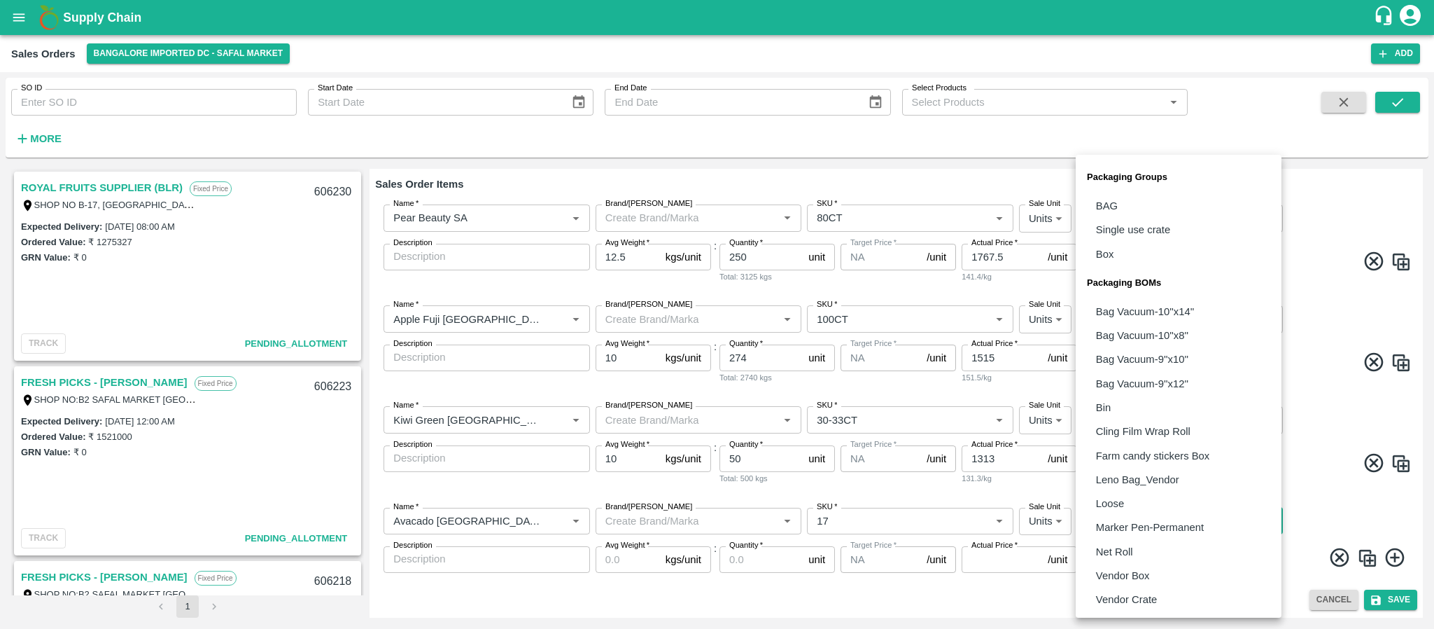
click at [1131, 506] on body "Supply Chain Sales Orders Bangalore Imported DC - Safal Market Add SO ID SO ID …" at bounding box center [717, 314] width 1434 height 629
click at [1130, 576] on p "Vendor Box" at bounding box center [1123, 575] width 54 height 15
type input "BOM/276"
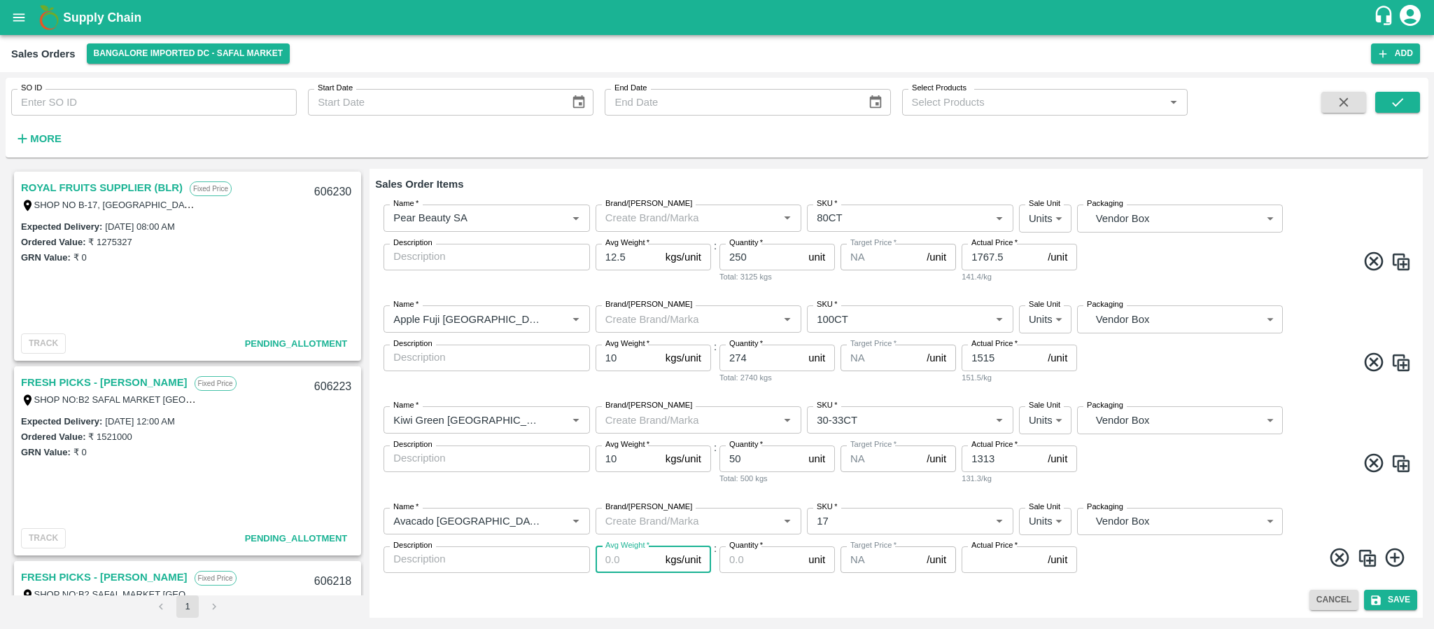
click at [603, 559] on input "Avg Weight   *" at bounding box center [628, 559] width 64 height 27
type input "7"
click at [754, 563] on input "Quantity   *" at bounding box center [761, 559] width 83 height 27
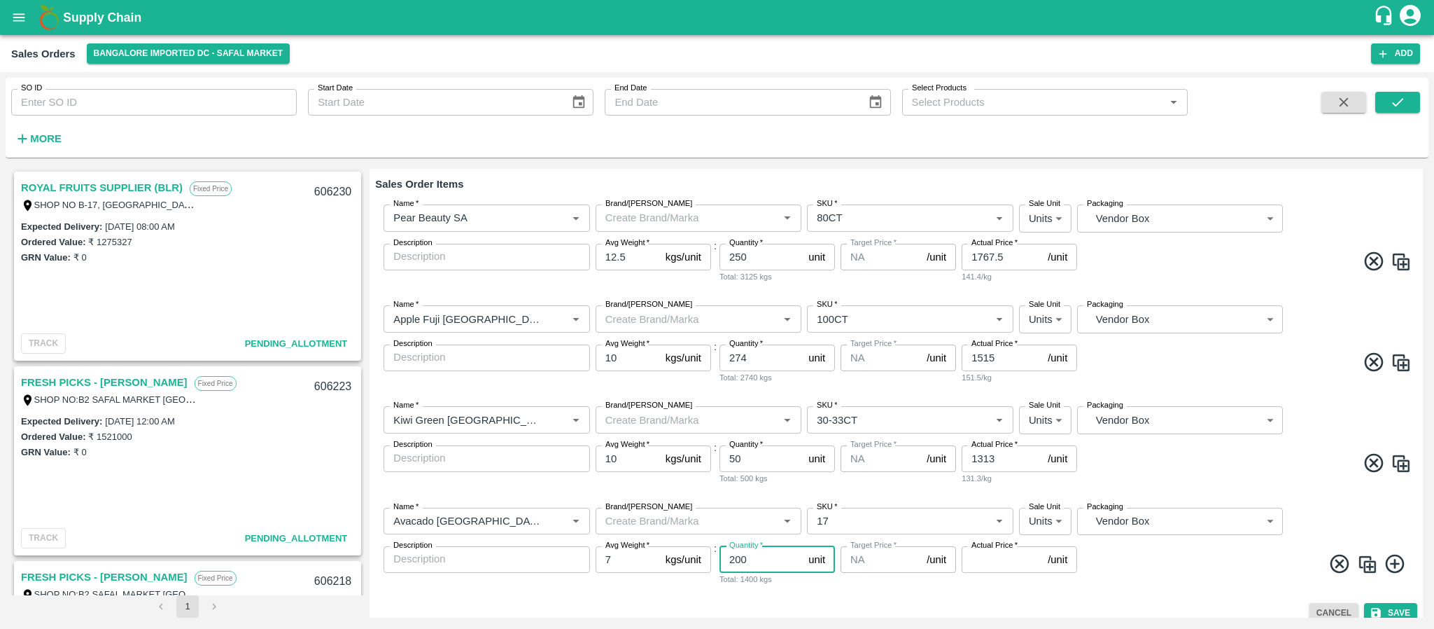
type input "200"
click at [1009, 555] on input "Actual Price   *" at bounding box center [1002, 559] width 81 height 27
type input "707"
click at [1235, 570] on span at bounding box center [1246, 565] width 332 height 27
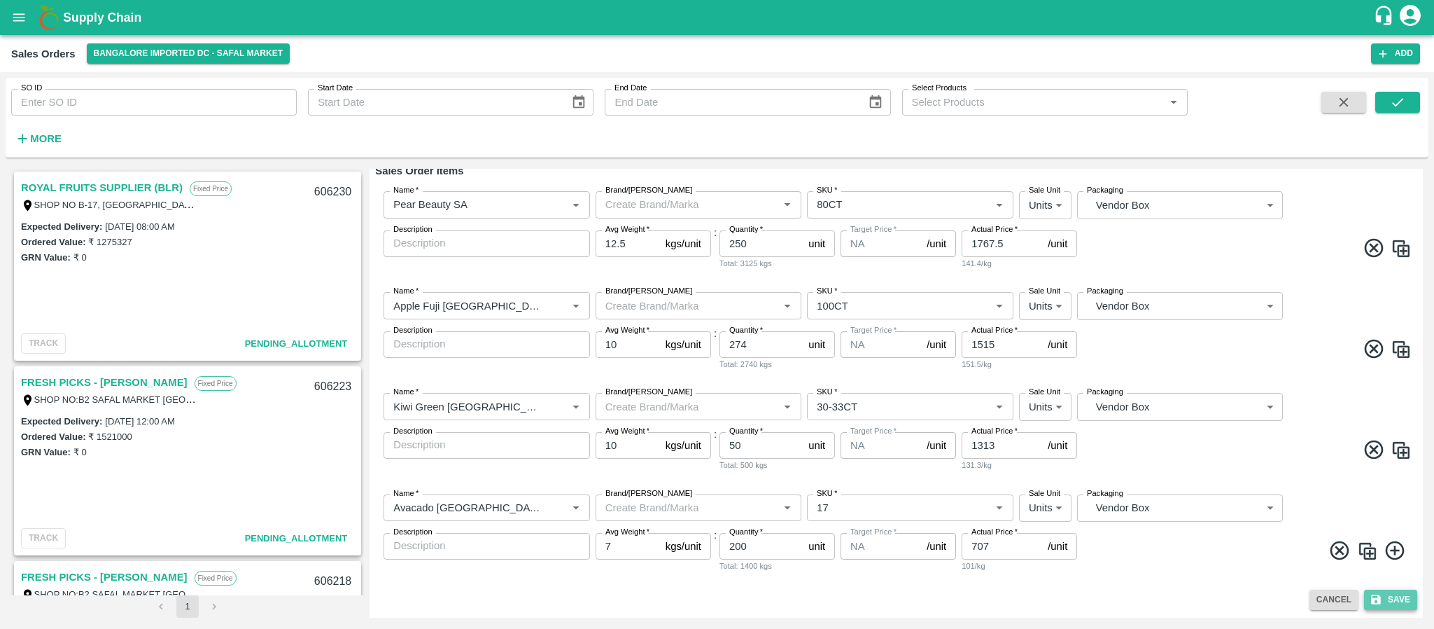
click at [1381, 597] on button "Save" at bounding box center [1390, 599] width 53 height 20
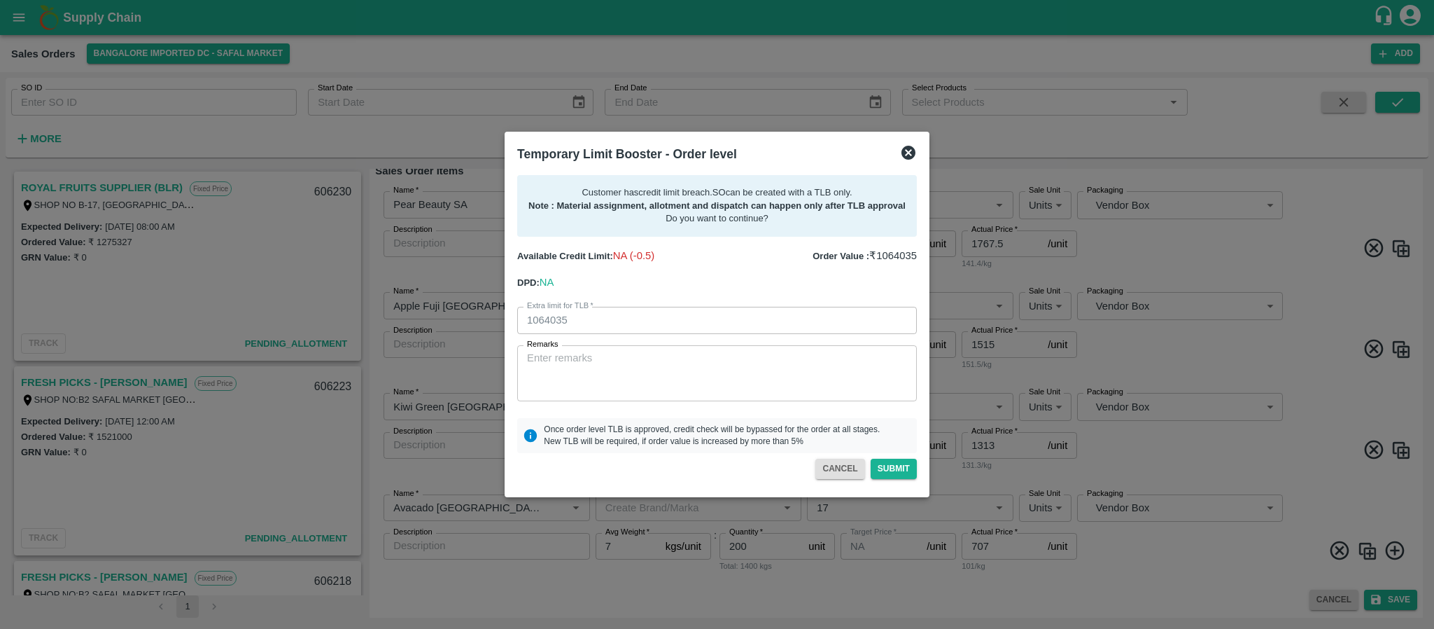
click at [746, 372] on textarea "Remarks" at bounding box center [717, 373] width 380 height 44
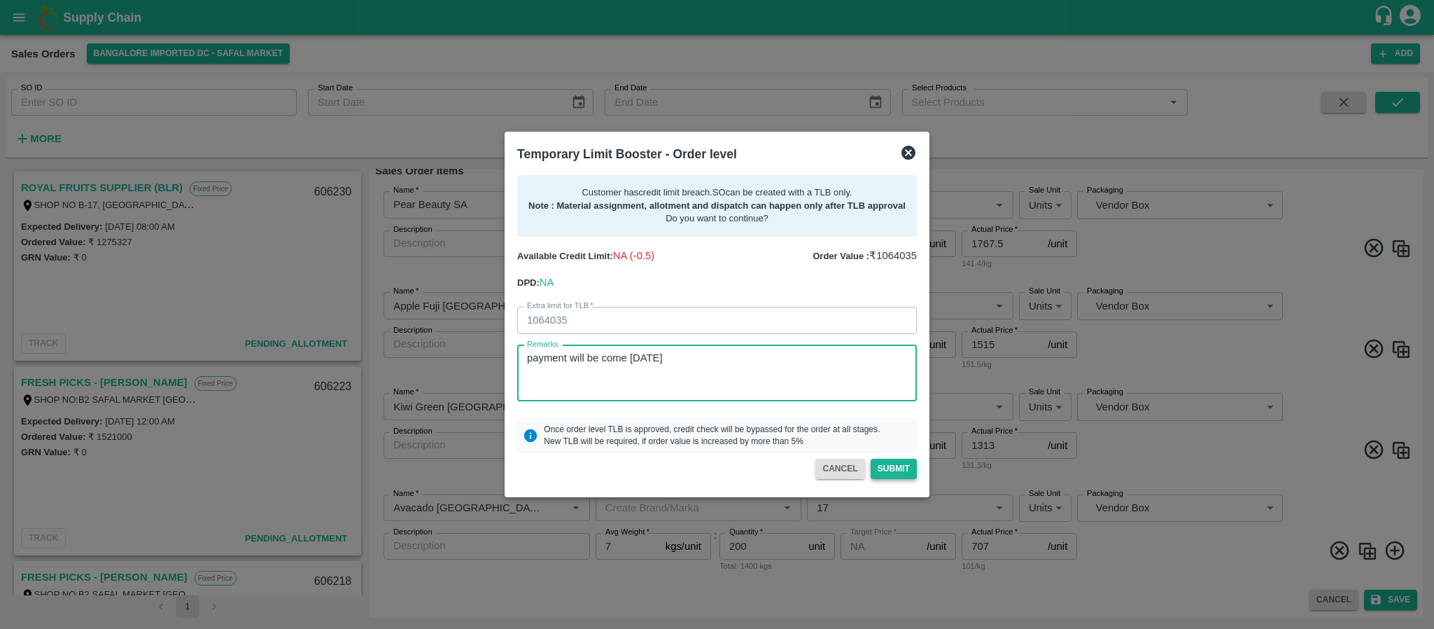
type textarea "payment will be come monday"
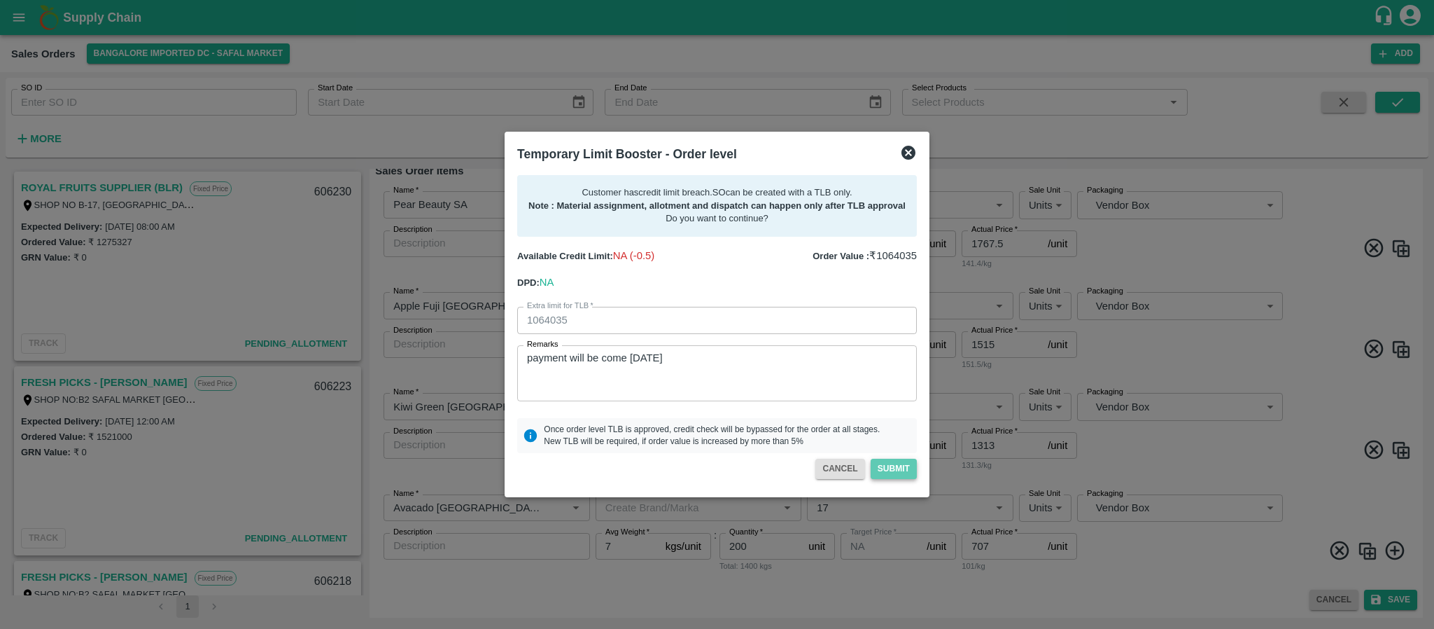
click at [889, 470] on button "Submit" at bounding box center [894, 469] width 46 height 20
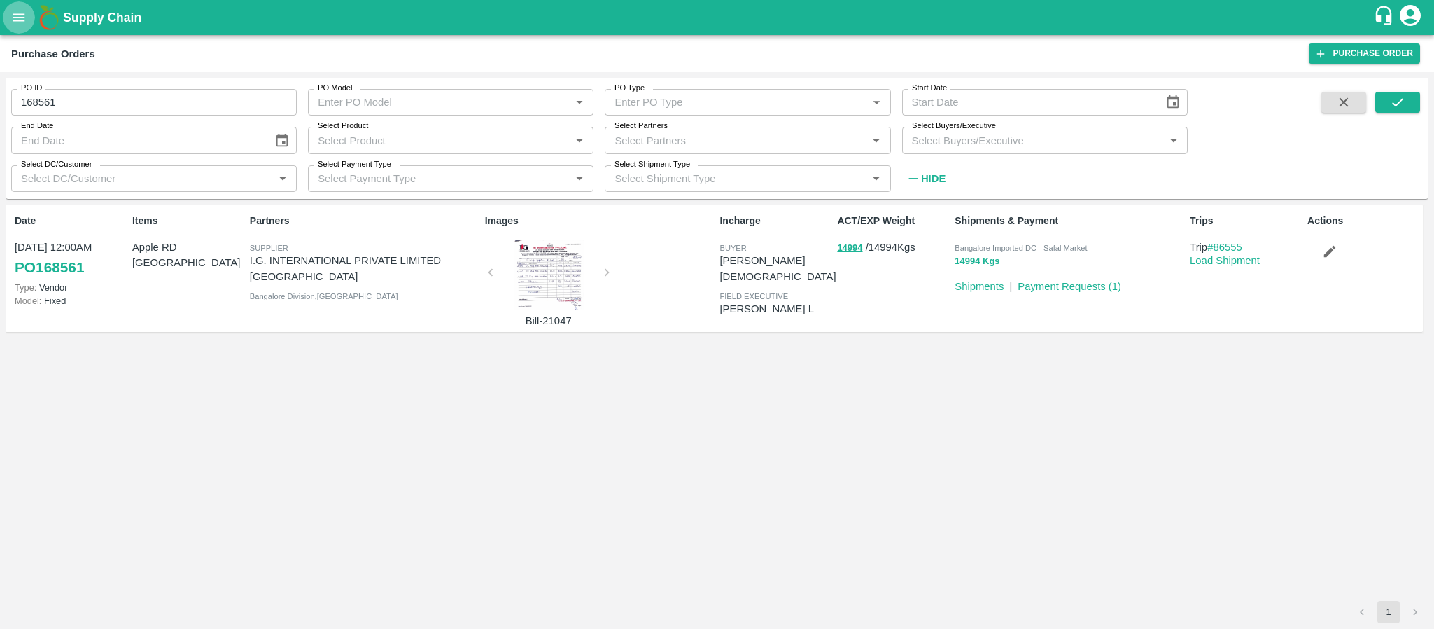
click at [20, 10] on icon "open drawer" at bounding box center [18, 17] width 15 height 15
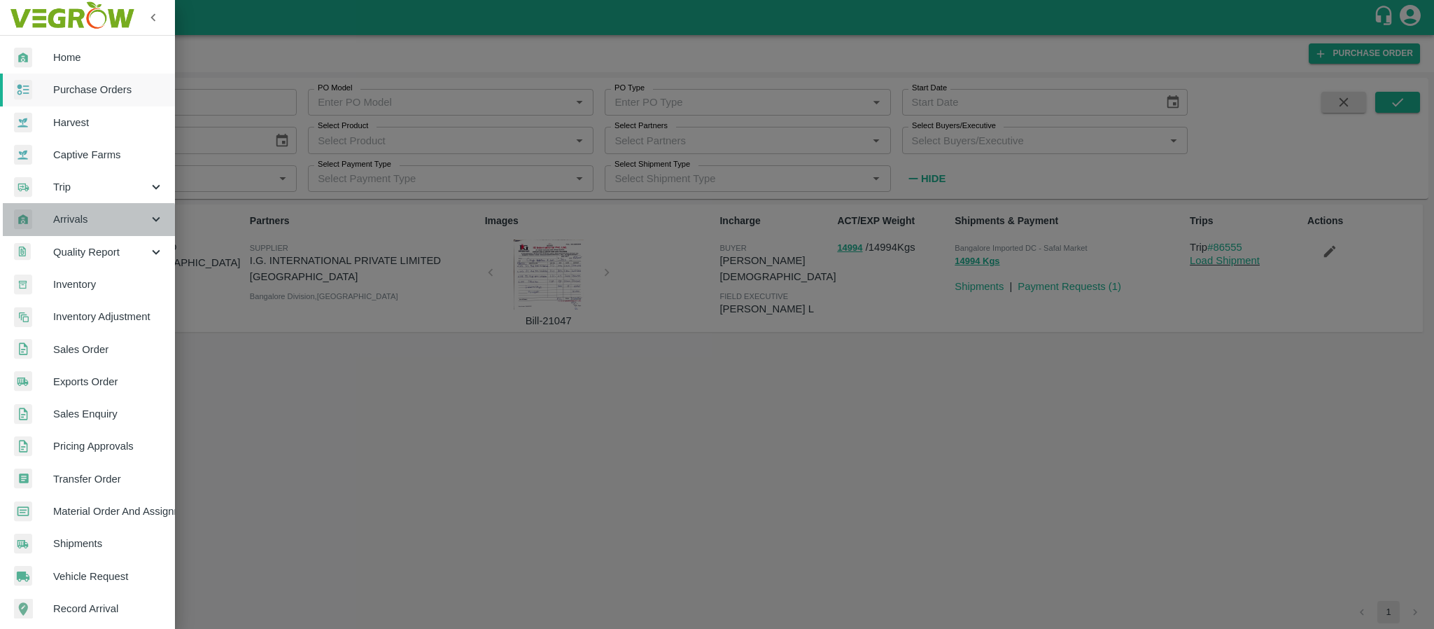
click at [78, 225] on span "Arrivals" at bounding box center [100, 218] width 95 height 15
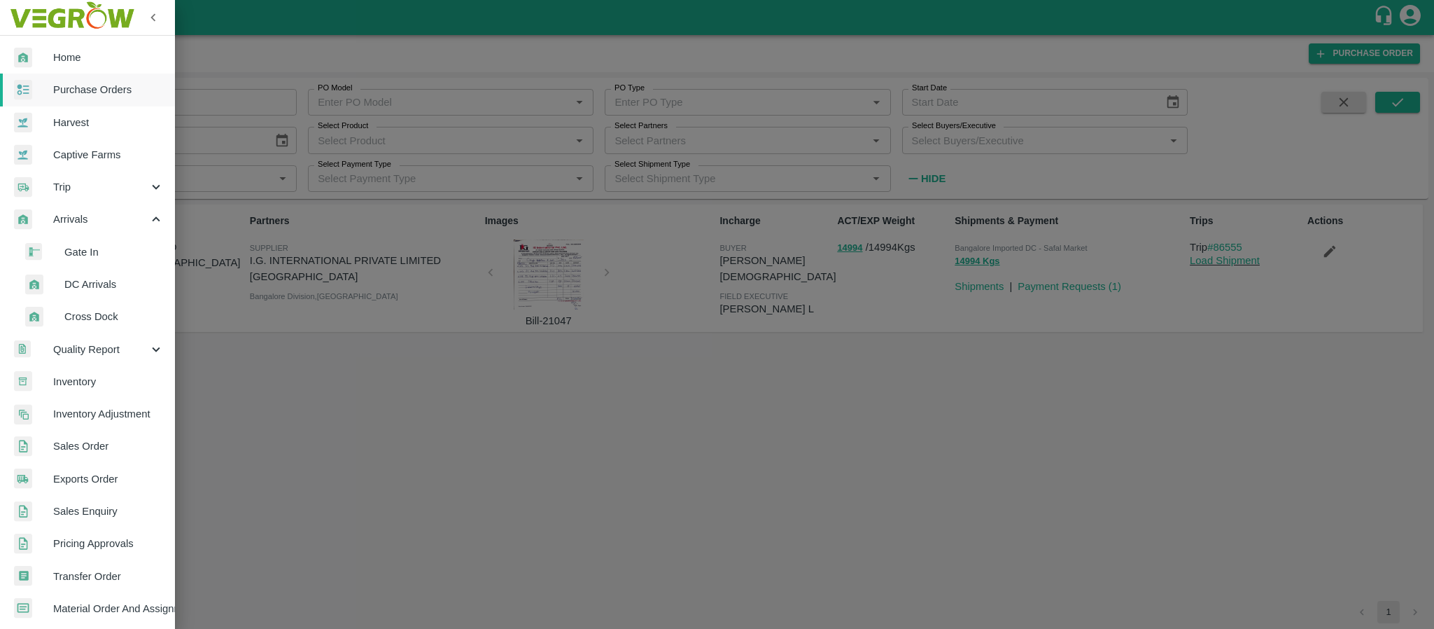
click at [92, 279] on span "DC Arrivals" at bounding box center [113, 284] width 99 height 15
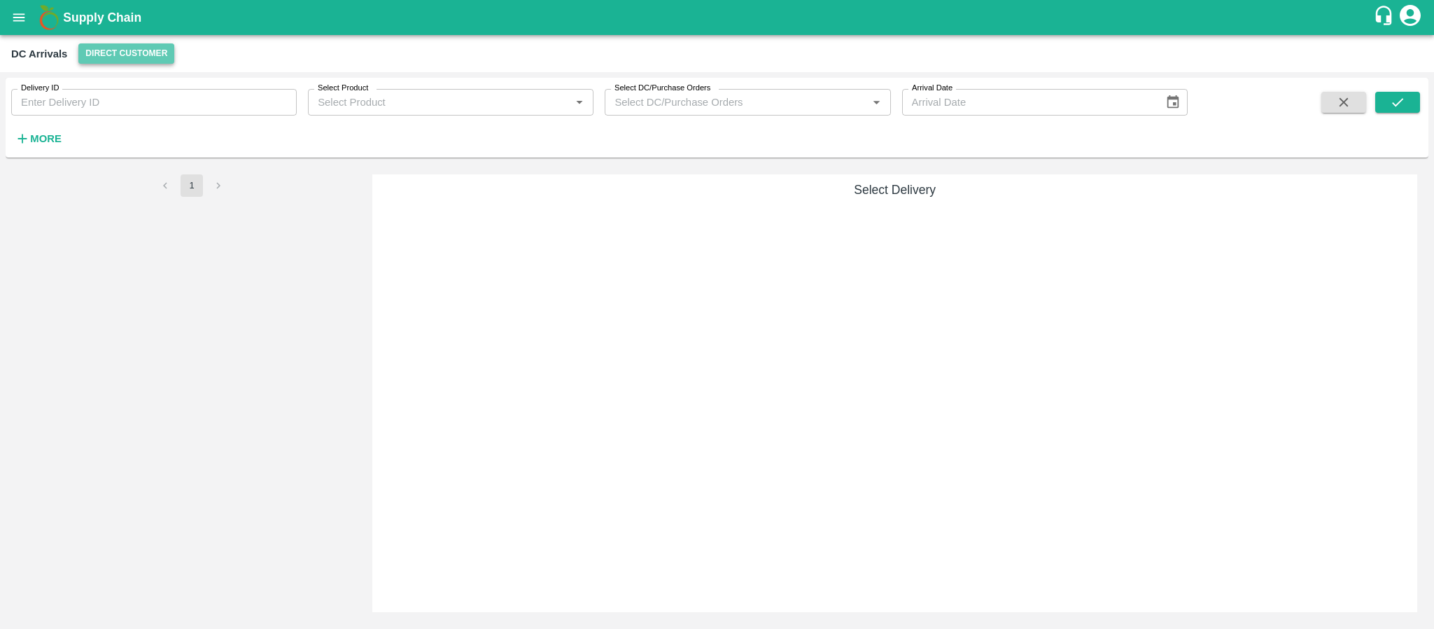
click at [118, 59] on button "Direct Customer" at bounding box center [126, 53] width 96 height 20
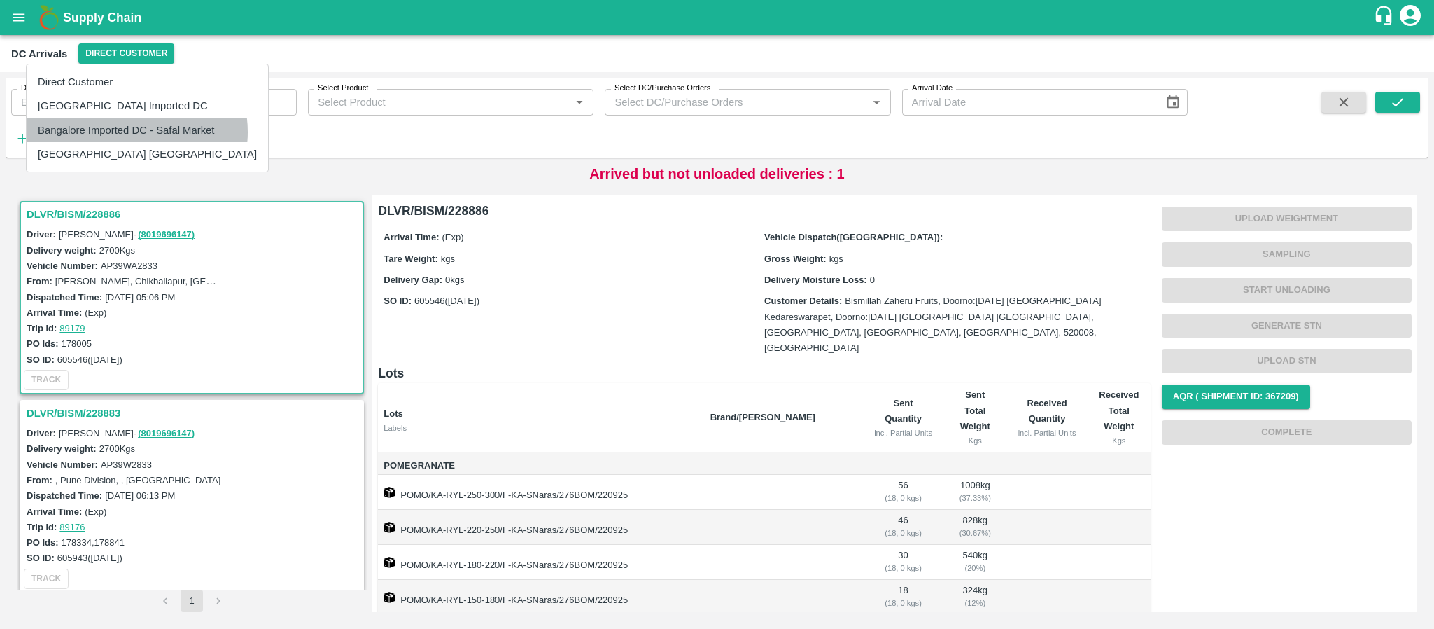
click at [137, 132] on li "Bangalore Imported DC - Safal Market" at bounding box center [148, 130] width 242 height 24
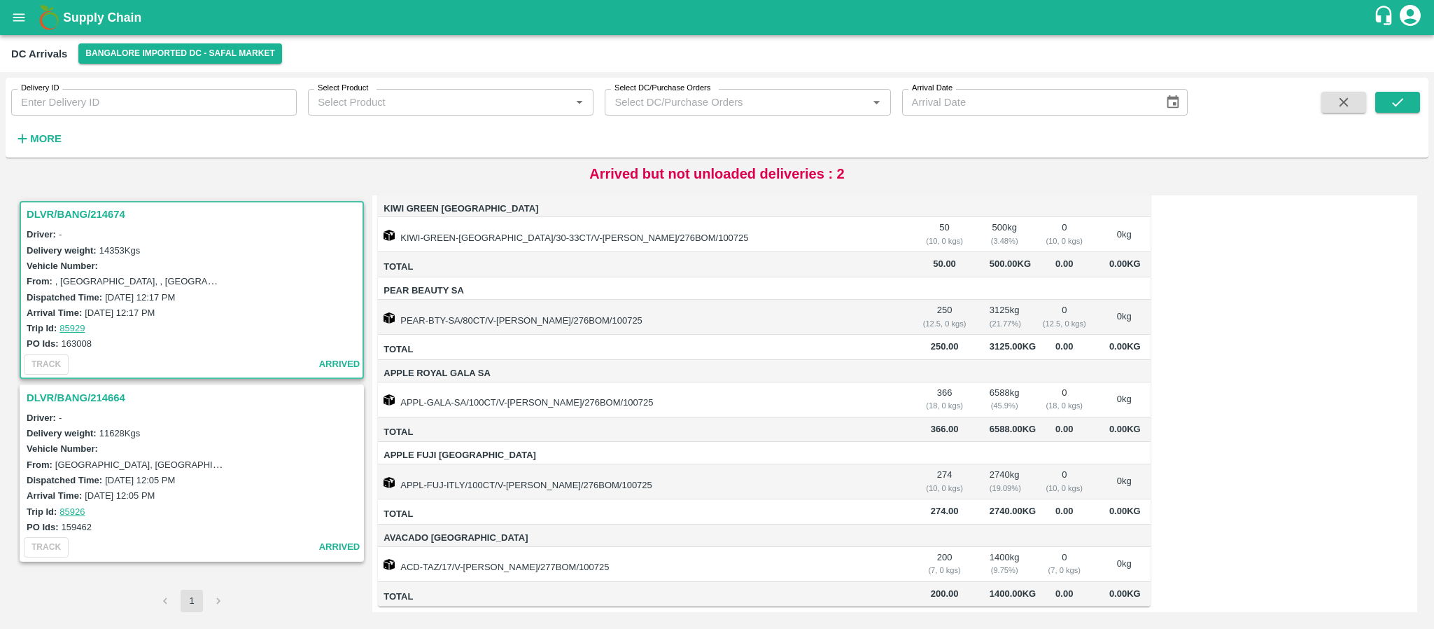
scroll to position [208, 0]
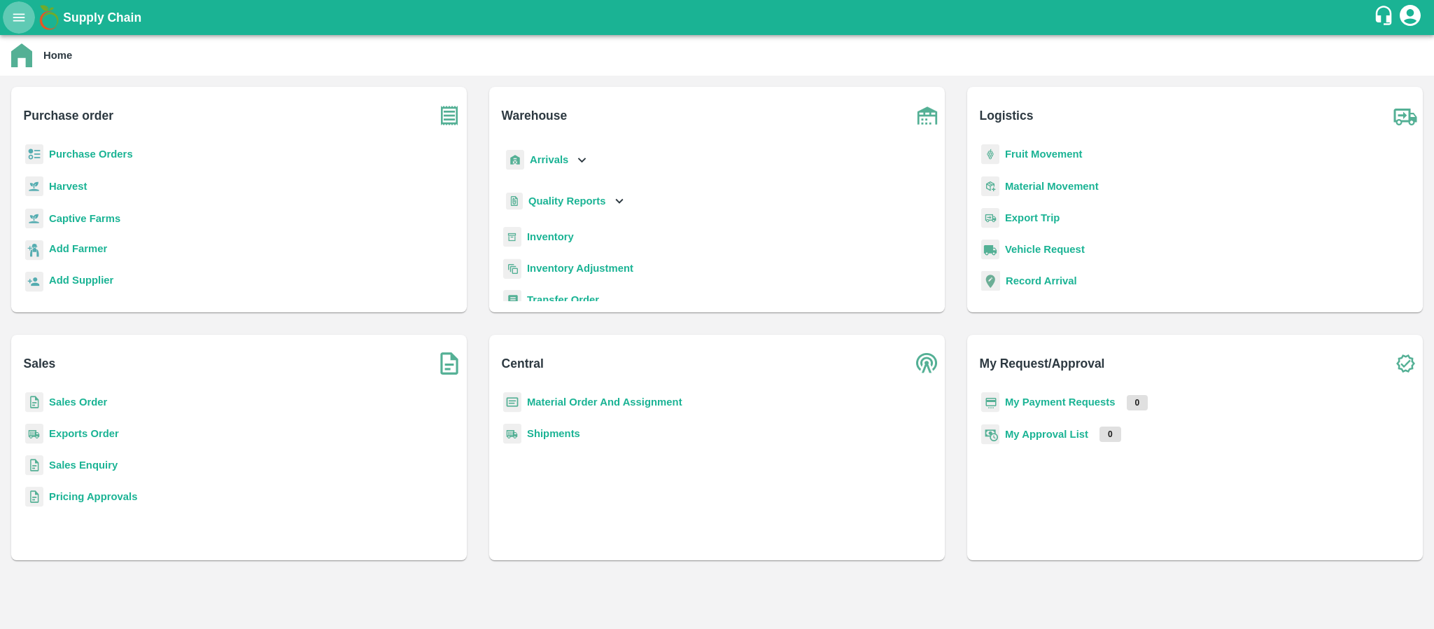
click at [26, 17] on icon "open drawer" at bounding box center [18, 17] width 15 height 15
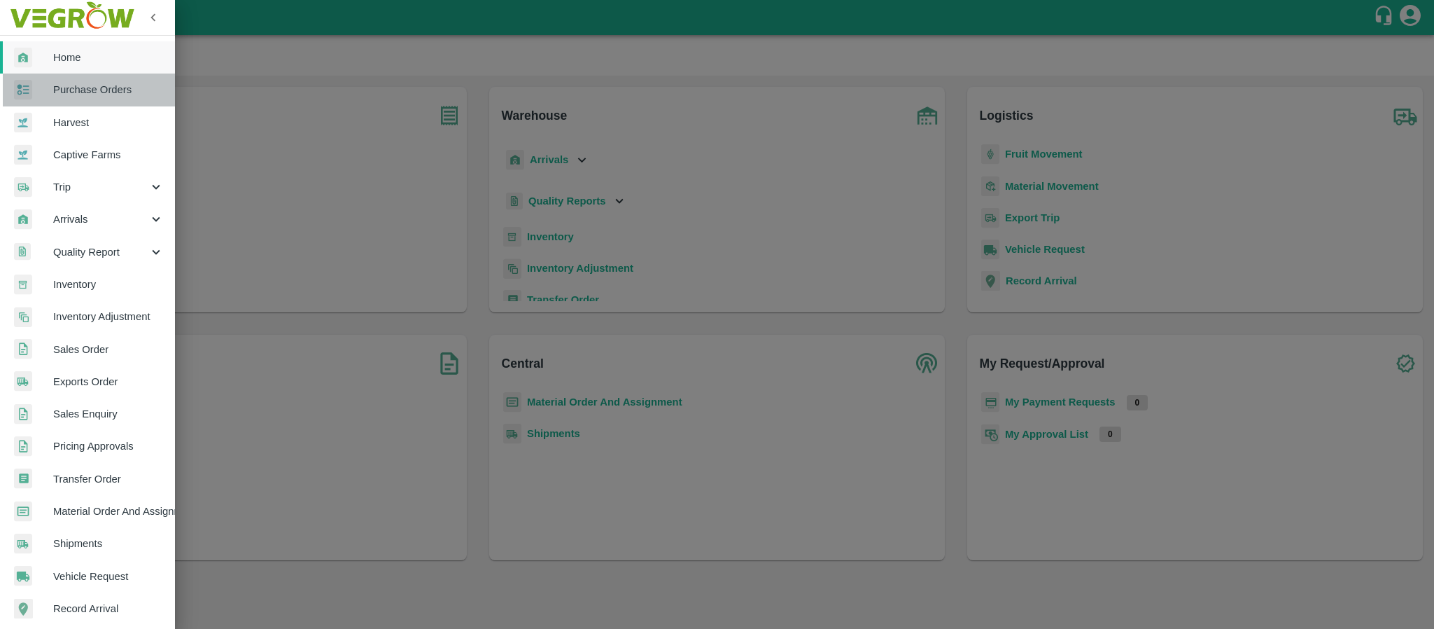
click at [95, 89] on span "Purchase Orders" at bounding box center [108, 89] width 111 height 15
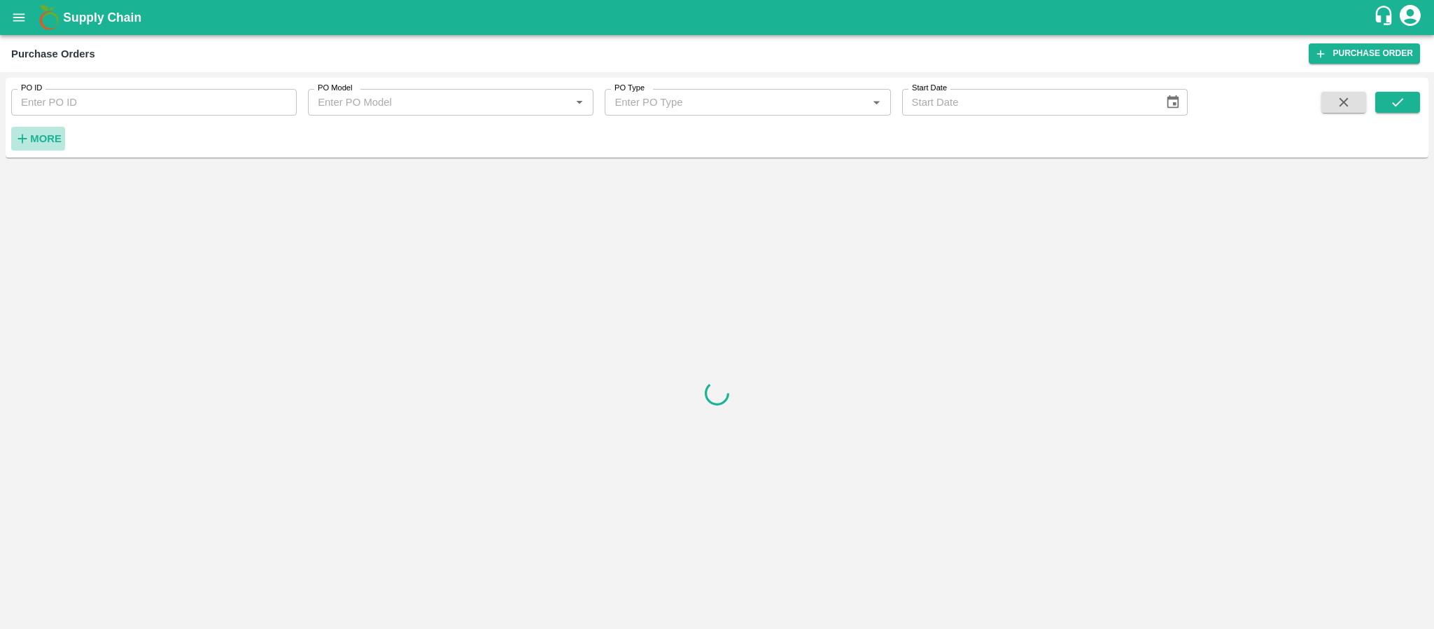
click at [63, 139] on button "More" at bounding box center [38, 139] width 54 height 24
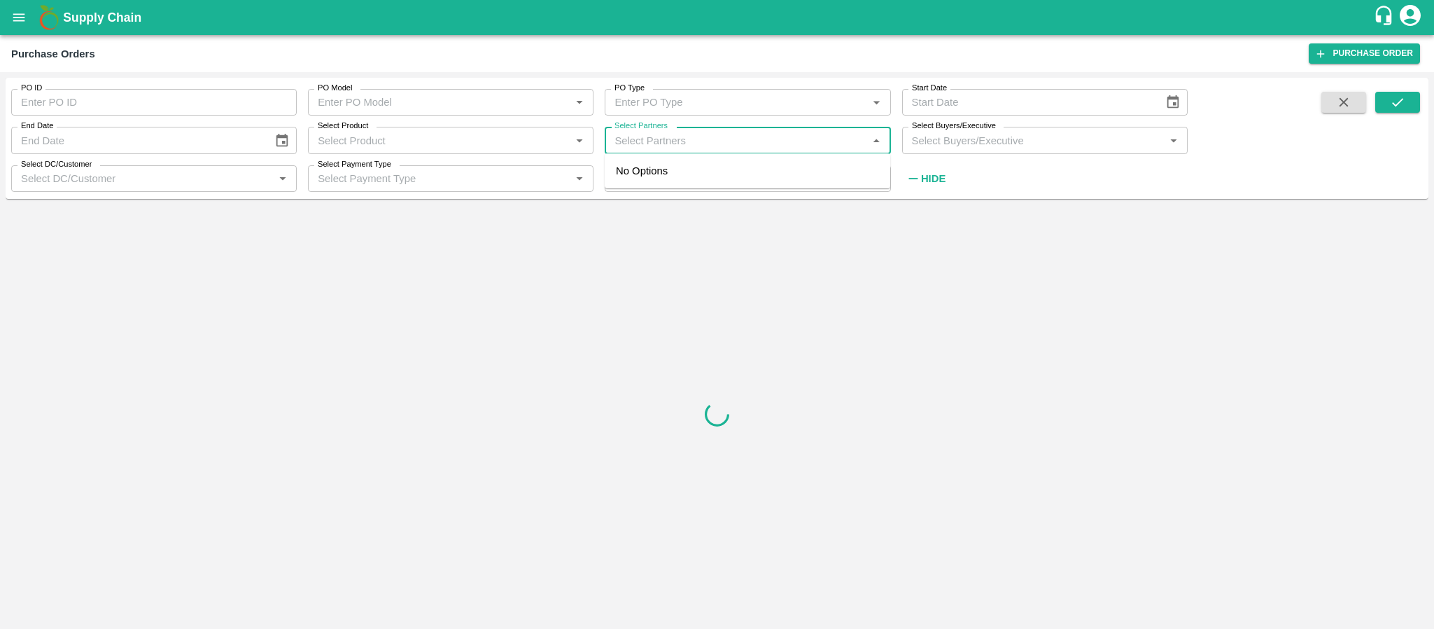
click at [648, 139] on input "Select Partners" at bounding box center [736, 140] width 254 height 18
type input "chevas"
click at [633, 176] on input "checkbox" at bounding box center [636, 179] width 28 height 28
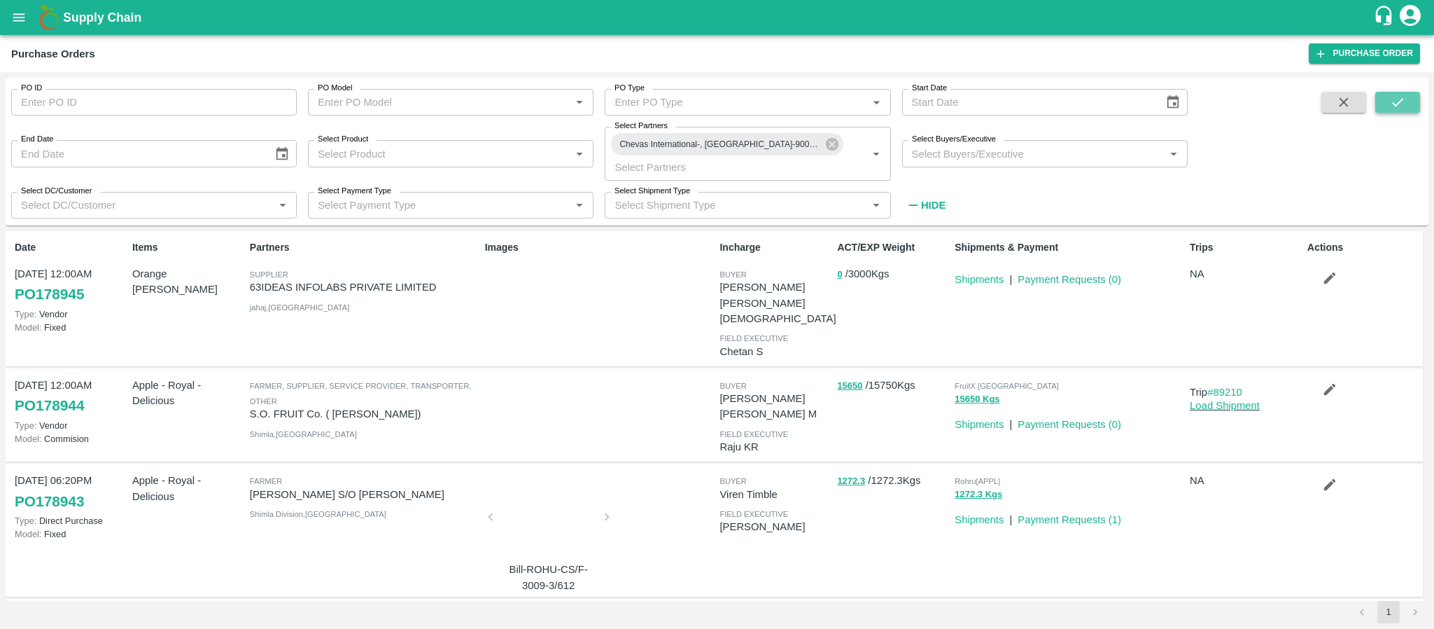
click at [1401, 104] on icon "submit" at bounding box center [1397, 102] width 15 height 15
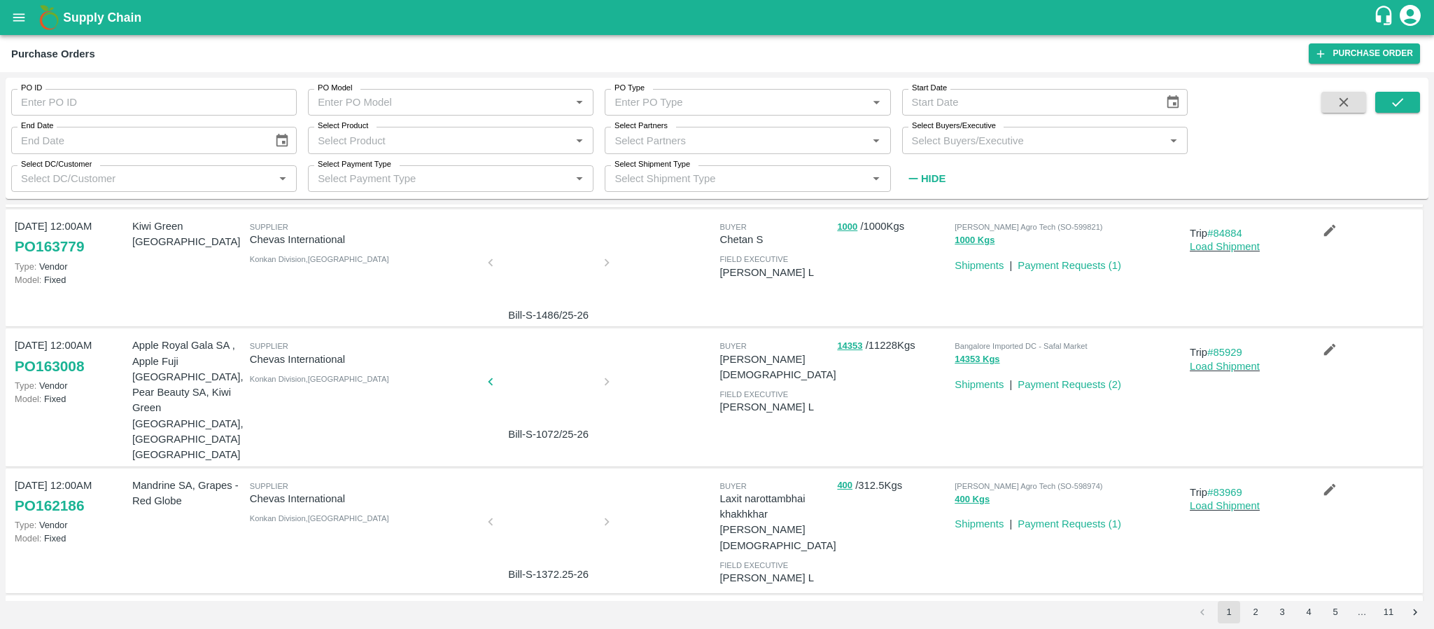
scroll to position [237, 0]
click at [538, 391] on div at bounding box center [548, 384] width 105 height 74
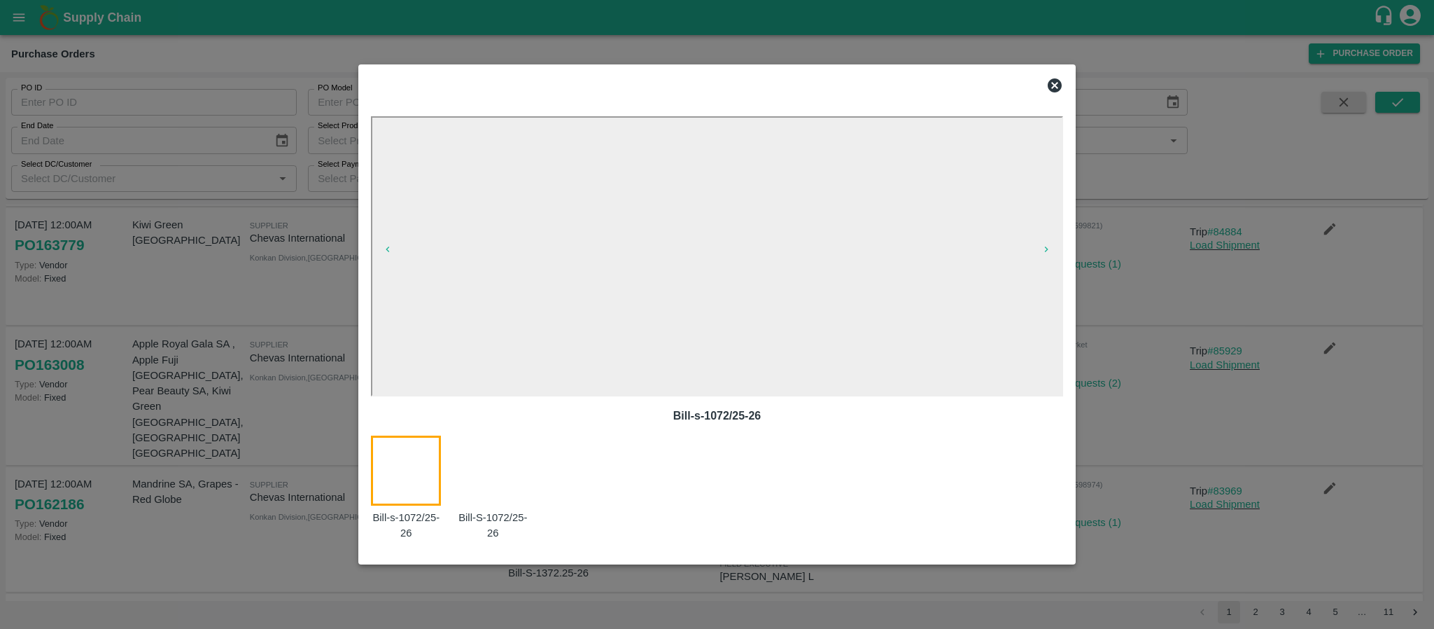
click at [1058, 77] on icon at bounding box center [1055, 85] width 17 height 17
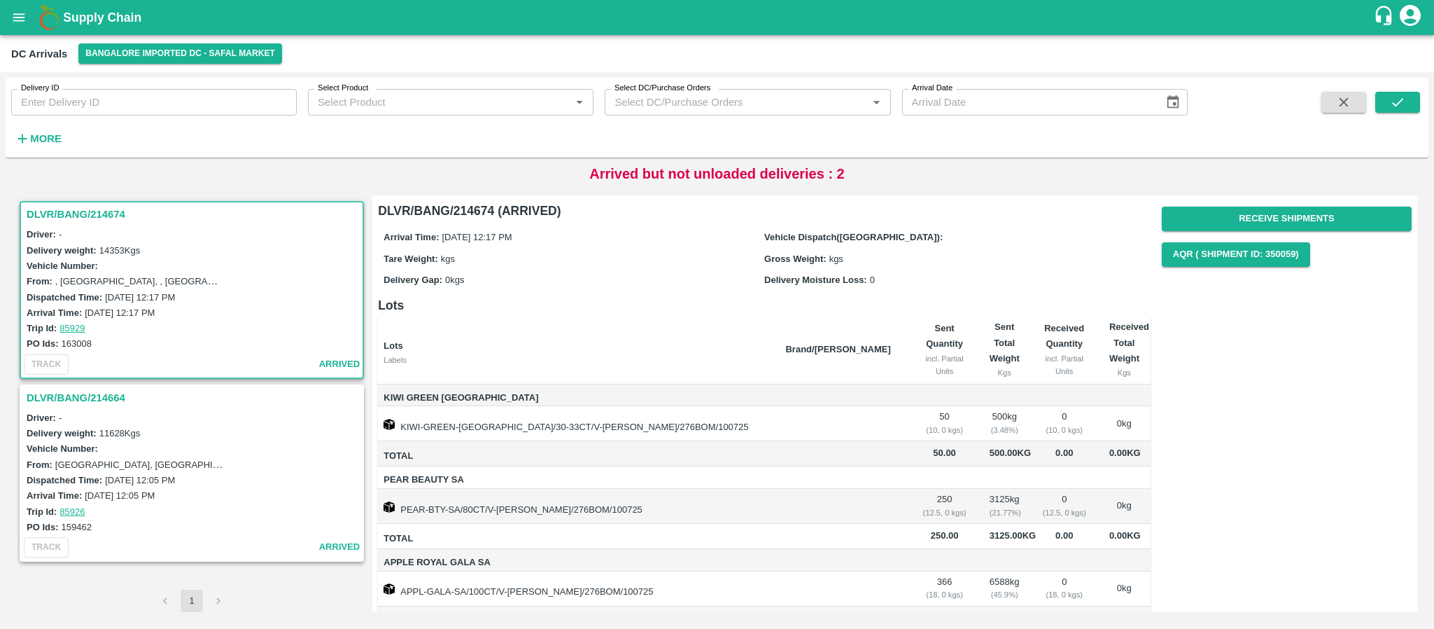
click at [90, 209] on h3 "DLVR/BANG/214674" at bounding box center [194, 214] width 335 height 18
click at [93, 211] on h3 "DLVR/BANG/214674" at bounding box center [194, 214] width 335 height 18
click at [1306, 225] on button "Receive Shipments" at bounding box center [1287, 219] width 250 height 25
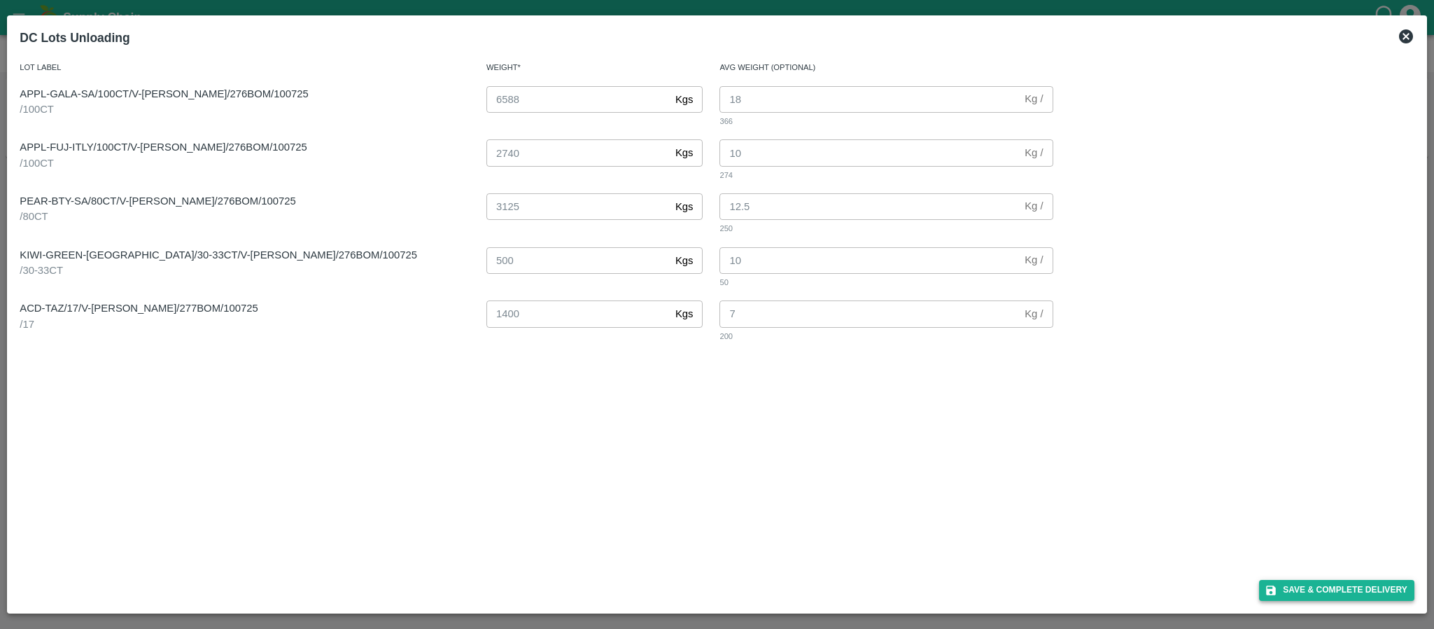
click at [1369, 592] on button "Save & Complete Delivery" at bounding box center [1336, 590] width 155 height 20
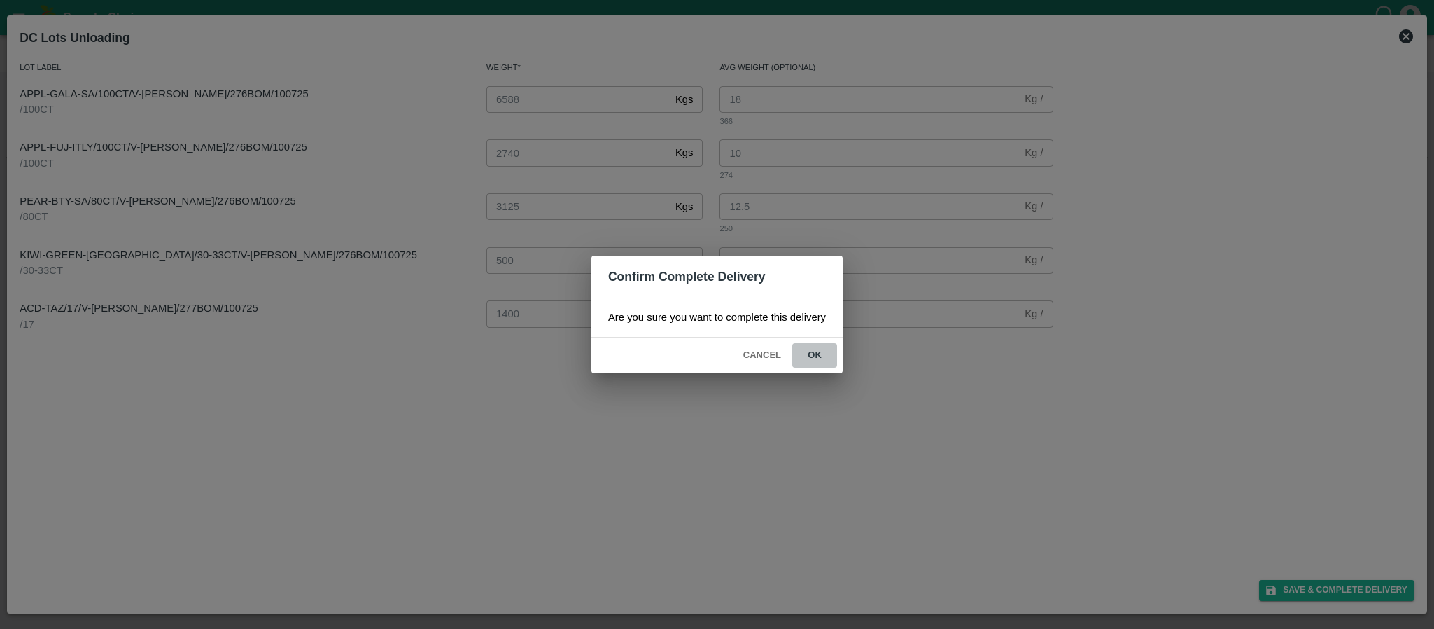
click at [821, 349] on button "ok" at bounding box center [814, 355] width 45 height 25
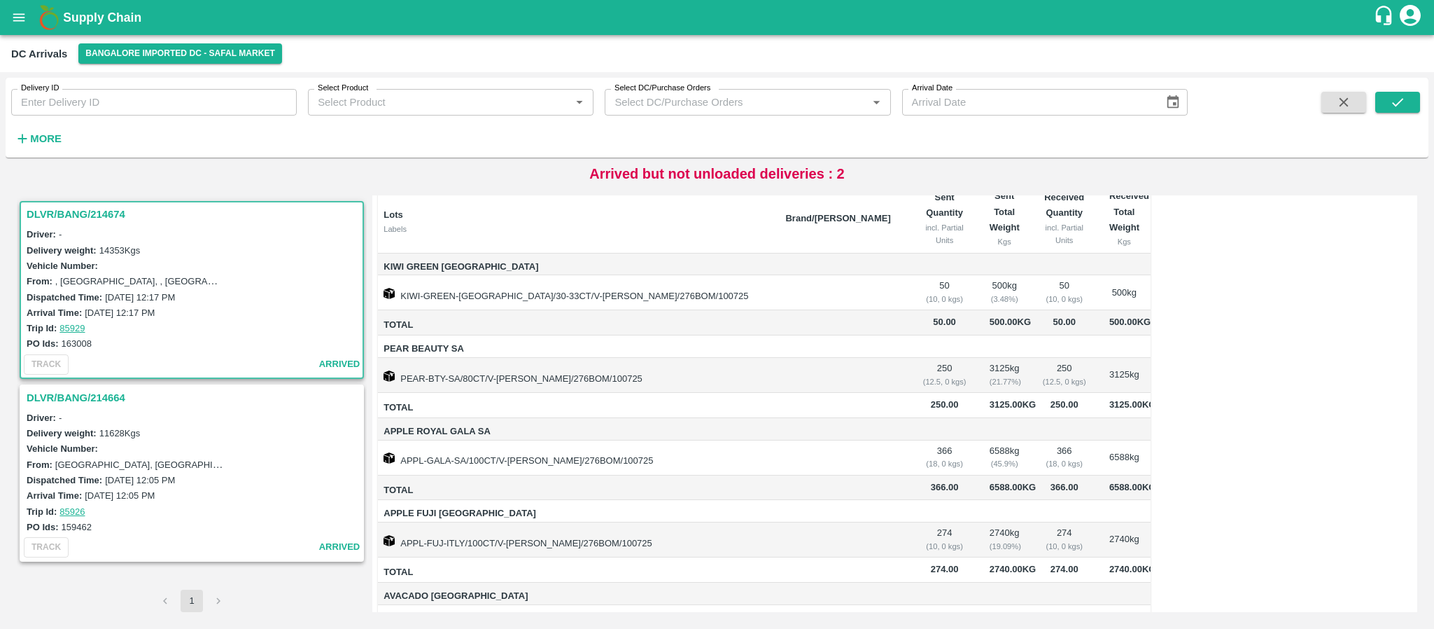
scroll to position [130, 0]
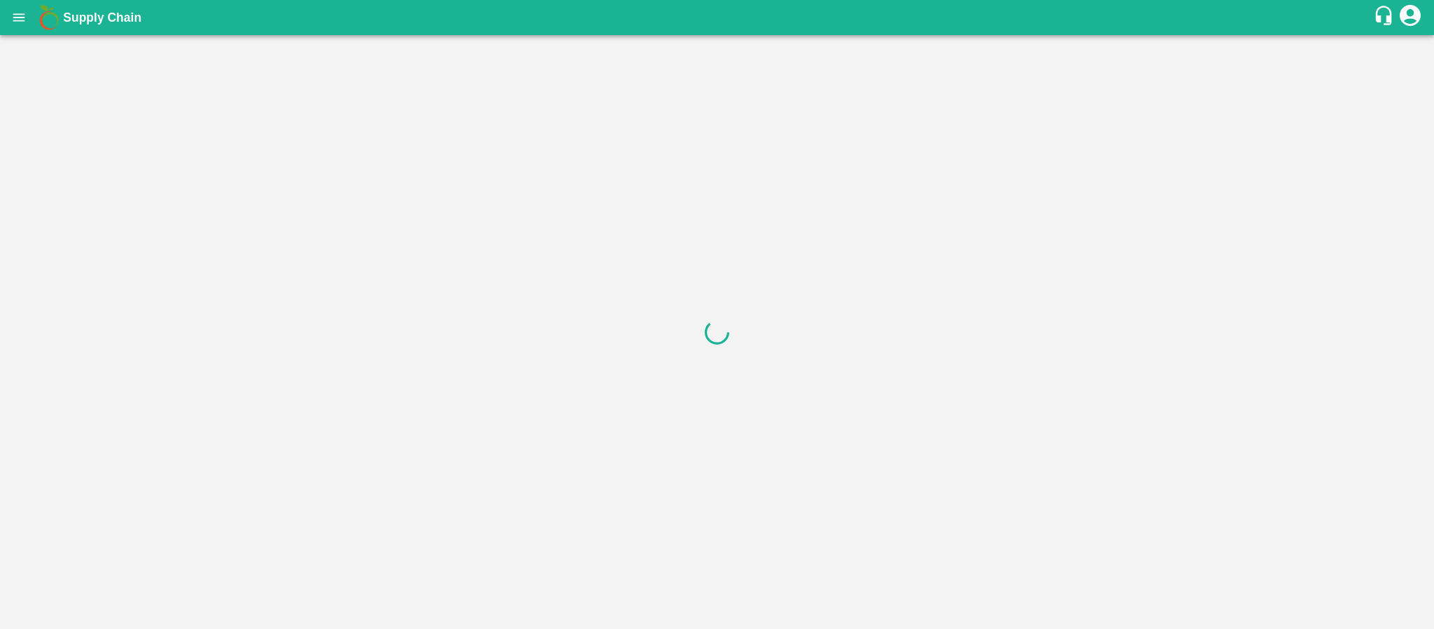
click at [114, 101] on div at bounding box center [717, 332] width 1434 height 594
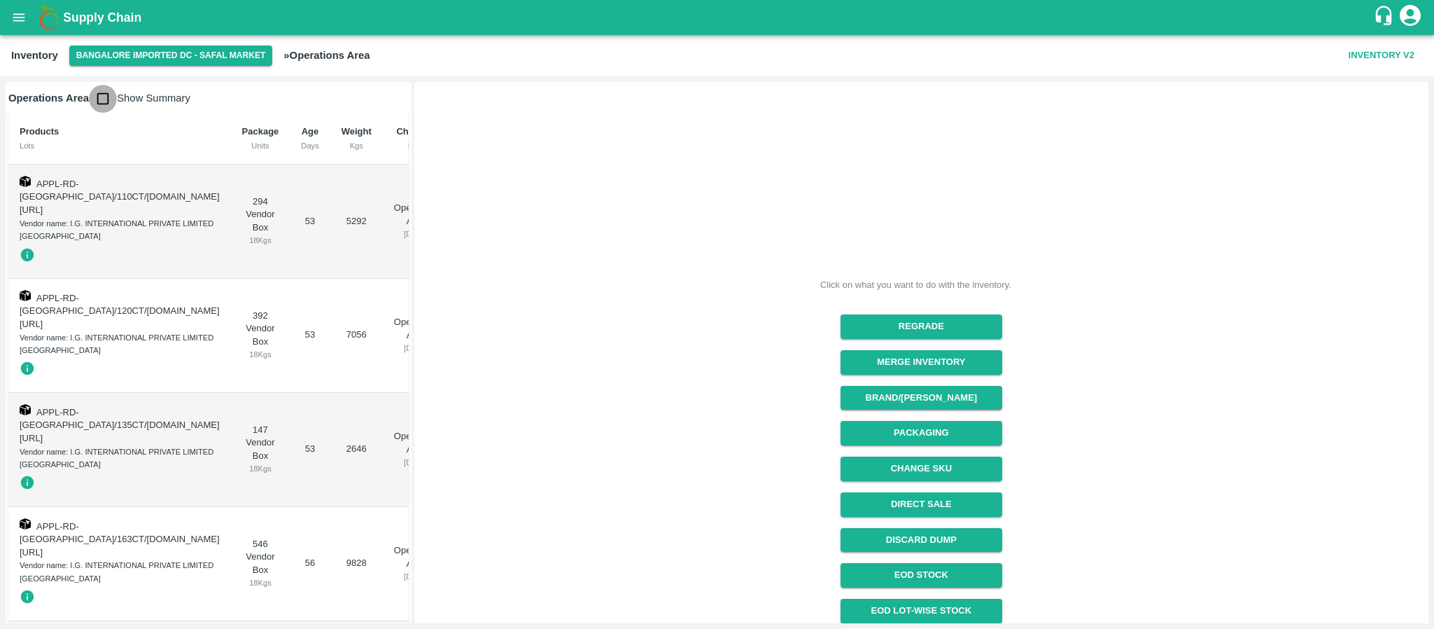
click at [114, 101] on input "checkbox" at bounding box center [103, 99] width 28 height 28
checkbox input "true"
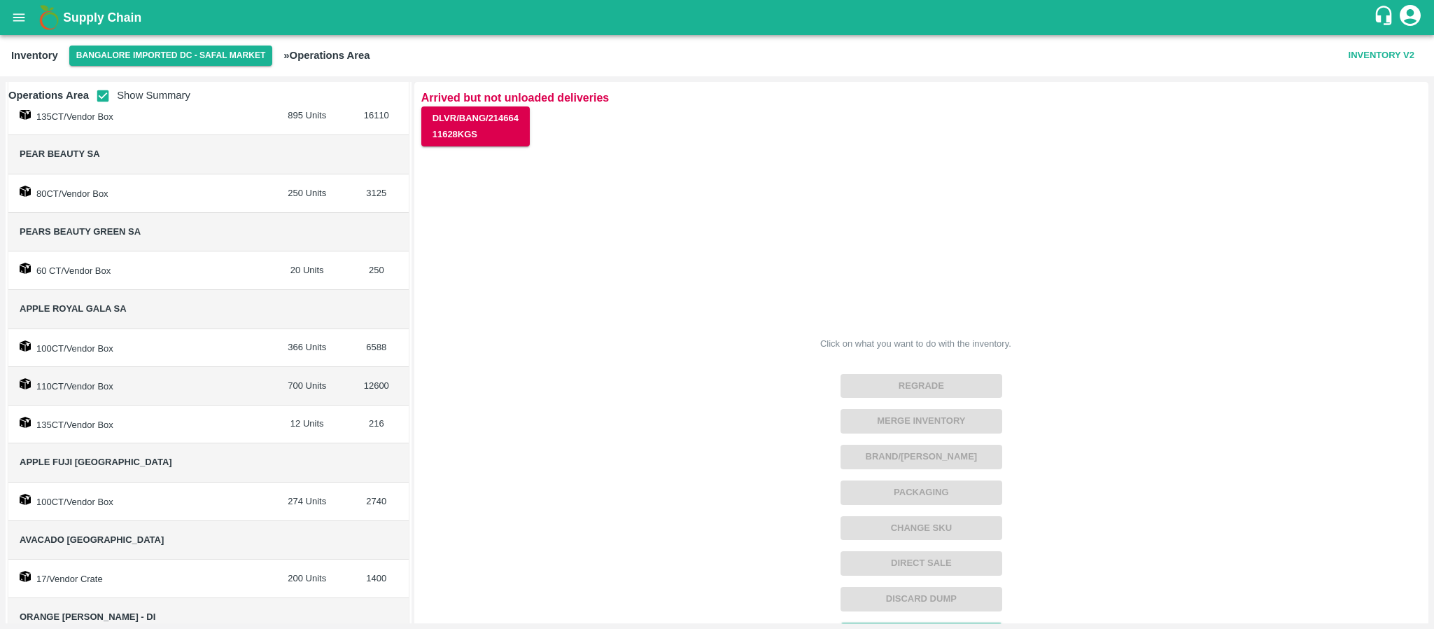
scroll to position [505, 0]
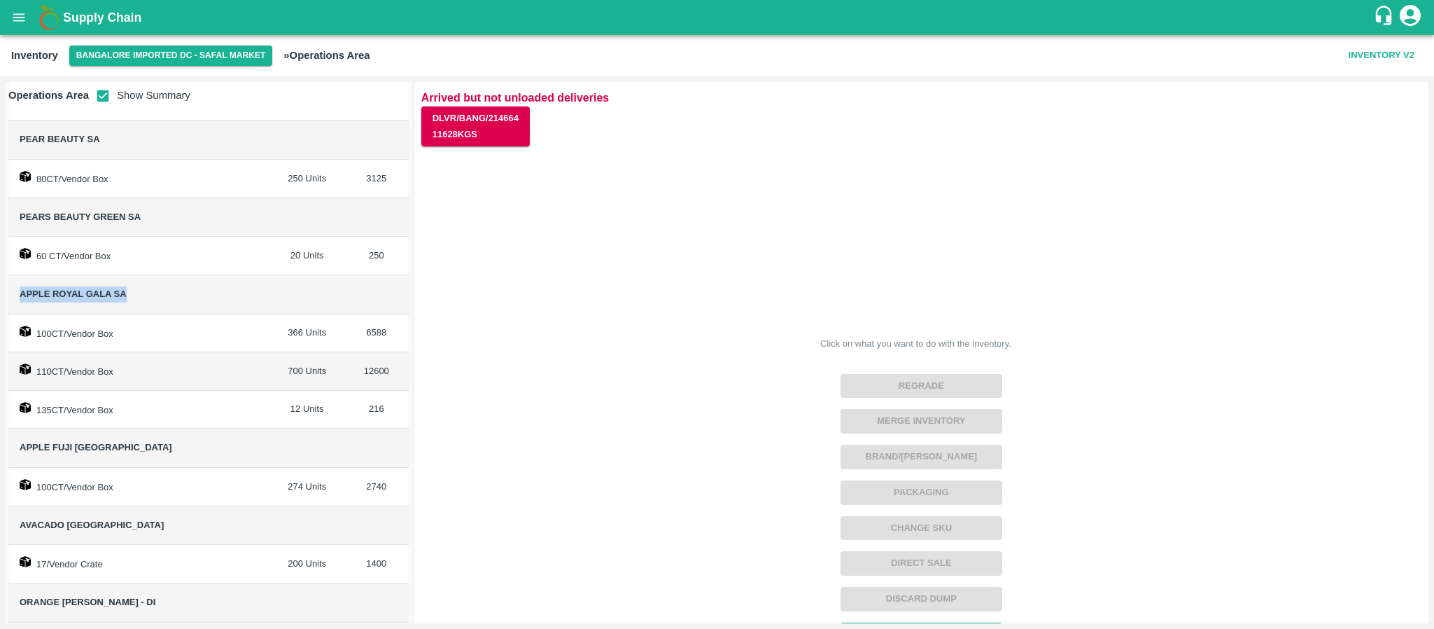
drag, startPoint x: 11, startPoint y: 295, endPoint x: 193, endPoint y: 291, distance: 182.1
click at [193, 291] on td "Apple Royal Gala SA" at bounding box center [139, 294] width 262 height 39
copy span "Apple Royal Gala SA"
click at [193, 291] on span "Apple Royal Gala SA" at bounding box center [139, 294] width 239 height 16
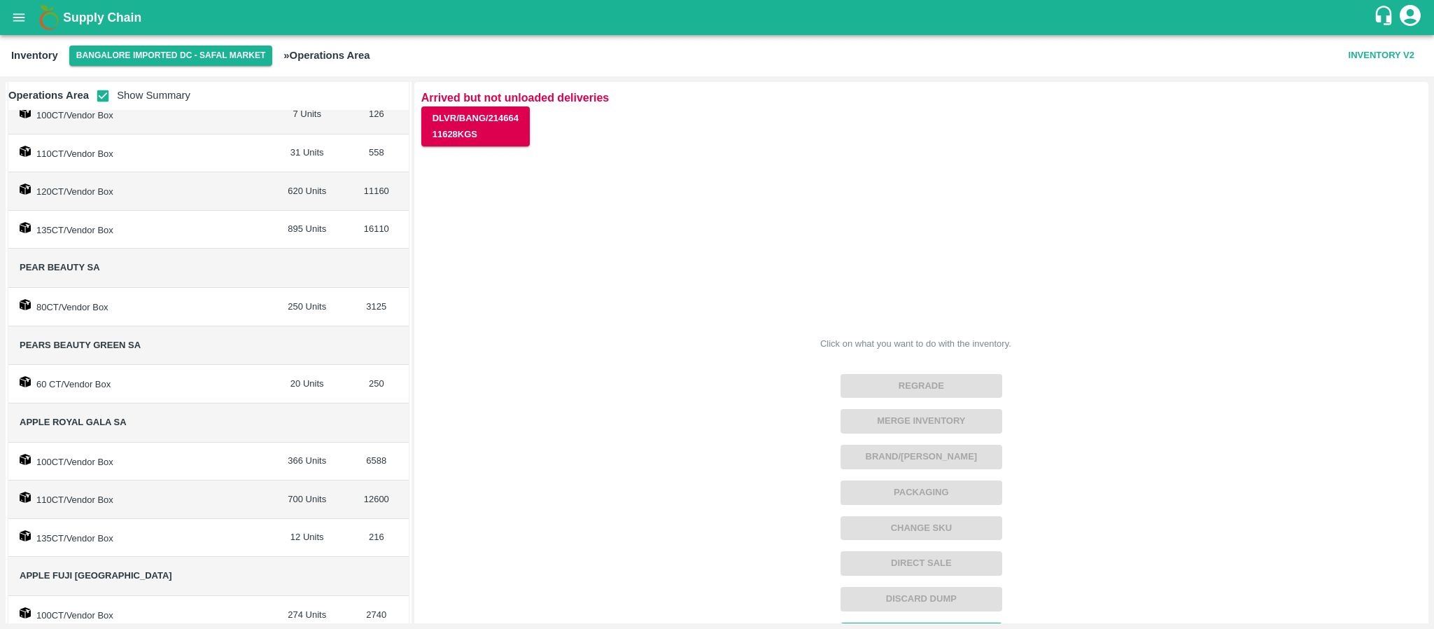
scroll to position [361, 0]
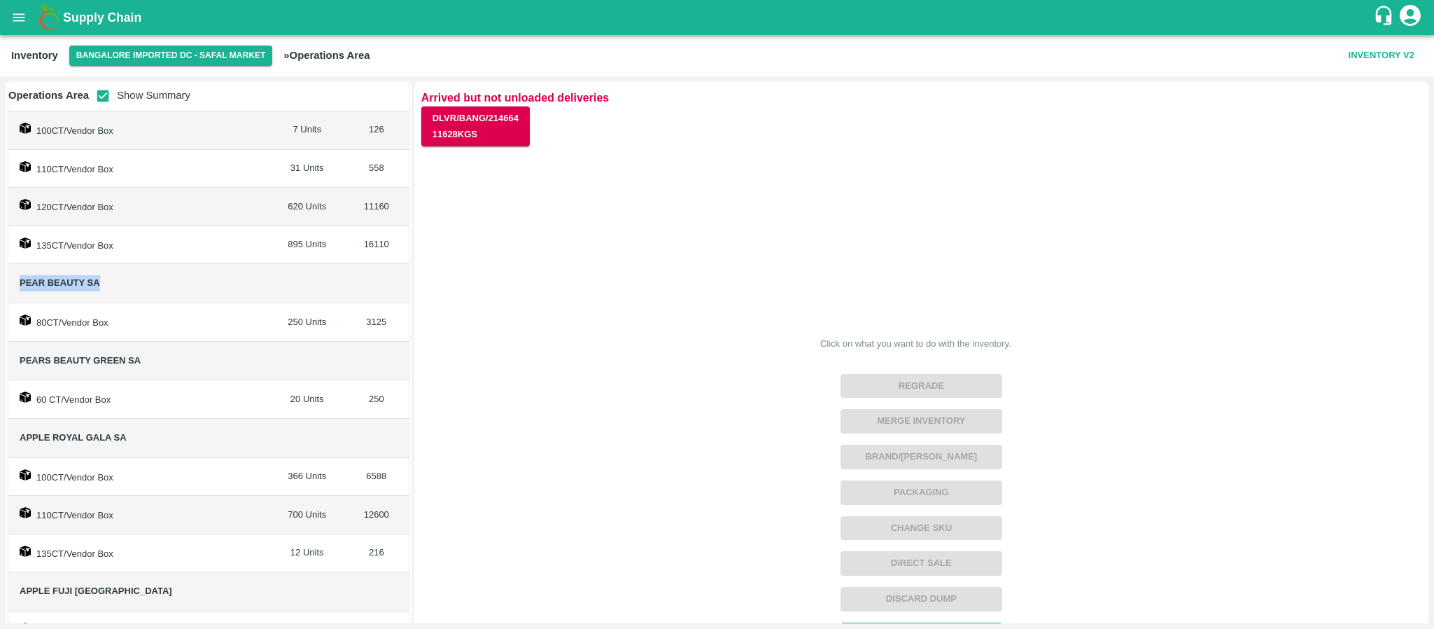
drag, startPoint x: 17, startPoint y: 280, endPoint x: 123, endPoint y: 277, distance: 105.7
click at [123, 277] on td "Pear Beauty SA" at bounding box center [139, 283] width 262 height 39
copy span "Pear Beauty SA"
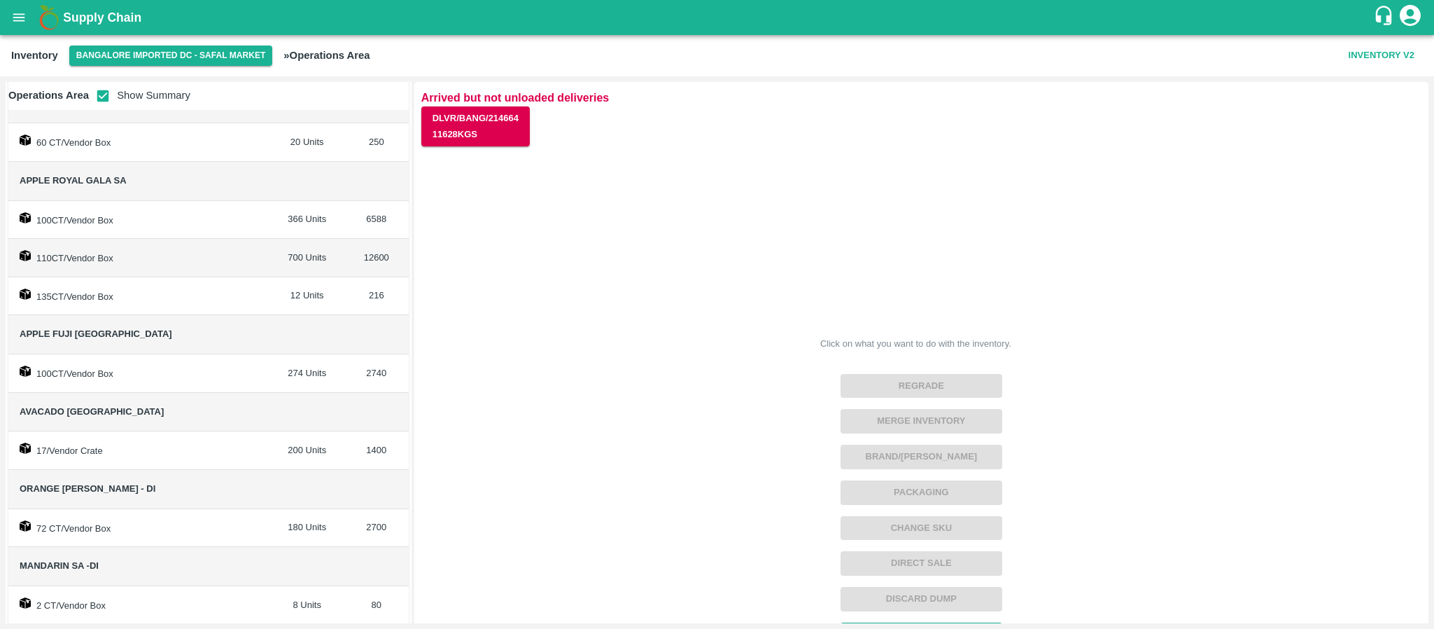
scroll to position [620, 0]
drag, startPoint x: 13, startPoint y: 328, endPoint x: 190, endPoint y: 334, distance: 176.5
click at [190, 334] on td "Apple Fuji [GEOGRAPHIC_DATA]" at bounding box center [139, 333] width 262 height 39
copy span "Apple Fuji [GEOGRAPHIC_DATA]"
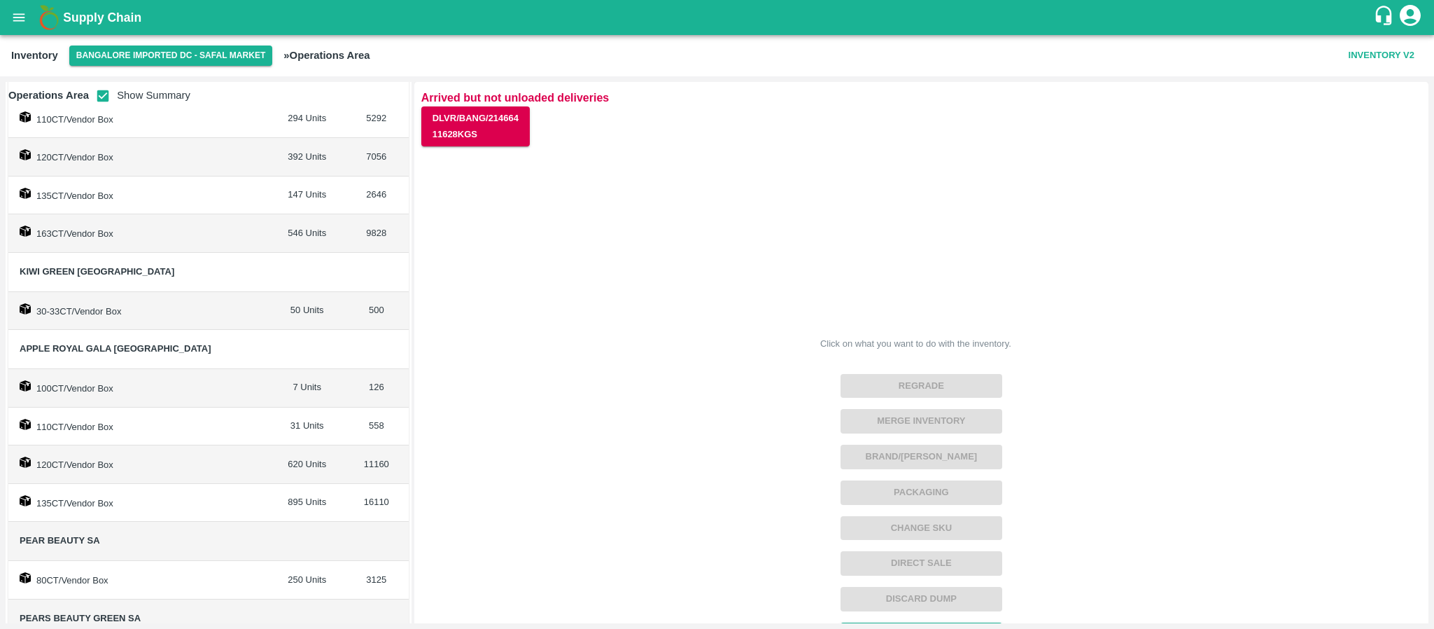
scroll to position [42, 0]
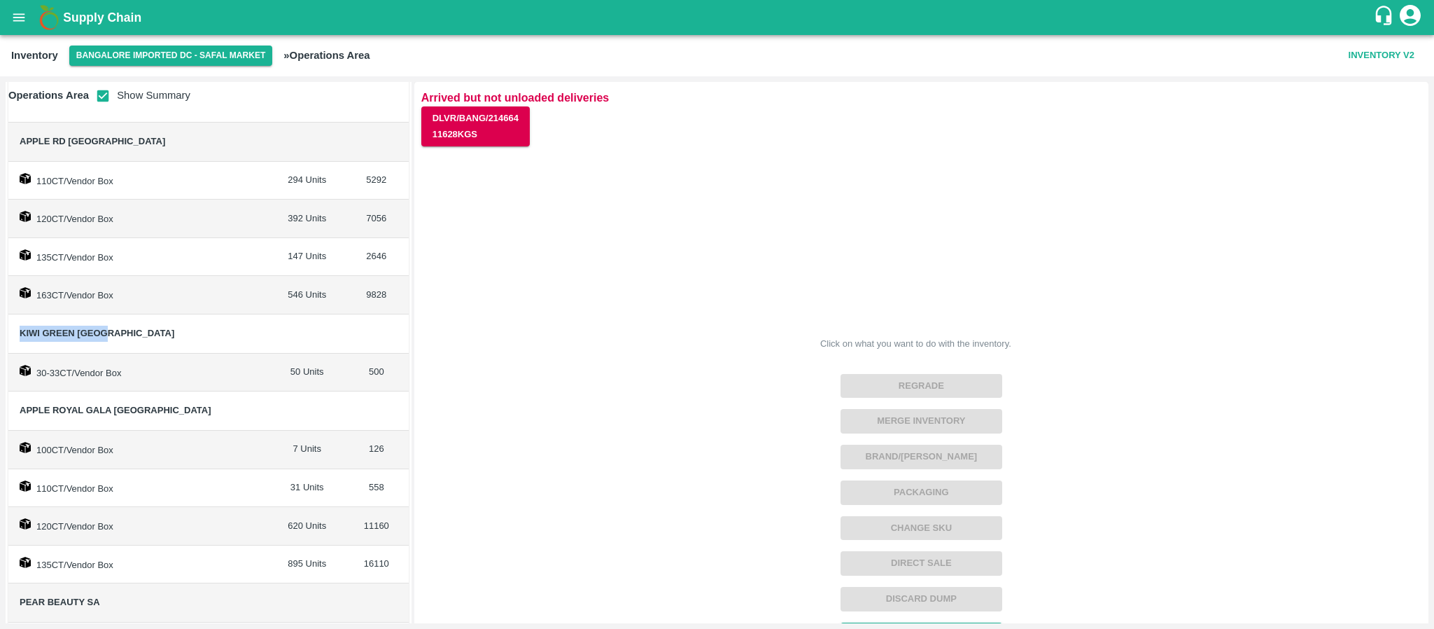
drag, startPoint x: 19, startPoint y: 330, endPoint x: 124, endPoint y: 330, distance: 105.0
click at [124, 330] on span "Kiwi Green [GEOGRAPHIC_DATA]" at bounding box center [139, 334] width 239 height 16
copy span "Kiwi Green [GEOGRAPHIC_DATA]"
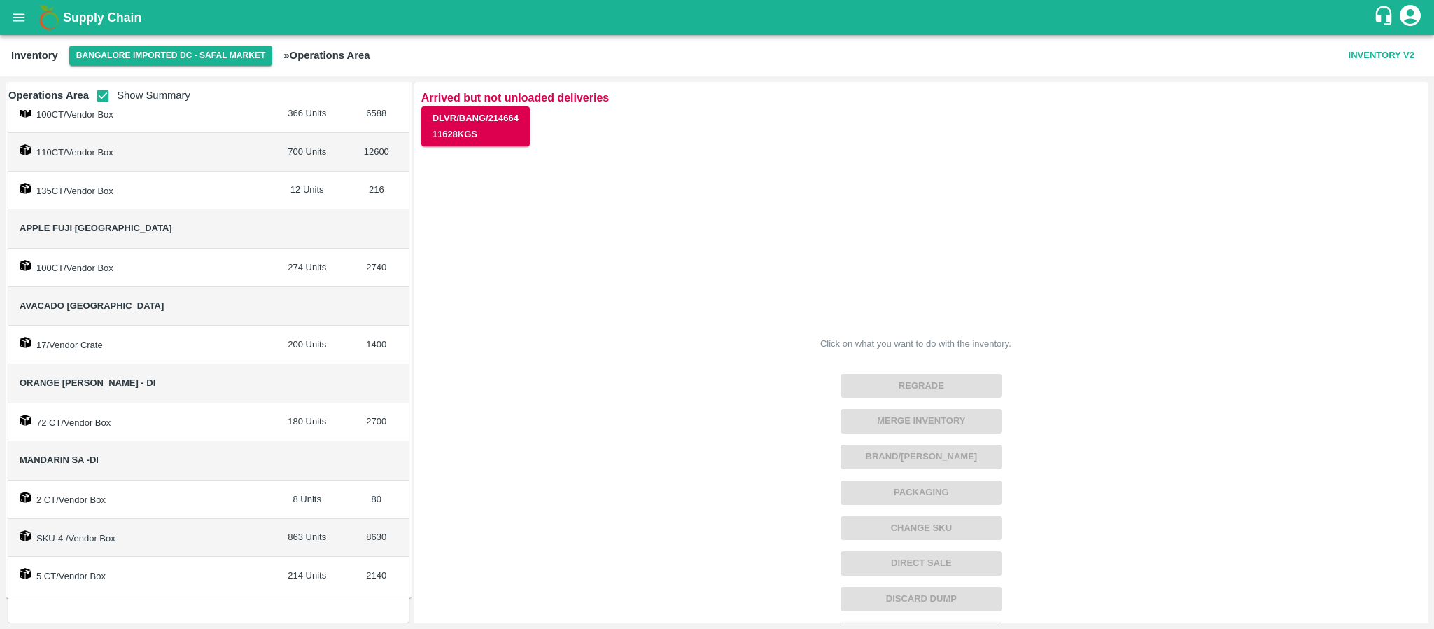
scroll to position [727, 0]
drag, startPoint x: 17, startPoint y: 305, endPoint x: 147, endPoint y: 307, distance: 130.2
click at [147, 307] on td "Avacado [GEOGRAPHIC_DATA]" at bounding box center [139, 306] width 262 height 39
copy span "Avacado [GEOGRAPHIC_DATA]"
